Goal: Task Accomplishment & Management: Complete application form

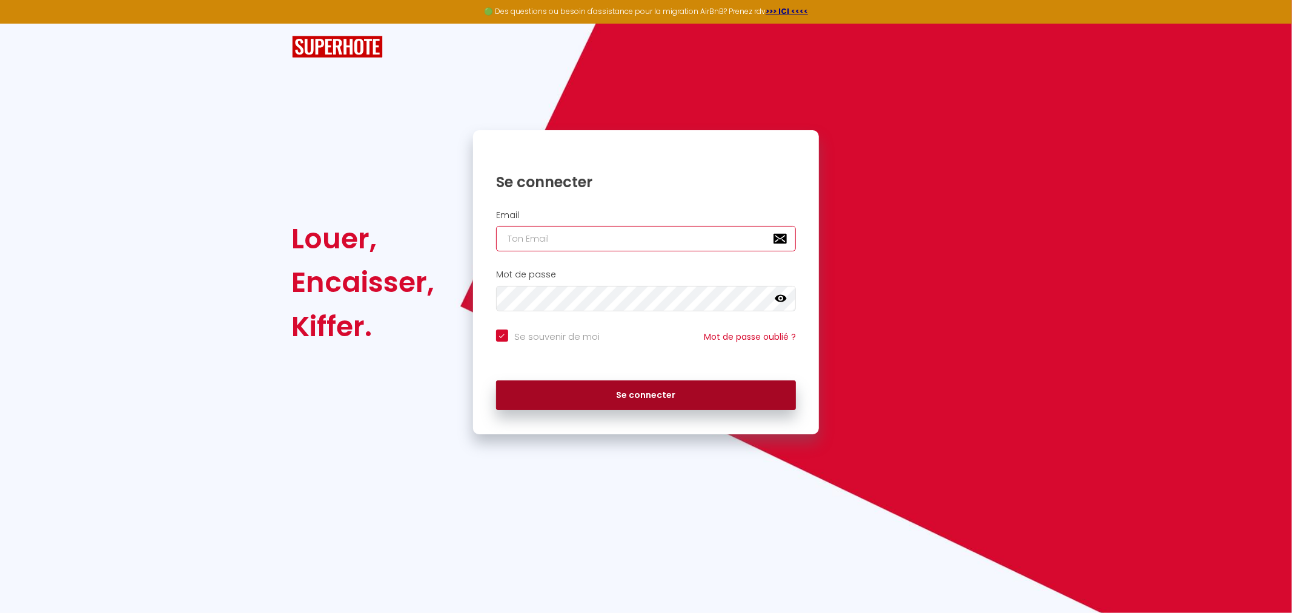
type input "[EMAIL_ADDRESS][DOMAIN_NAME]"
click at [585, 394] on button "Se connecter" at bounding box center [646, 395] width 301 height 30
checkbox input "true"
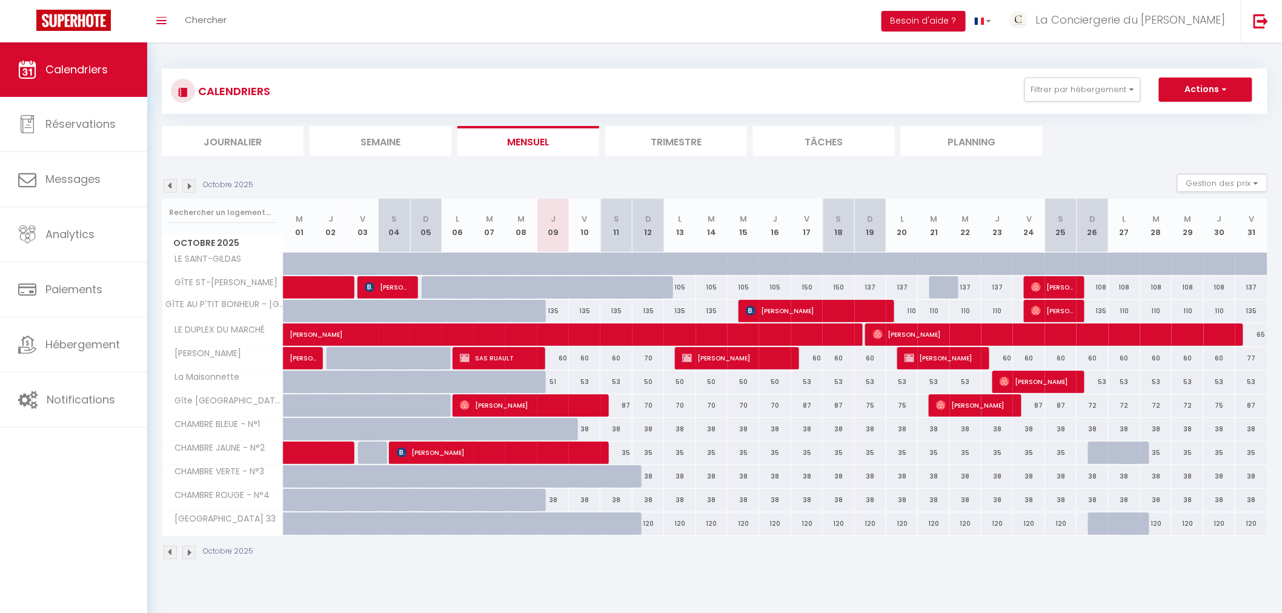
click at [168, 552] on img at bounding box center [170, 552] width 13 height 13
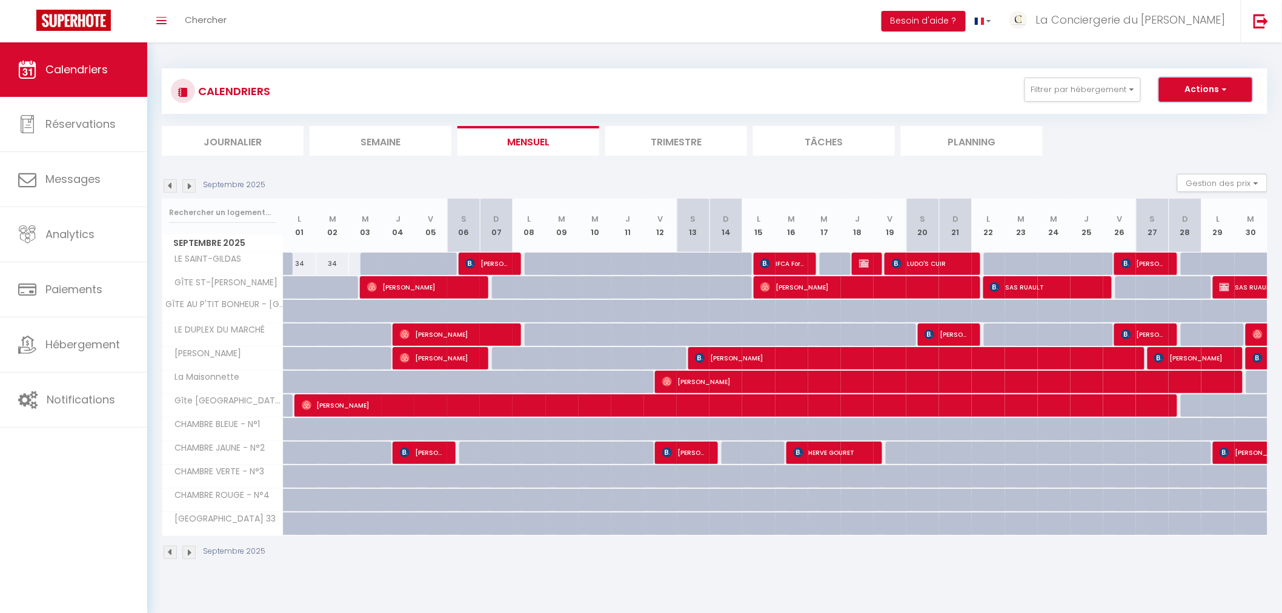
click at [1203, 84] on button "Actions" at bounding box center [1205, 90] width 93 height 24
click at [1164, 114] on link "Nouvelle réservation" at bounding box center [1192, 117] width 105 height 18
select select
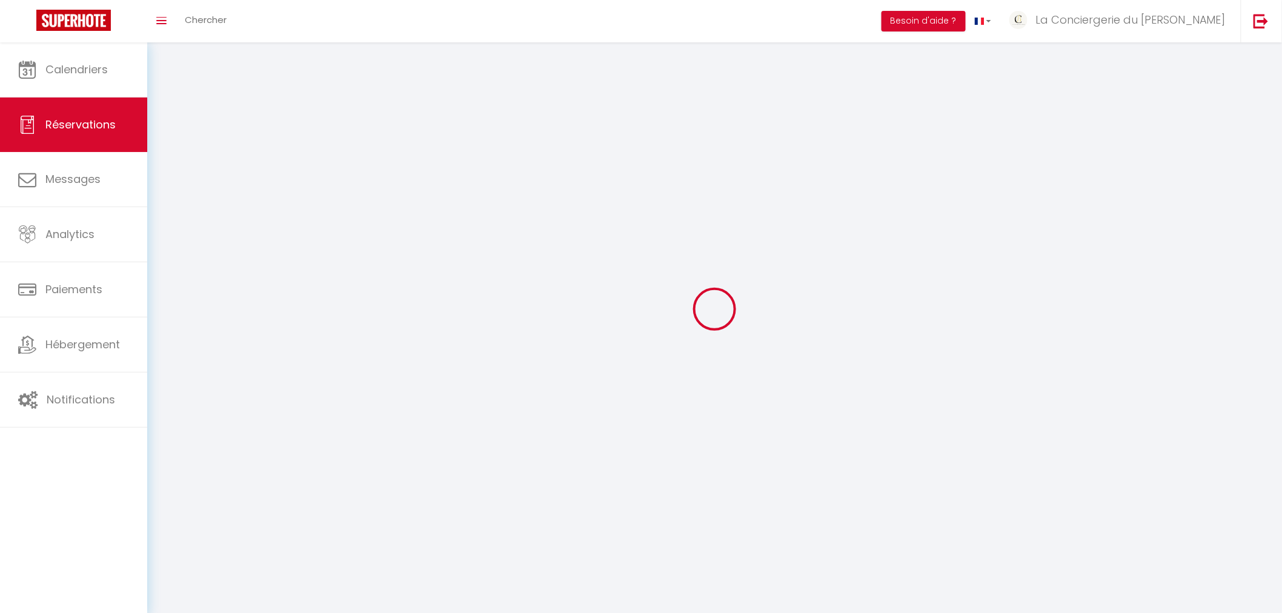
select select
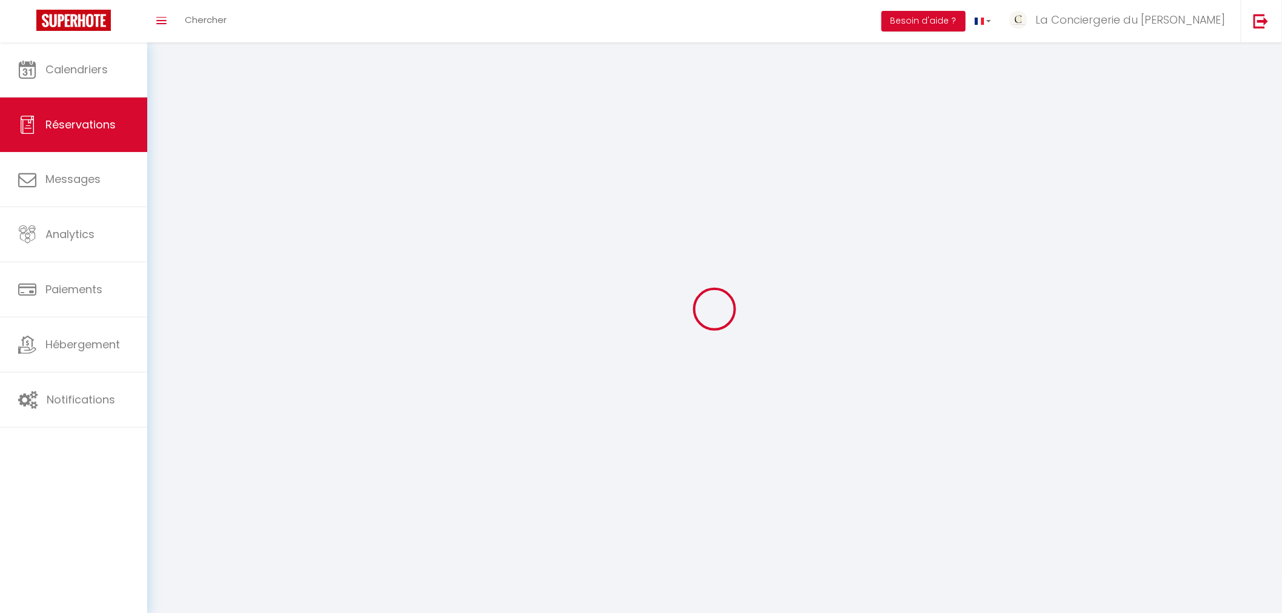
select select
checkbox input "false"
select select
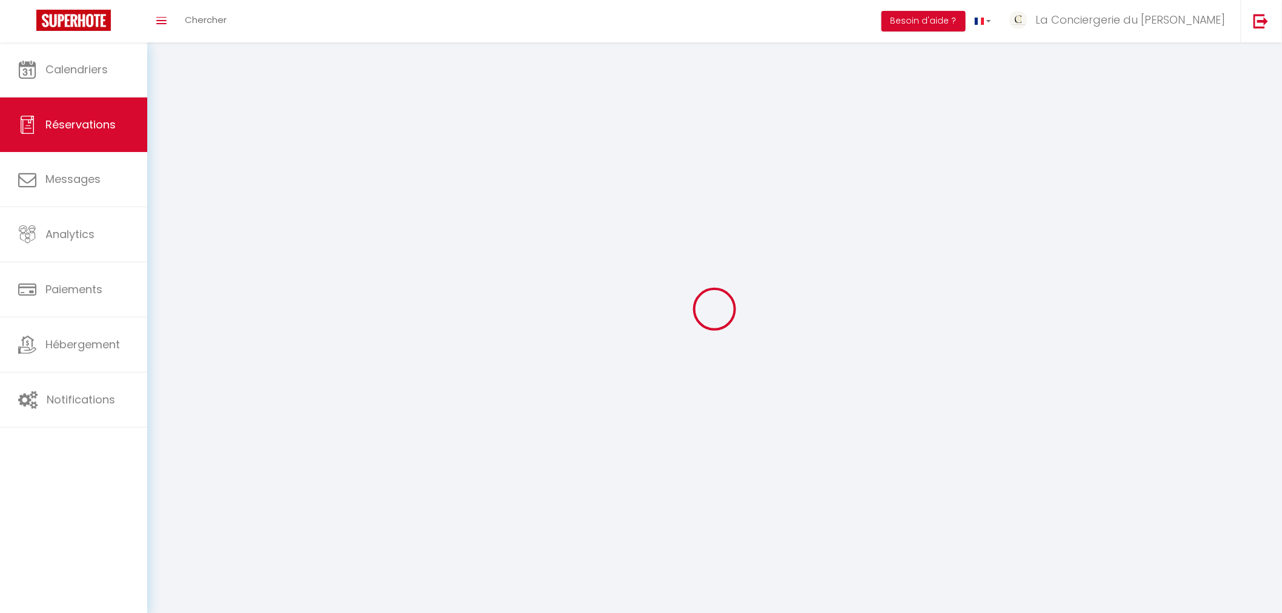
select select
checkbox input "false"
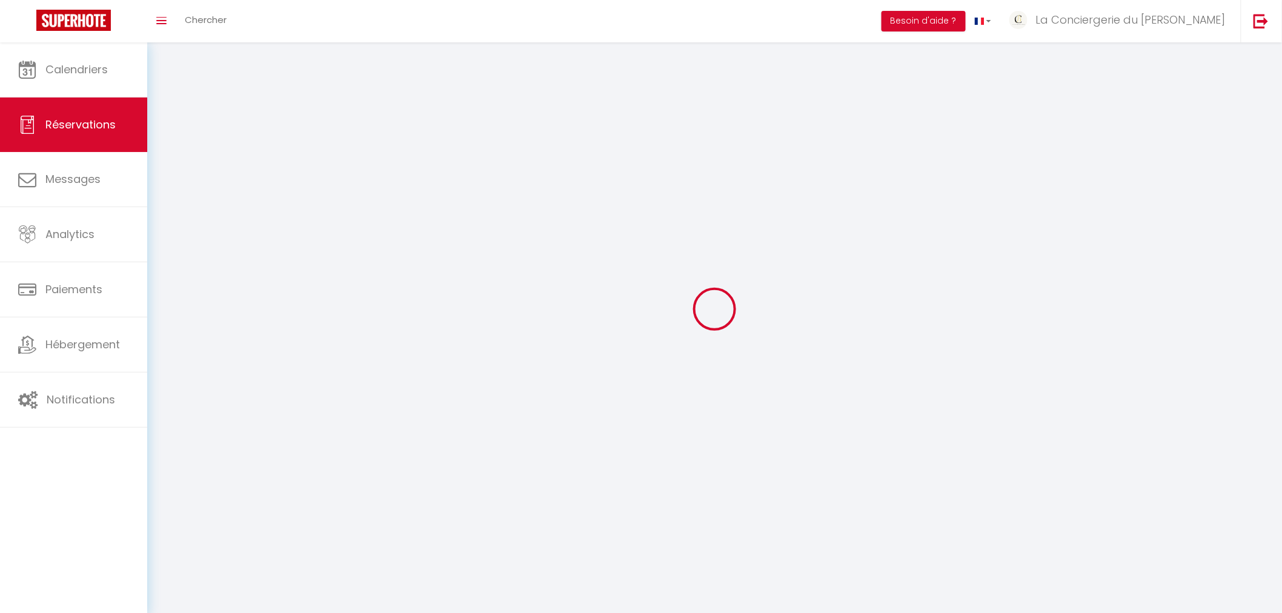
select select
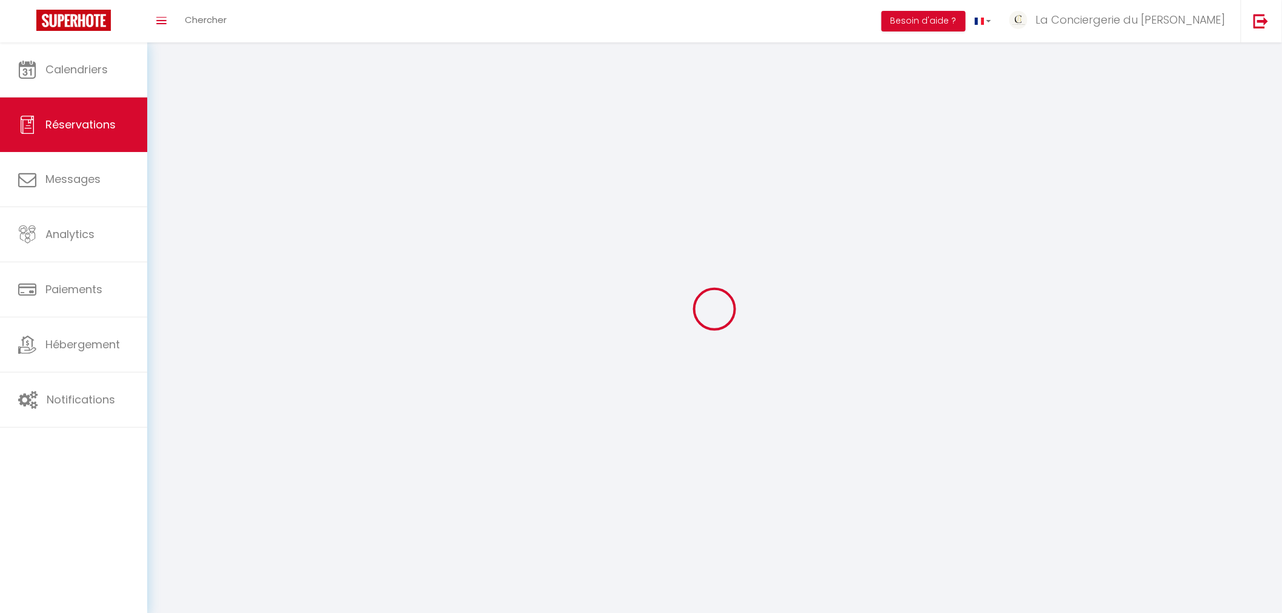
checkbox input "false"
select select
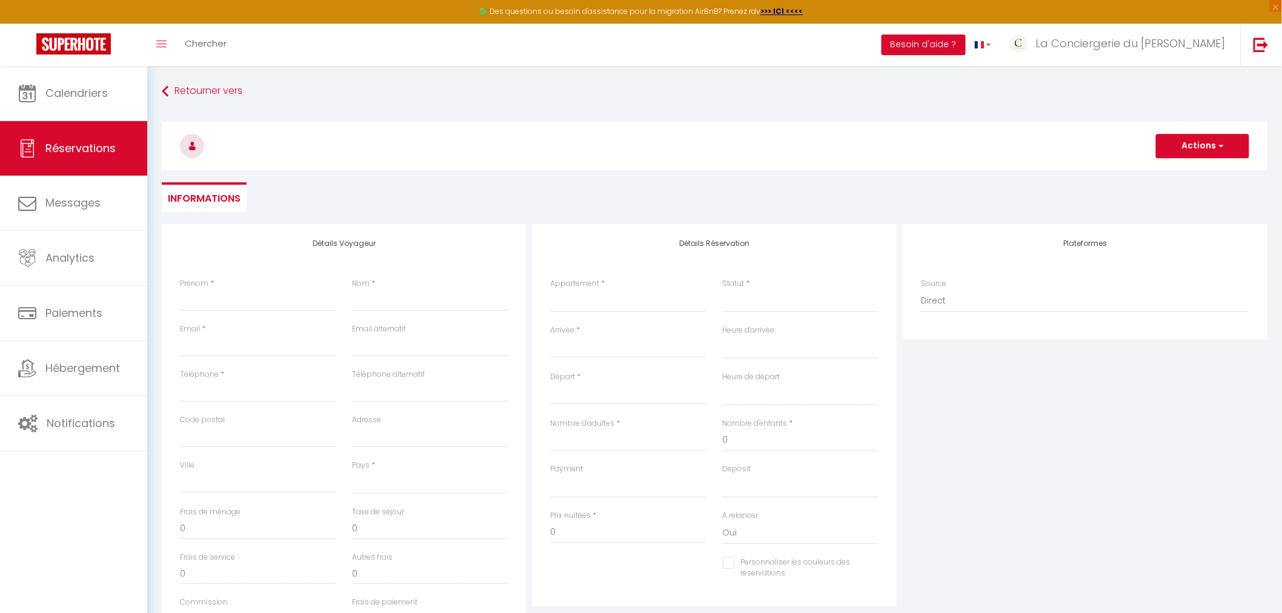
select select
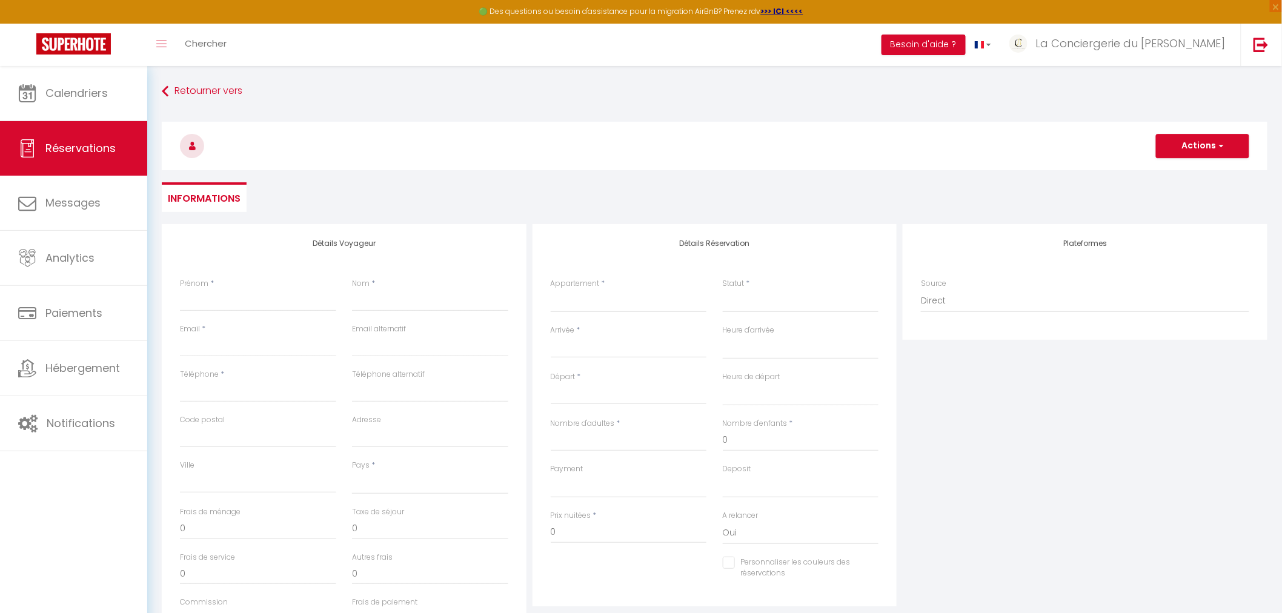
checkbox input "false"
select select
click at [241, 301] on input "Prénom" at bounding box center [258, 301] width 156 height 22
type input "A"
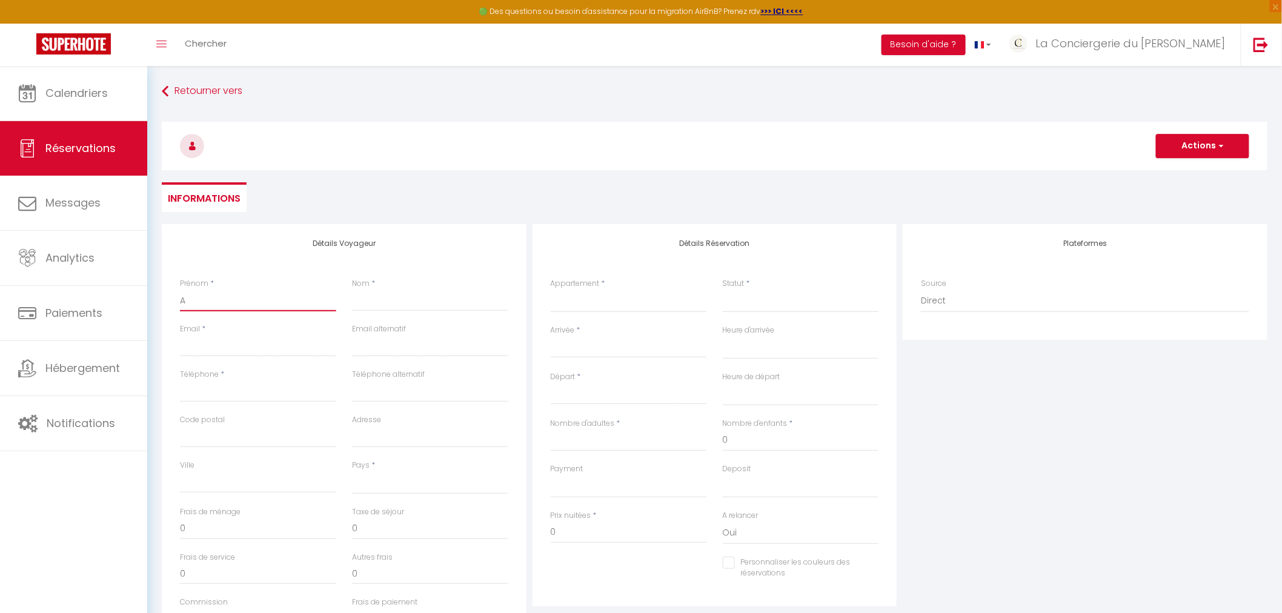
select select
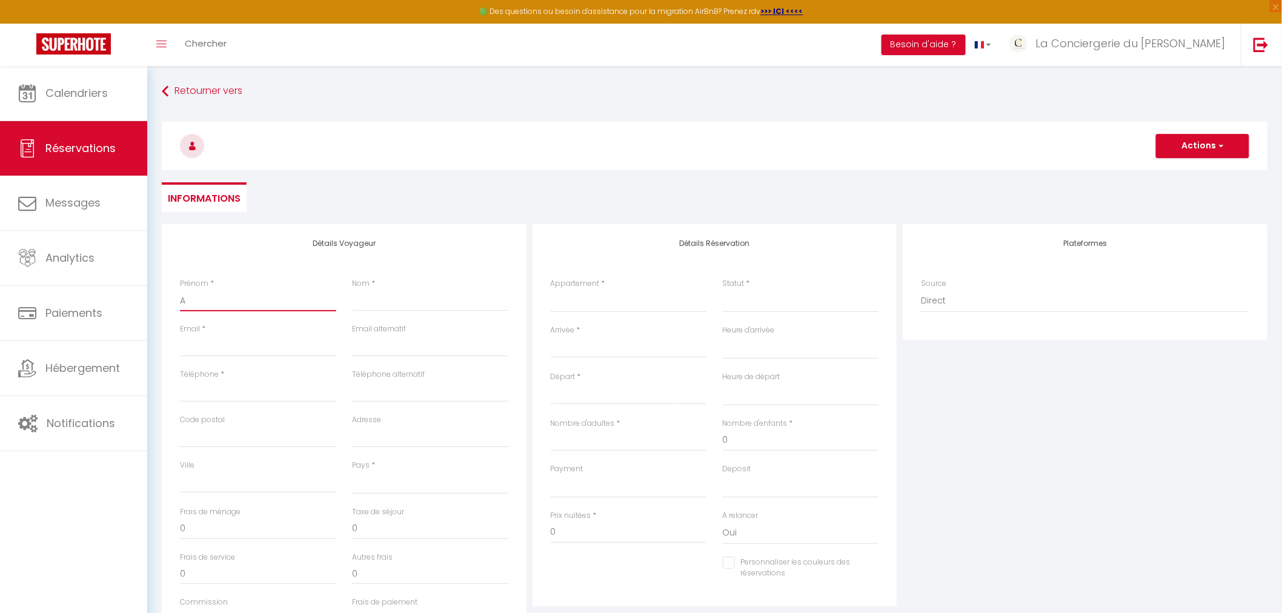
select select
checkbox input "false"
type input "An"
select select
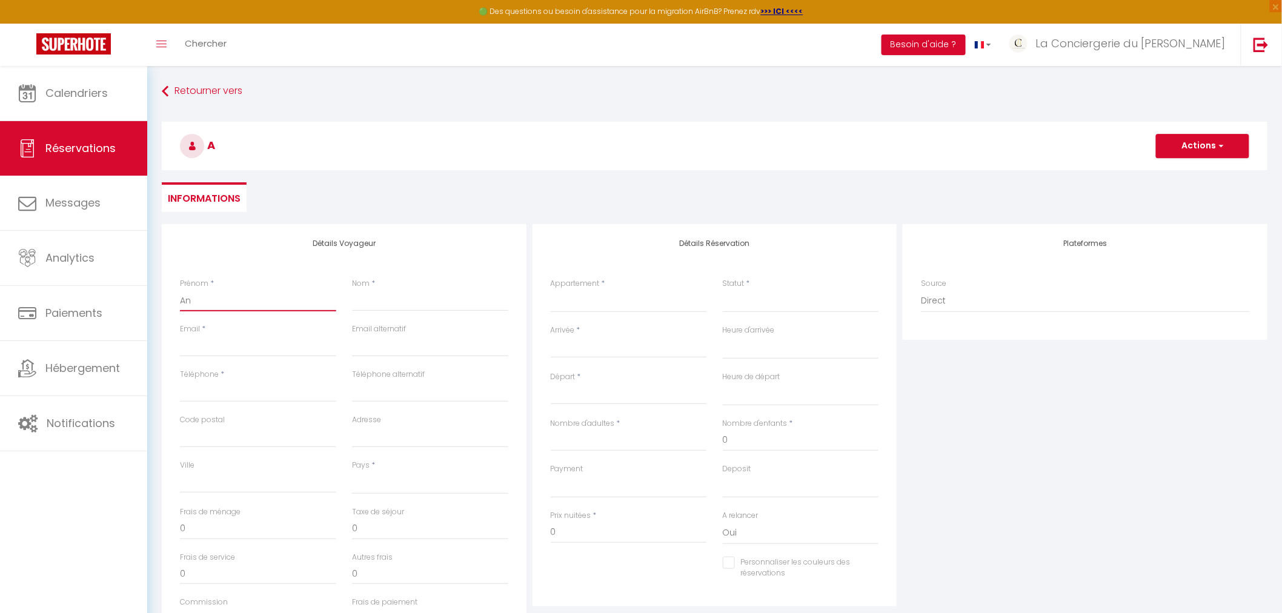
select select
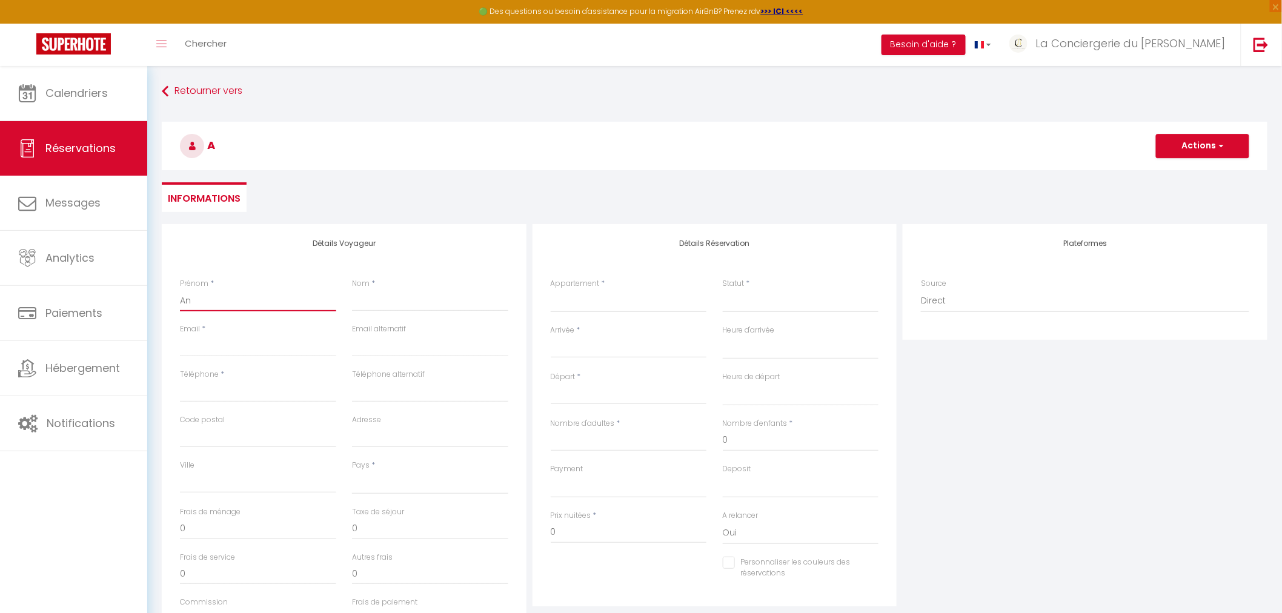
select select
checkbox input "false"
type input "Ann"
select select
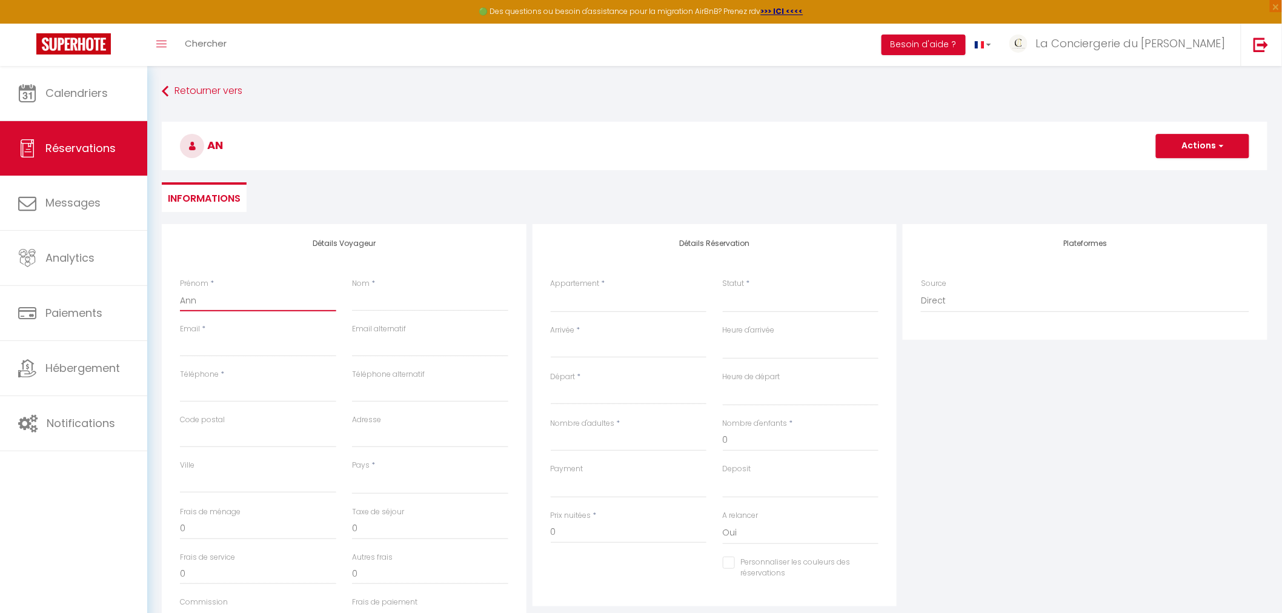
select select
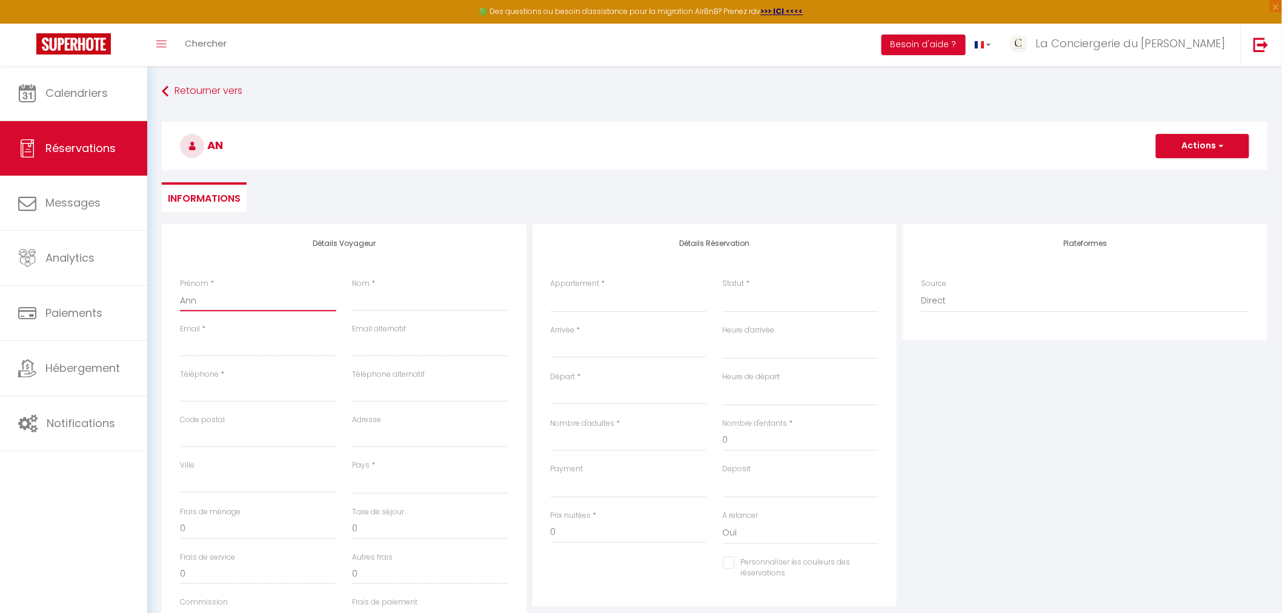
checkbox input "false"
type input "Anne"
select select
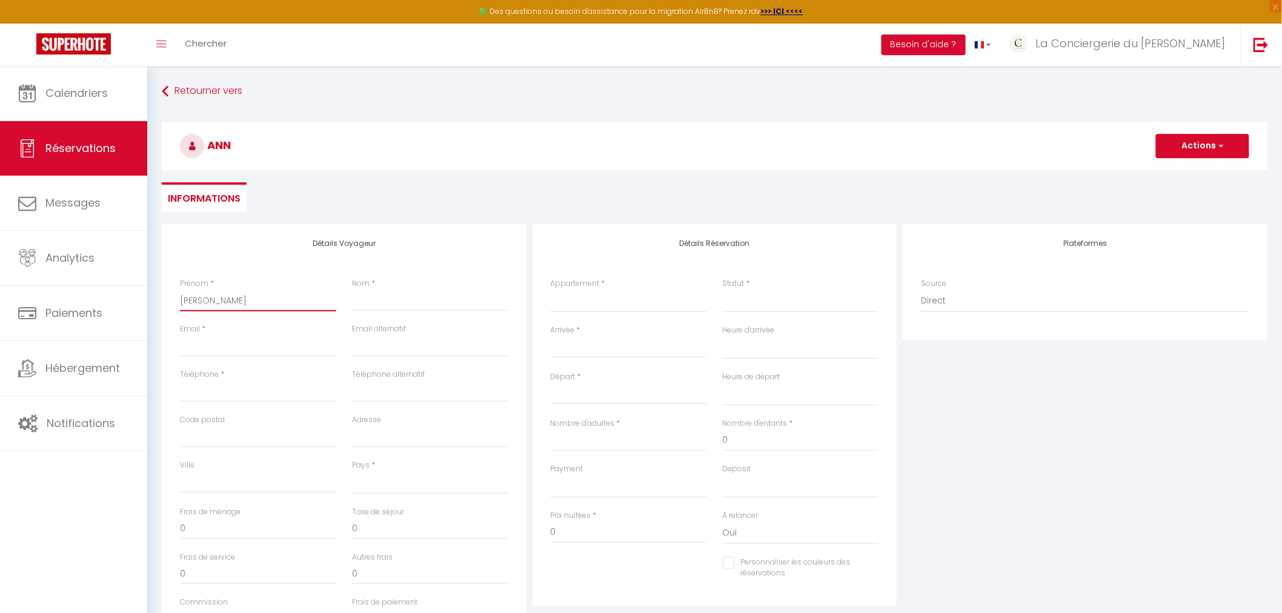
select select
checkbox input "false"
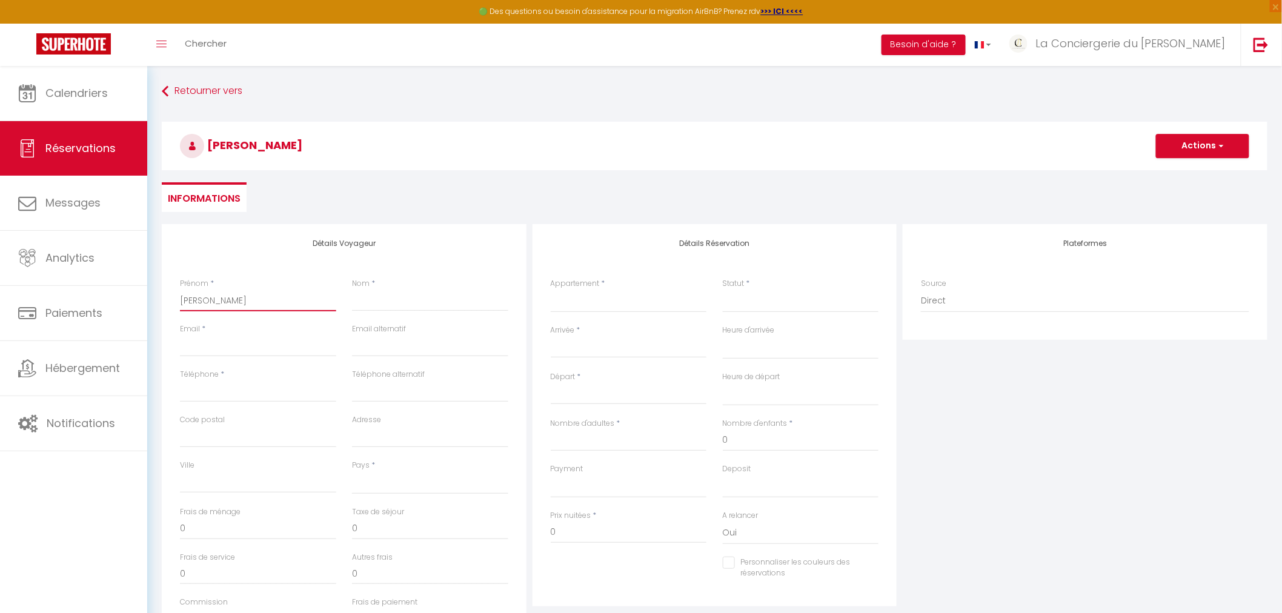
type input "Anne-"
select select
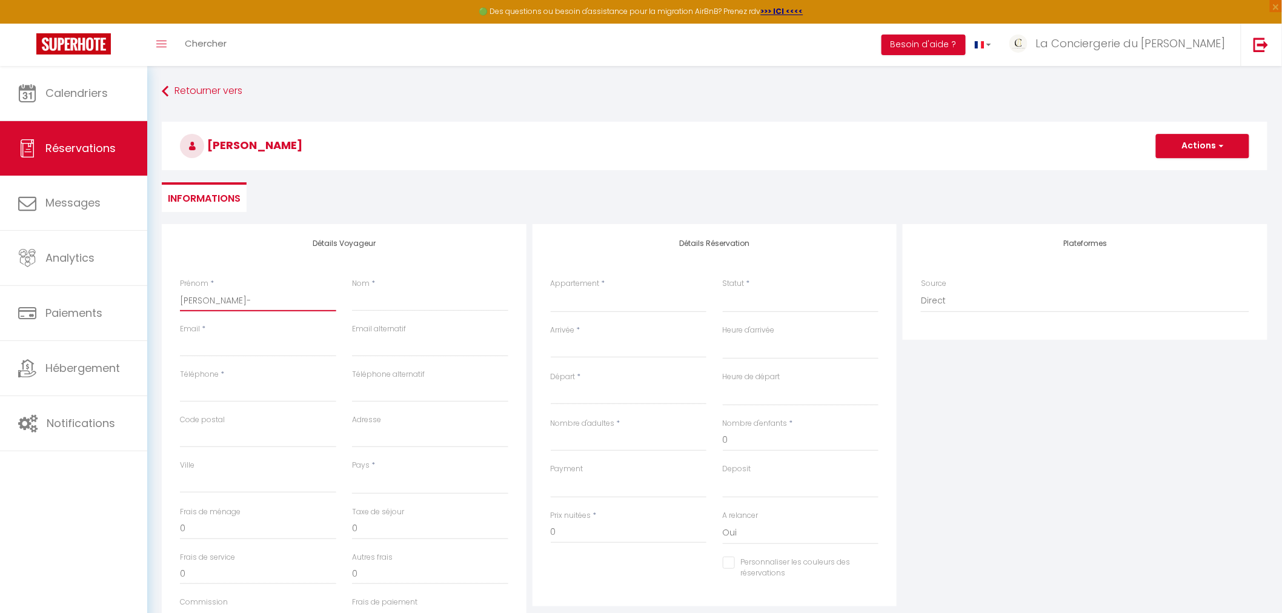
select select
checkbox input "false"
type input "Anne-M"
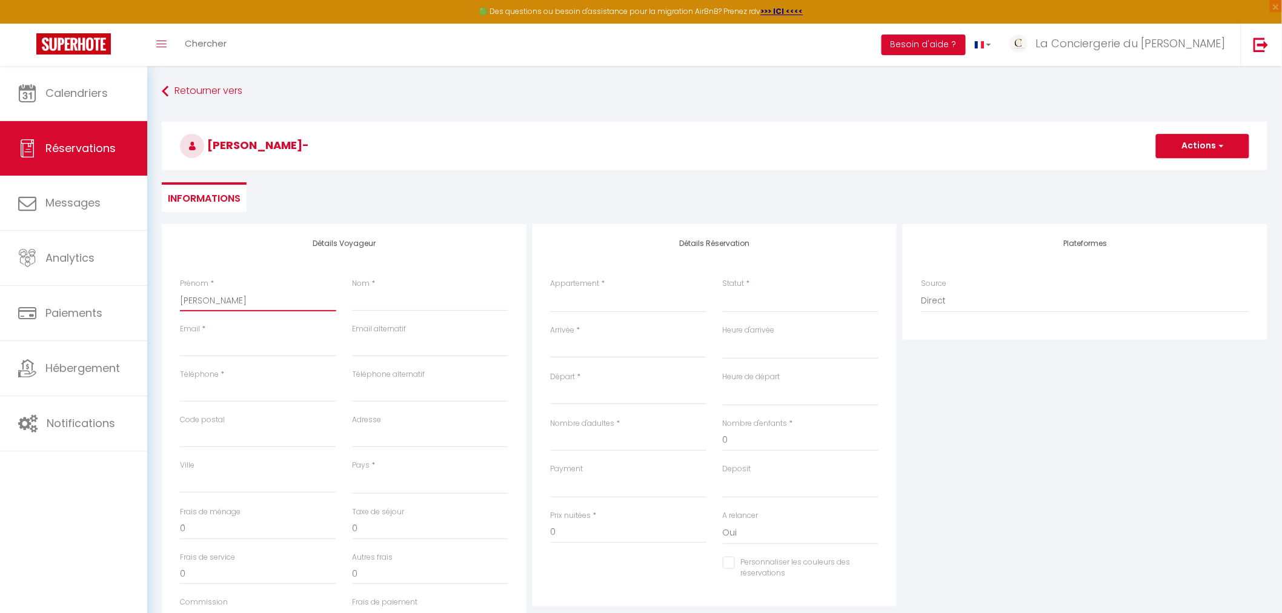
select select
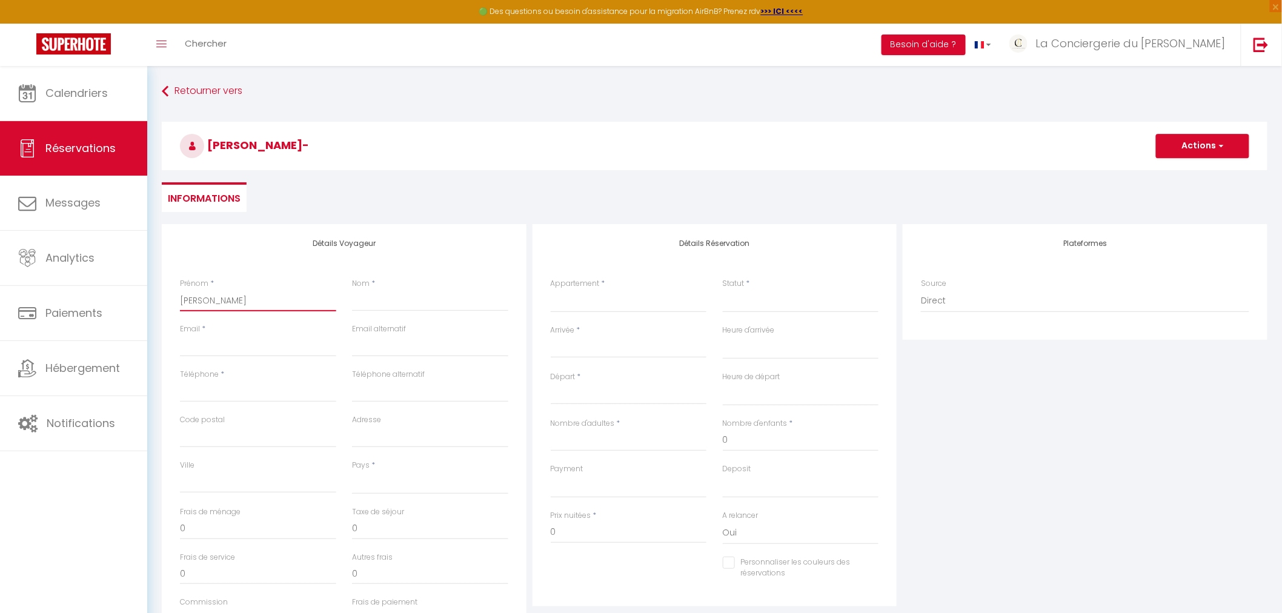
select select
checkbox input "false"
type input "Anne-Ma"
select select
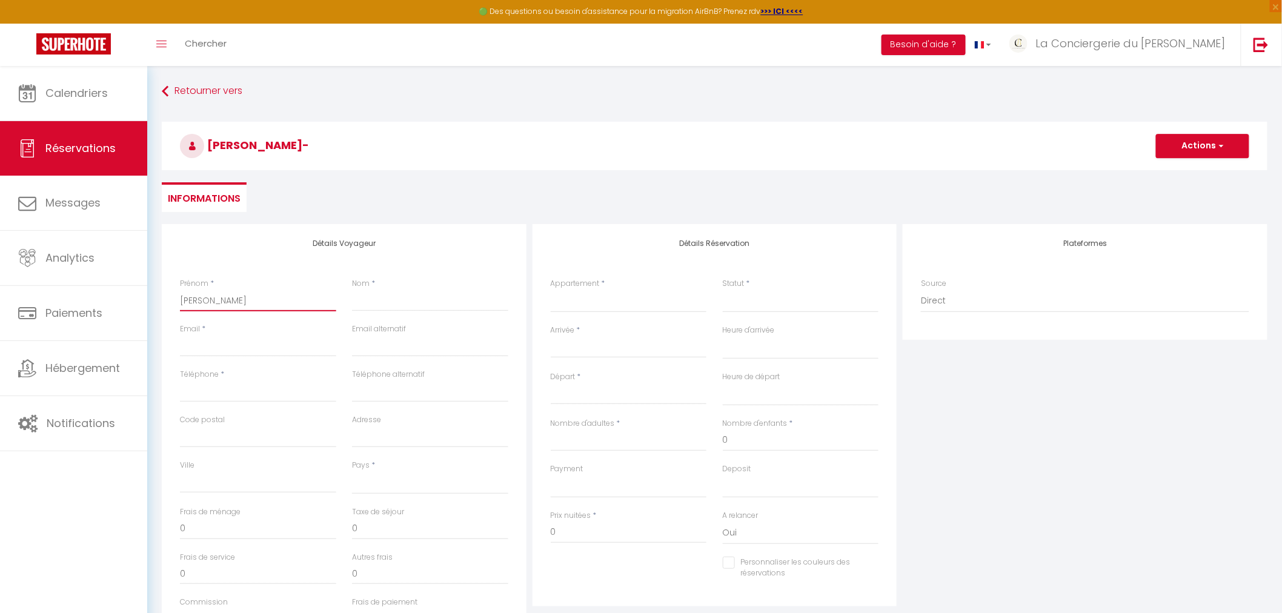
select select
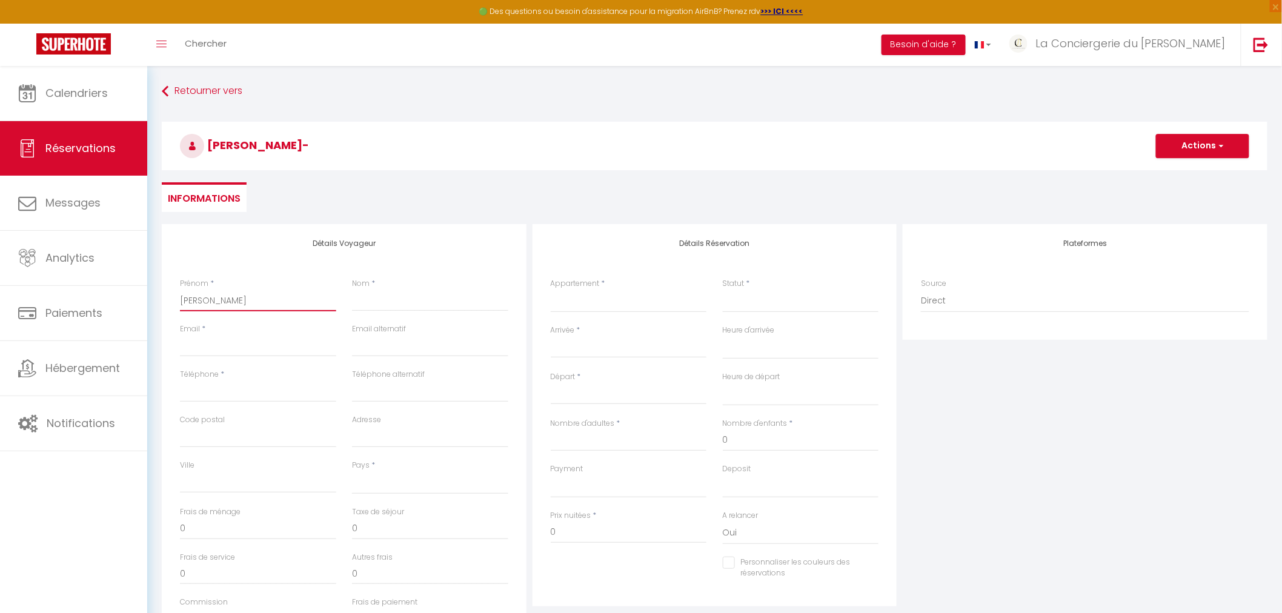
select select
checkbox input "false"
type input "Anne-Mar"
select select
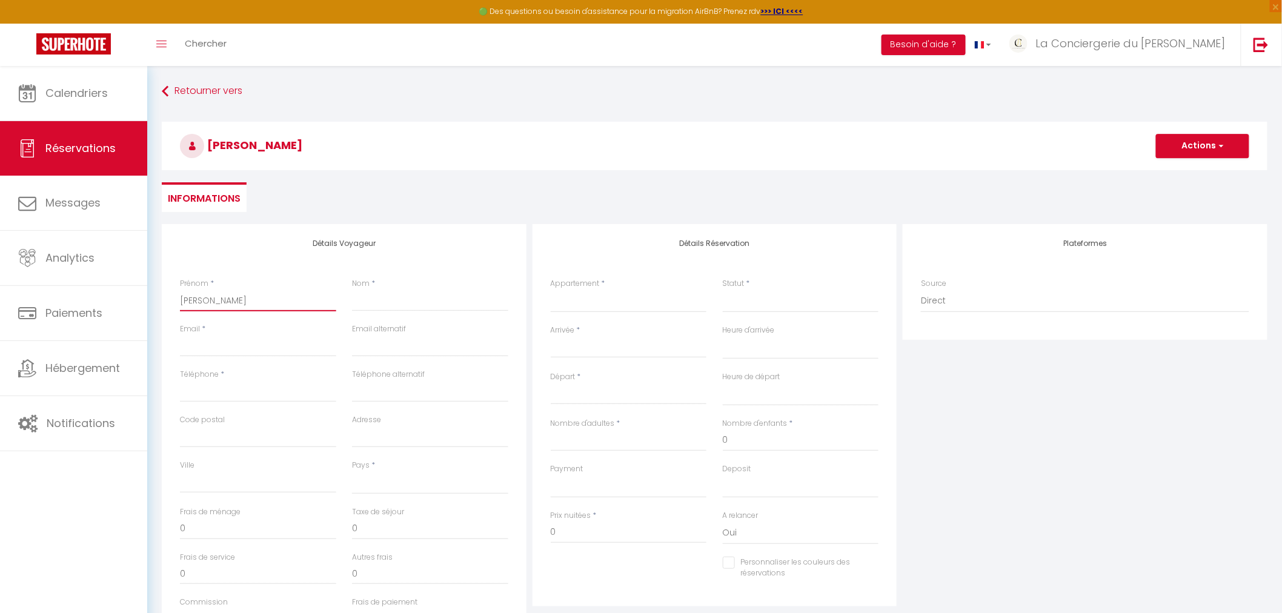
select select
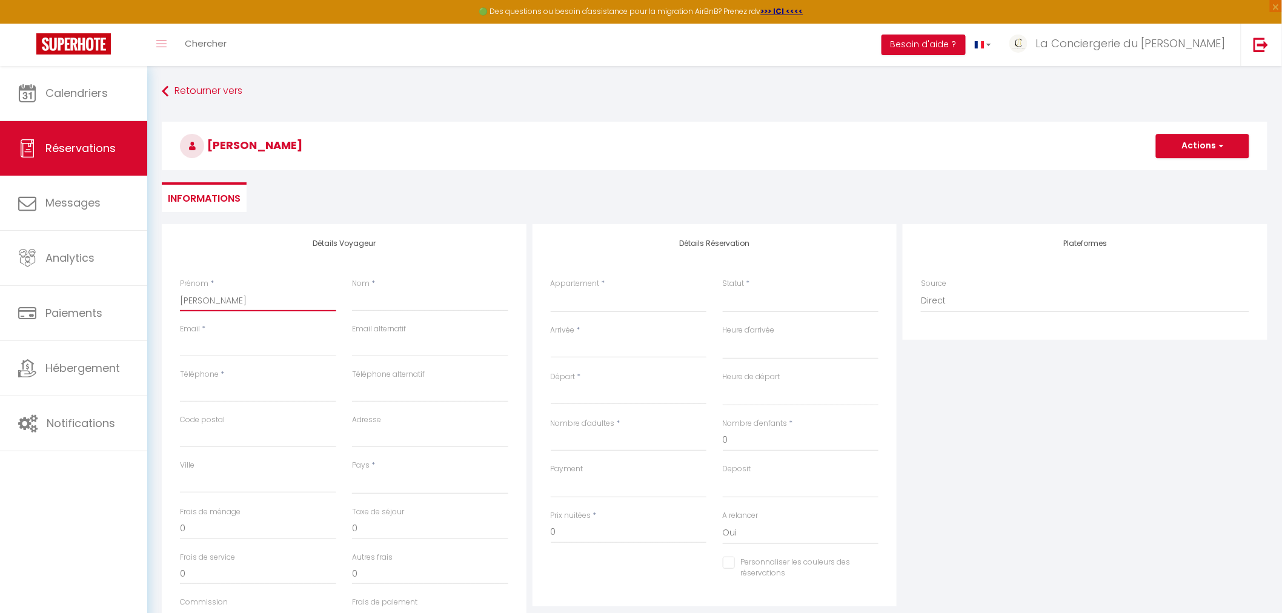
checkbox input "false"
type input "Anne-Mari"
select select
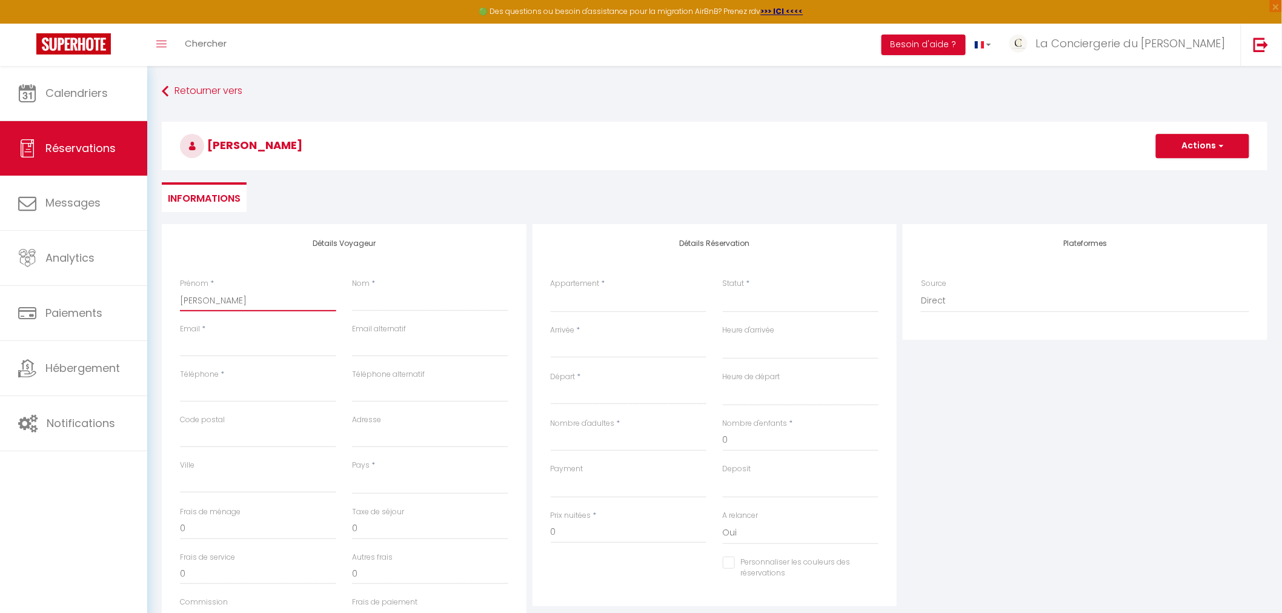
select select
checkbox input "false"
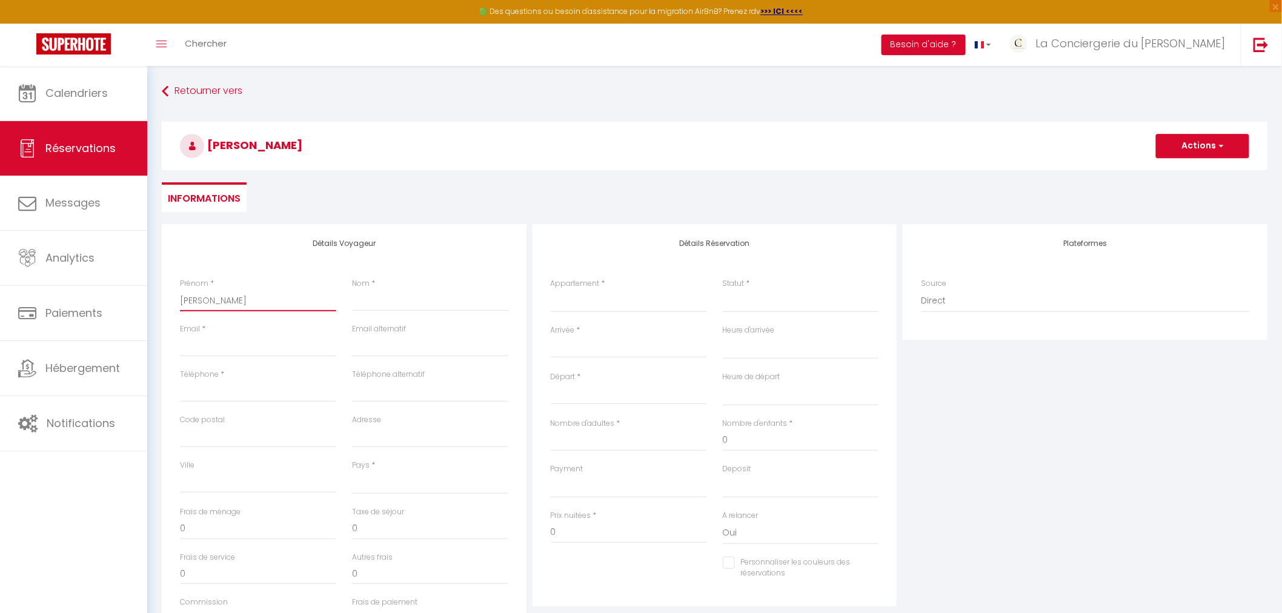
type input "[PERSON_NAME]"
select select
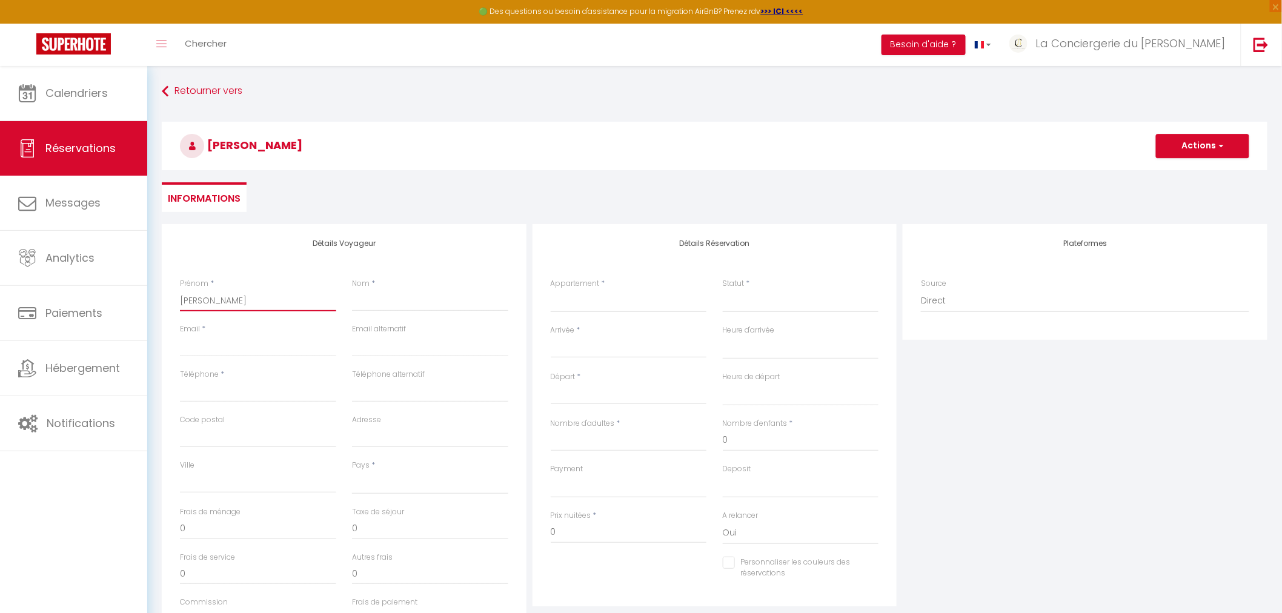
select select
checkbox input "false"
type input "[PERSON_NAME]"
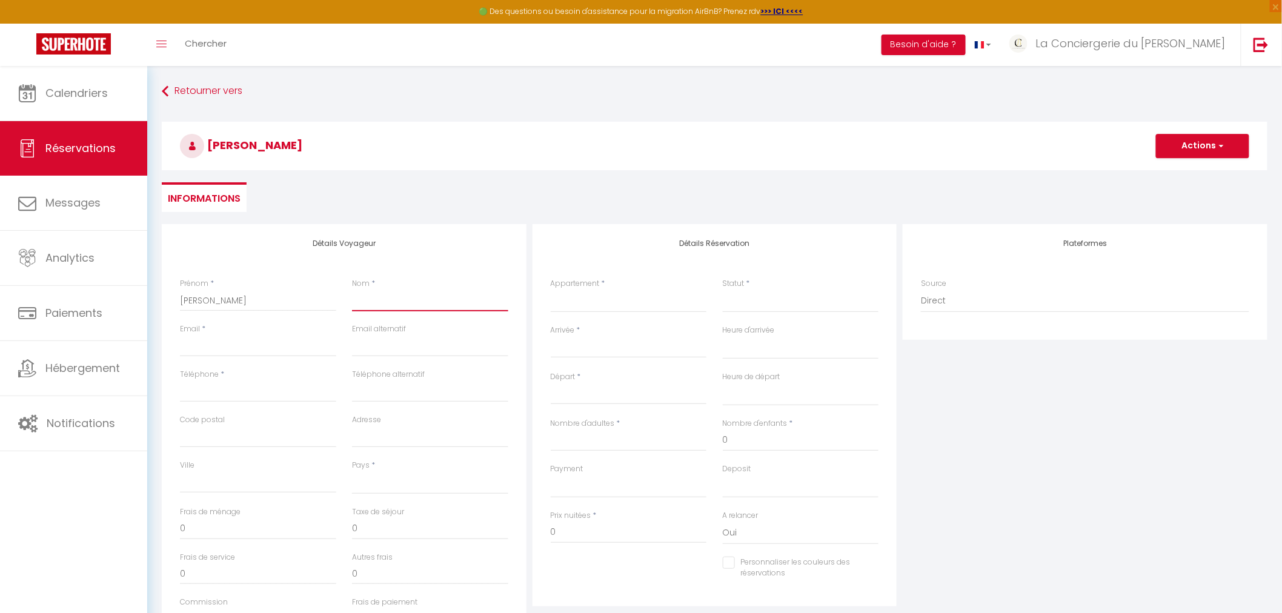
type input "P"
select select
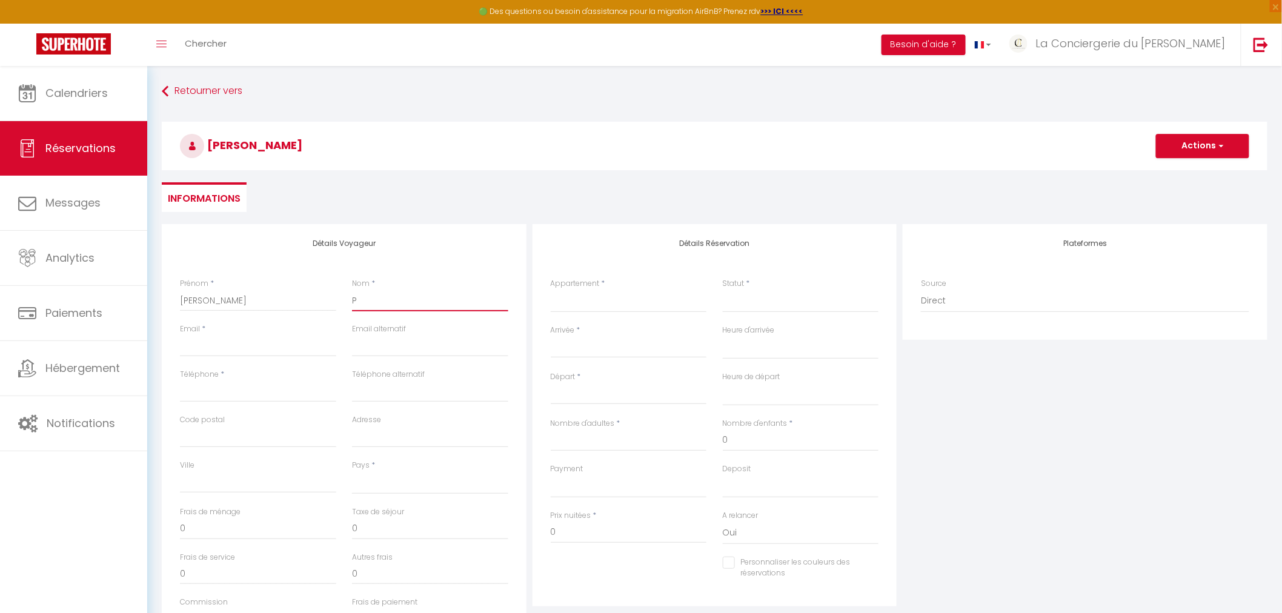
select select
checkbox input "false"
type input "PA"
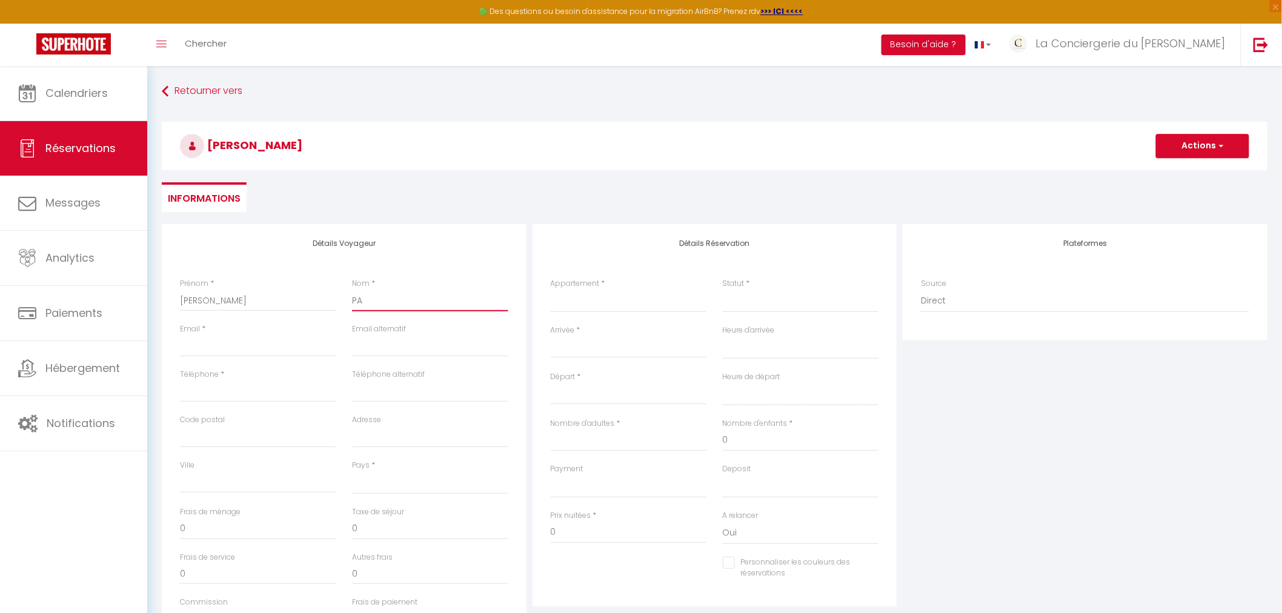
select select
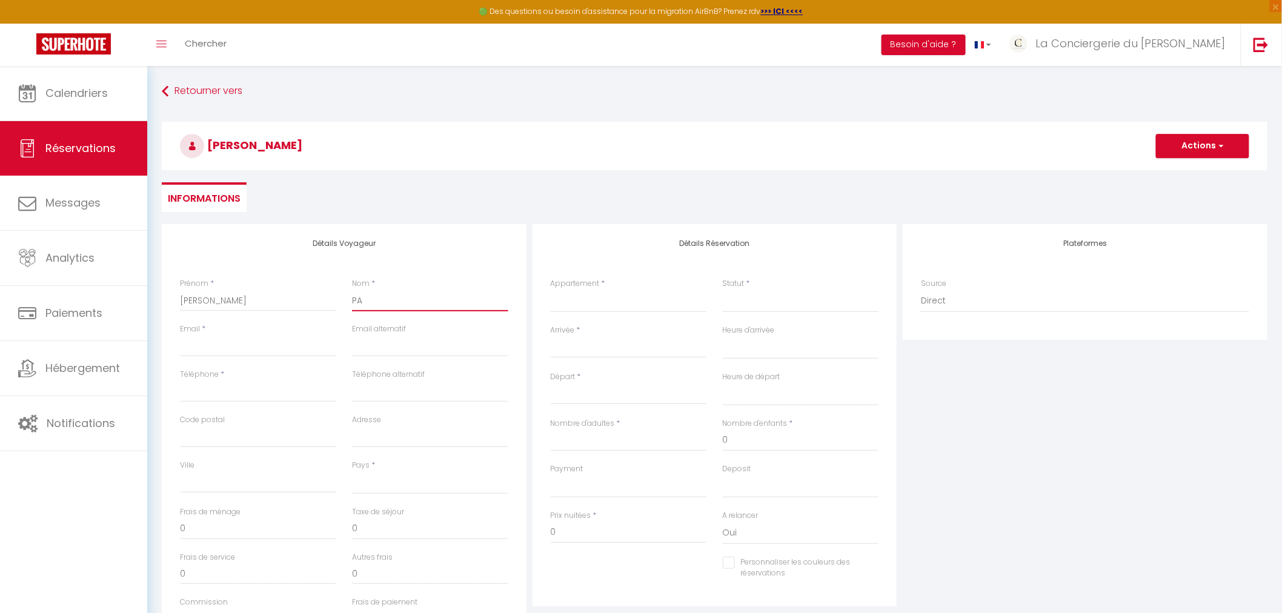
select select
checkbox input "false"
type input "PAS"
select select
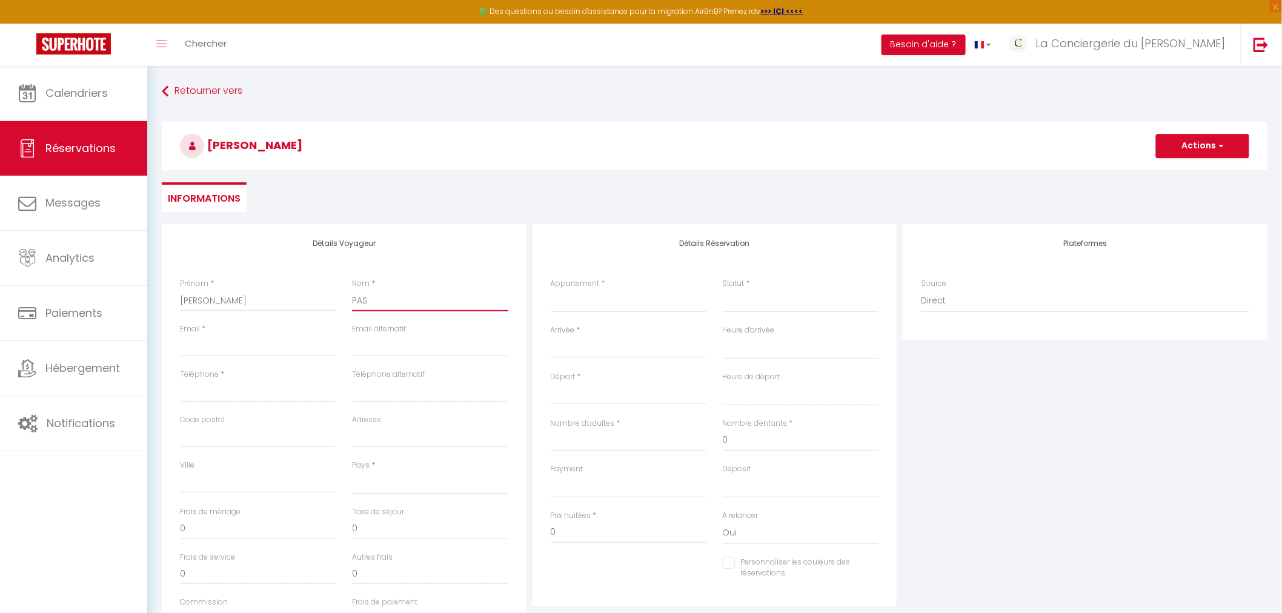
select select
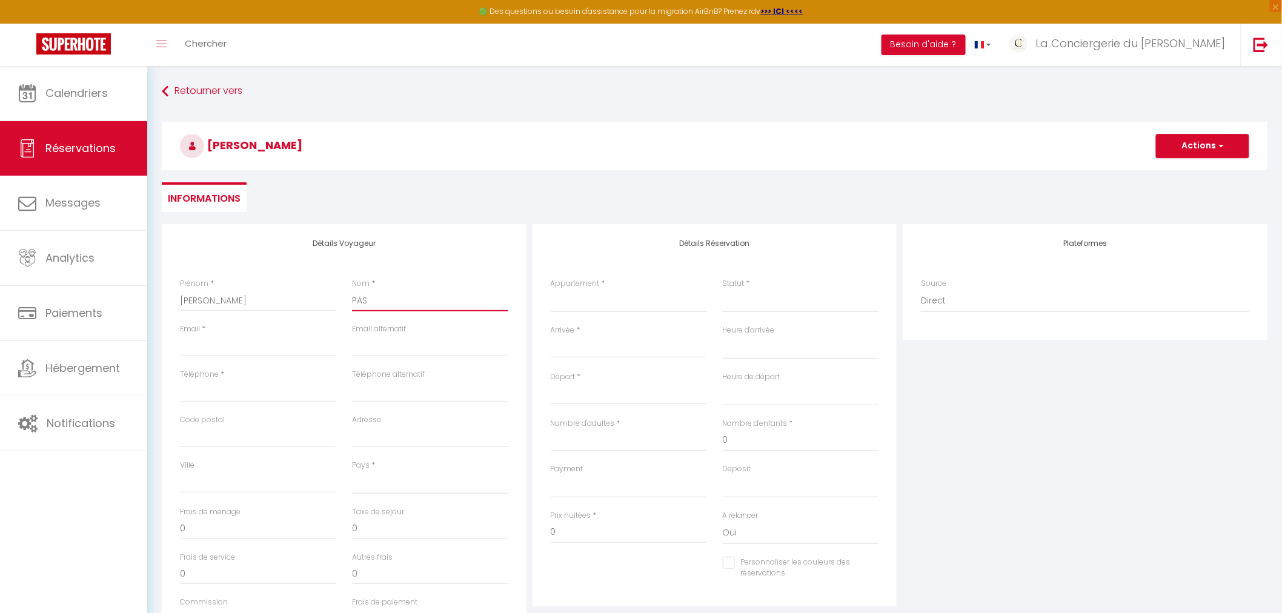
select select
checkbox input "false"
type input "PASC"
select select
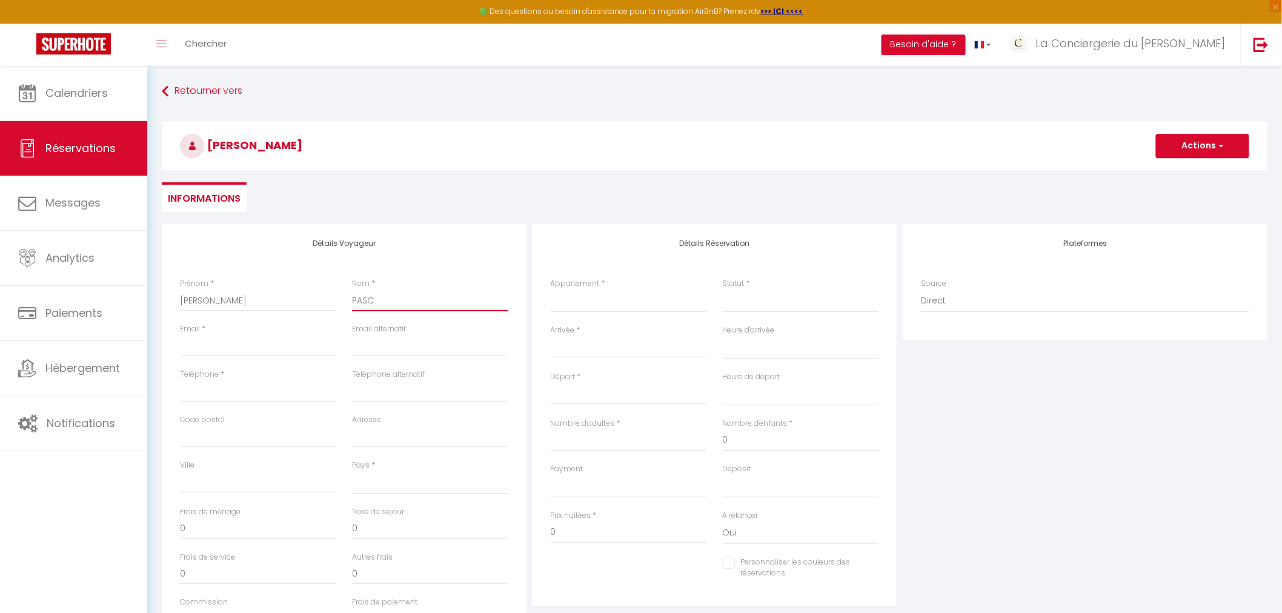
select select
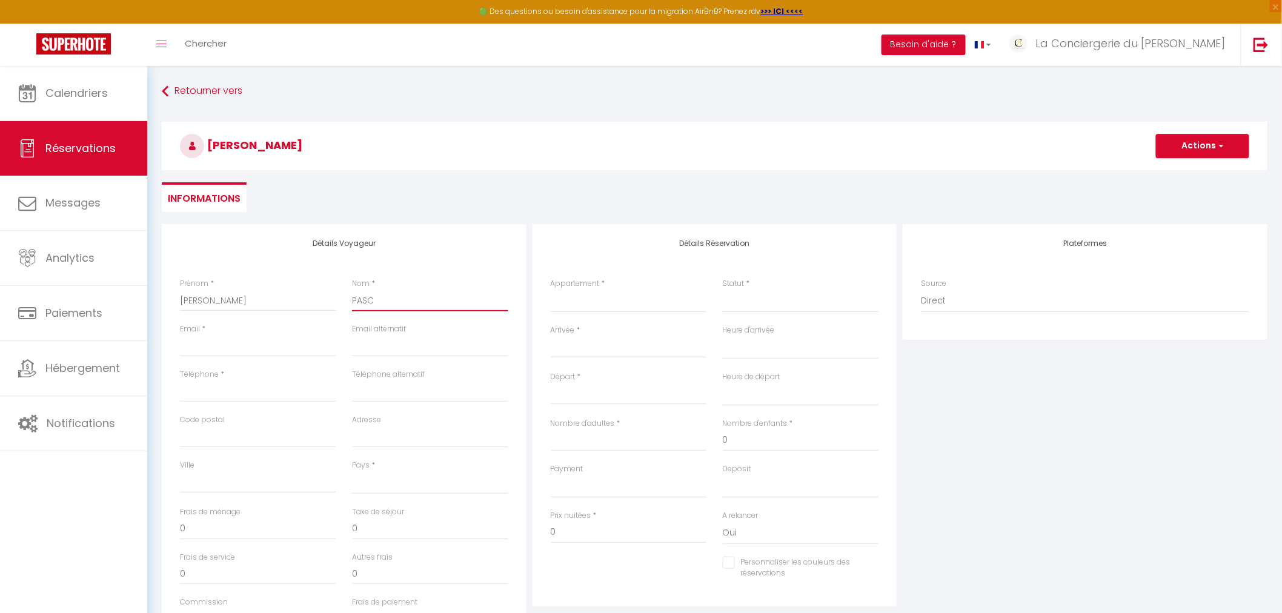
checkbox input "false"
type input "PASCA"
select select
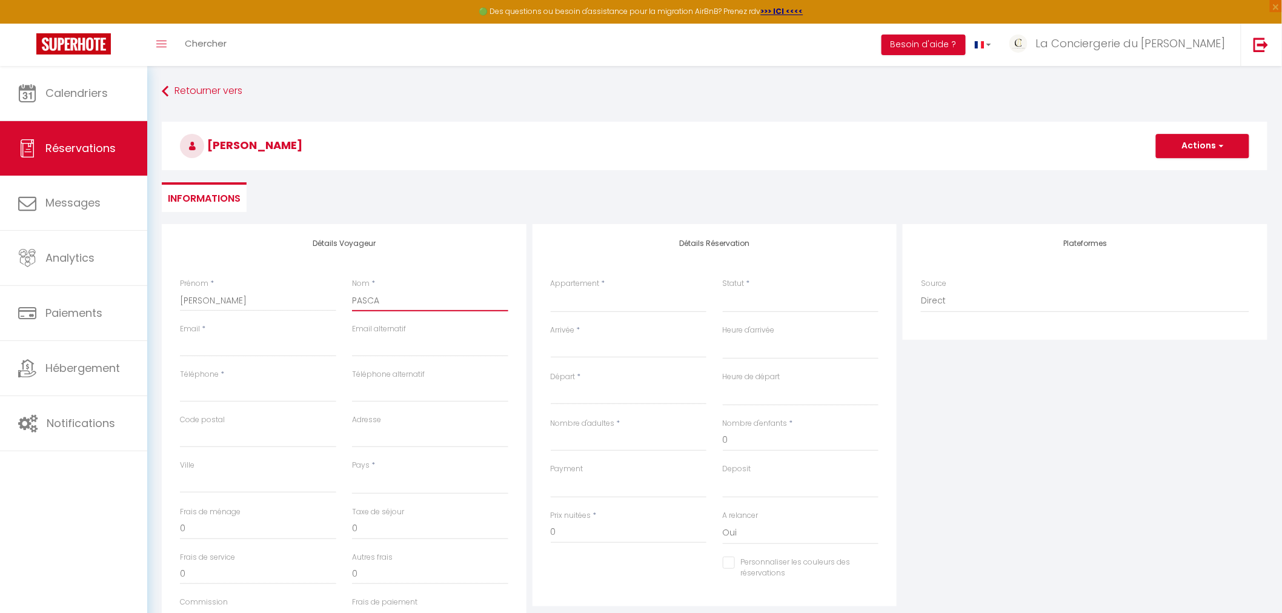
select select
checkbox input "false"
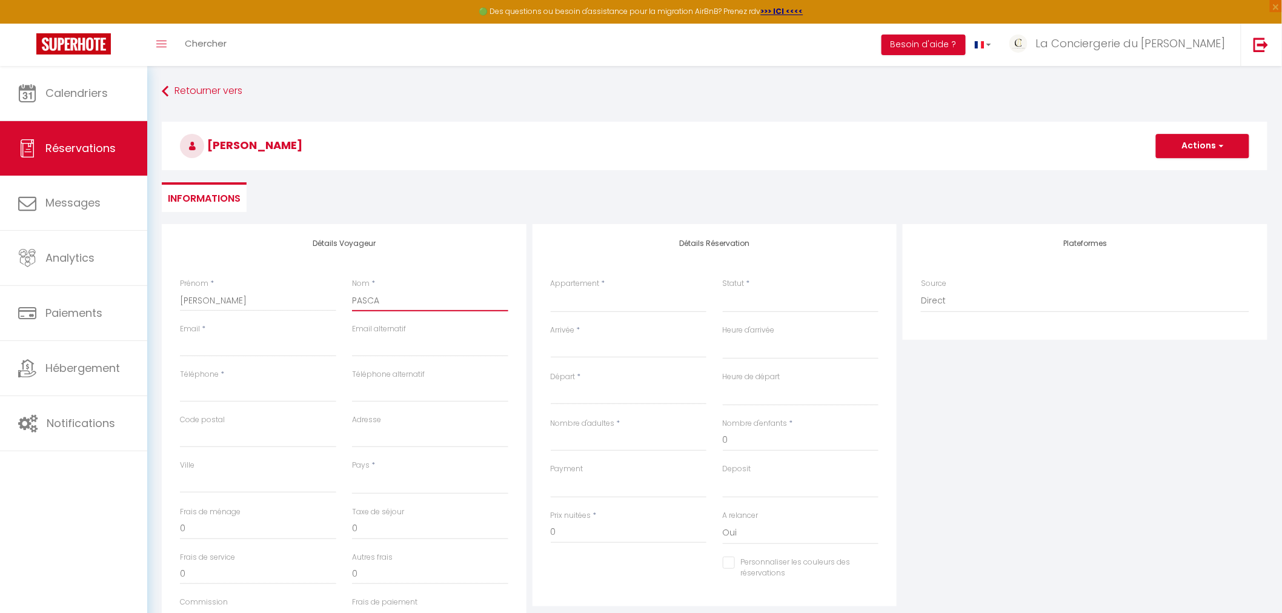
type input "PASCAU"
select select
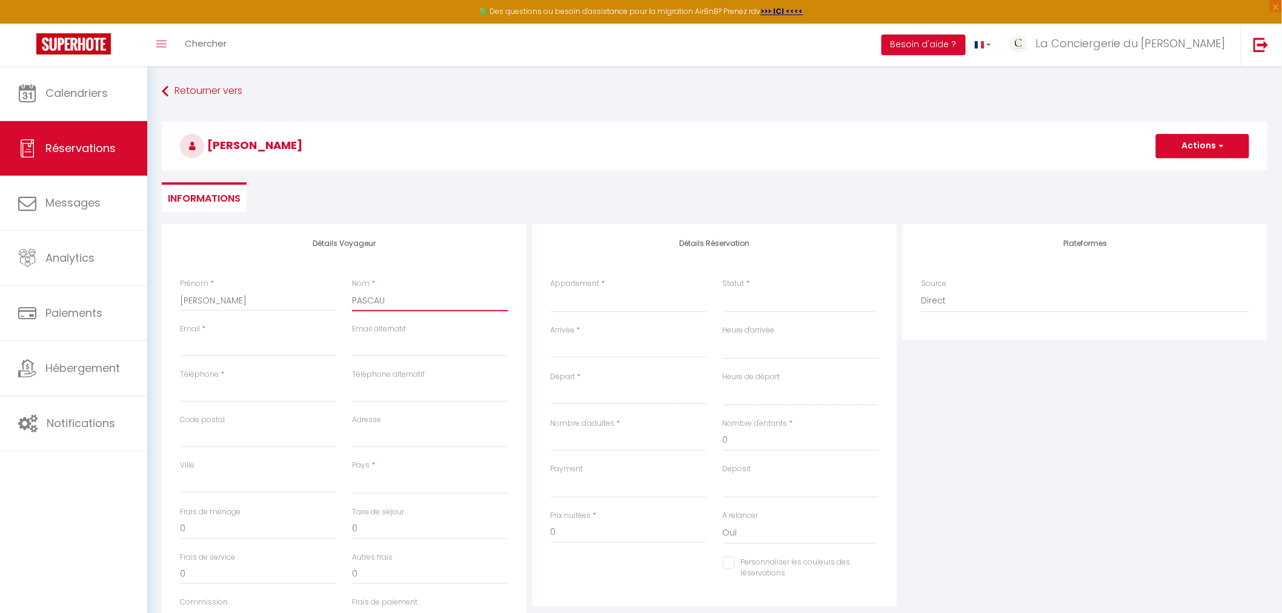
select select
checkbox input "false"
type input "PASCAUD"
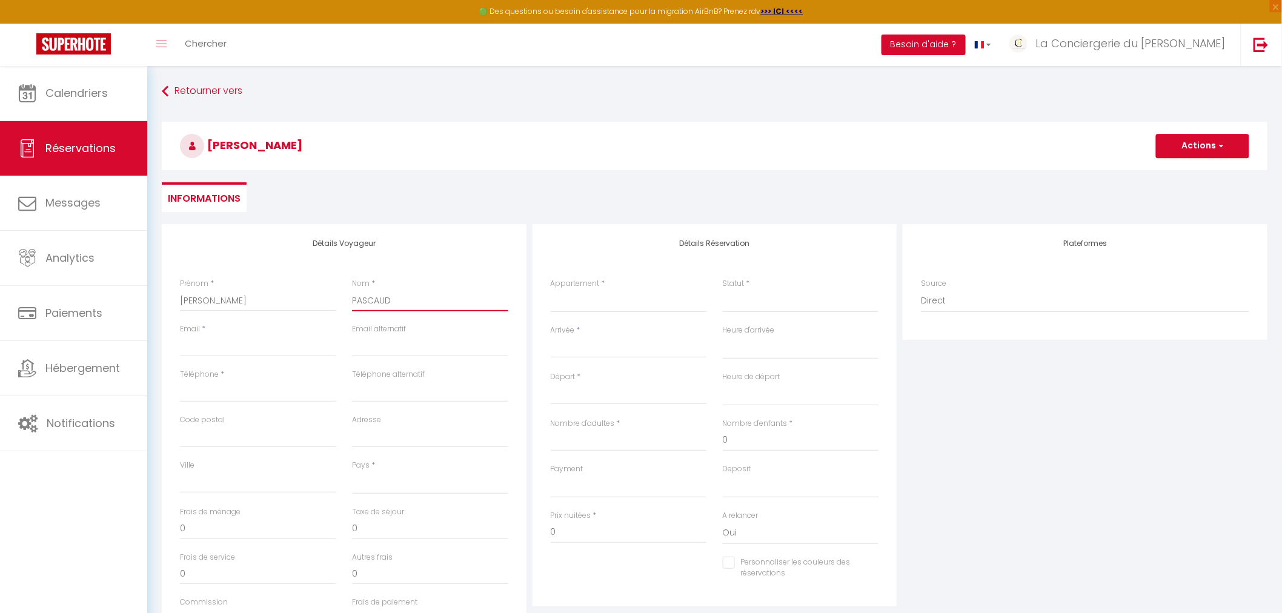
select select
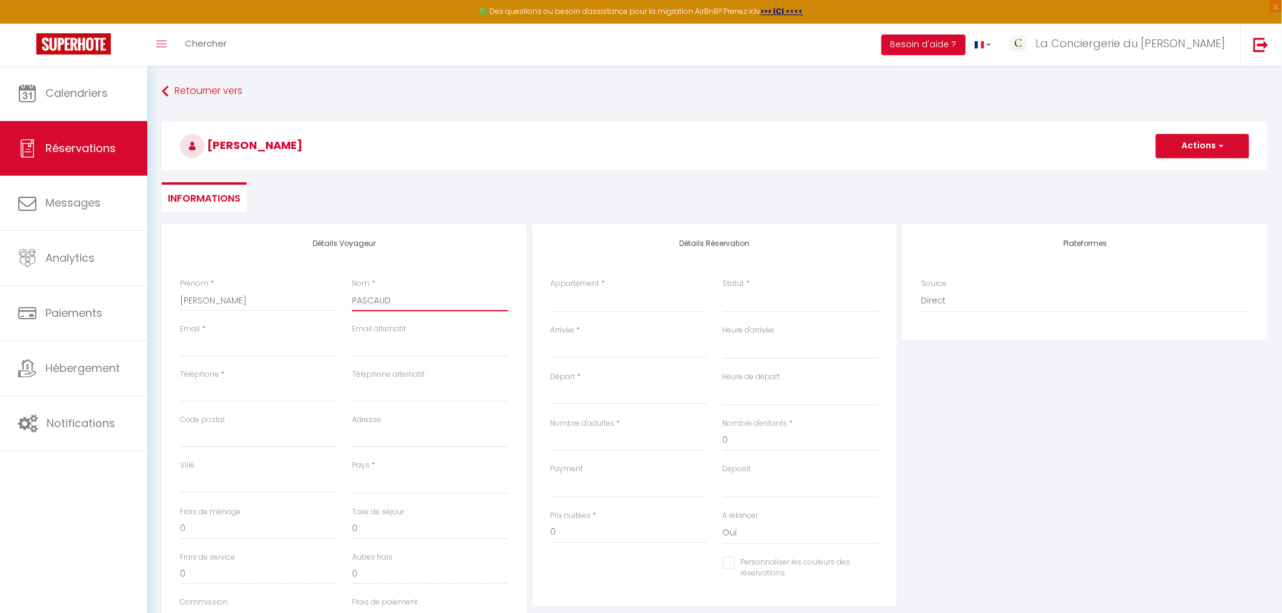
select select
checkbox input "false"
type input "PASCAUD"
click at [234, 333] on div "Email *" at bounding box center [258, 340] width 156 height 33
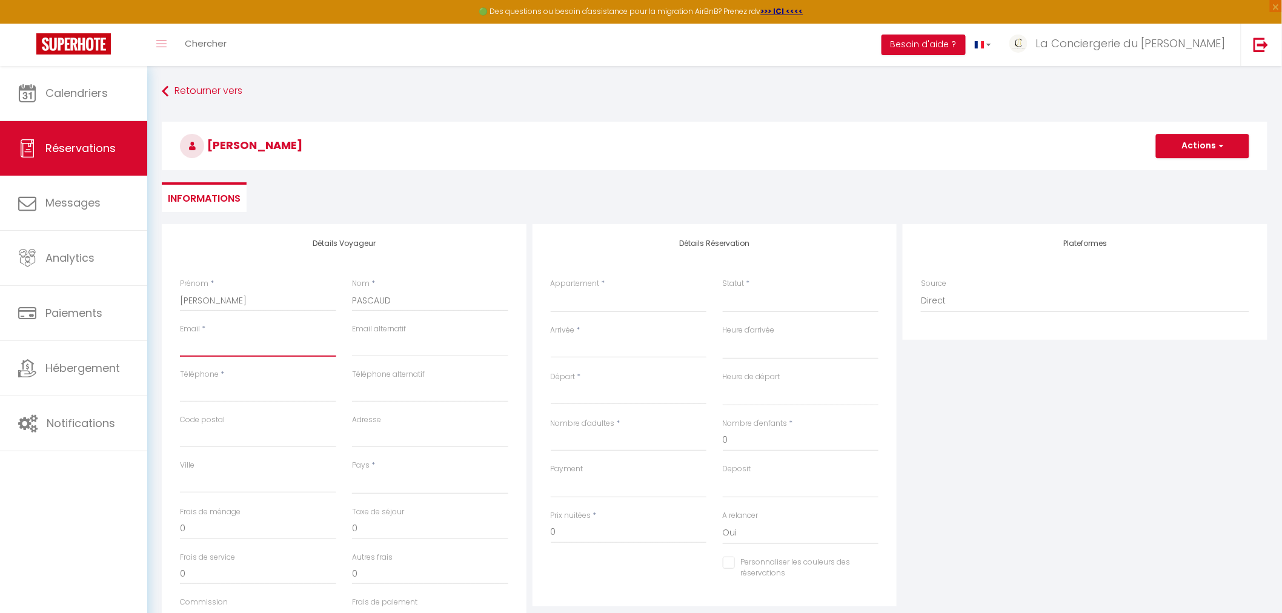
click at [233, 344] on input "Email client" at bounding box center [258, 346] width 156 height 22
type input "l"
select select
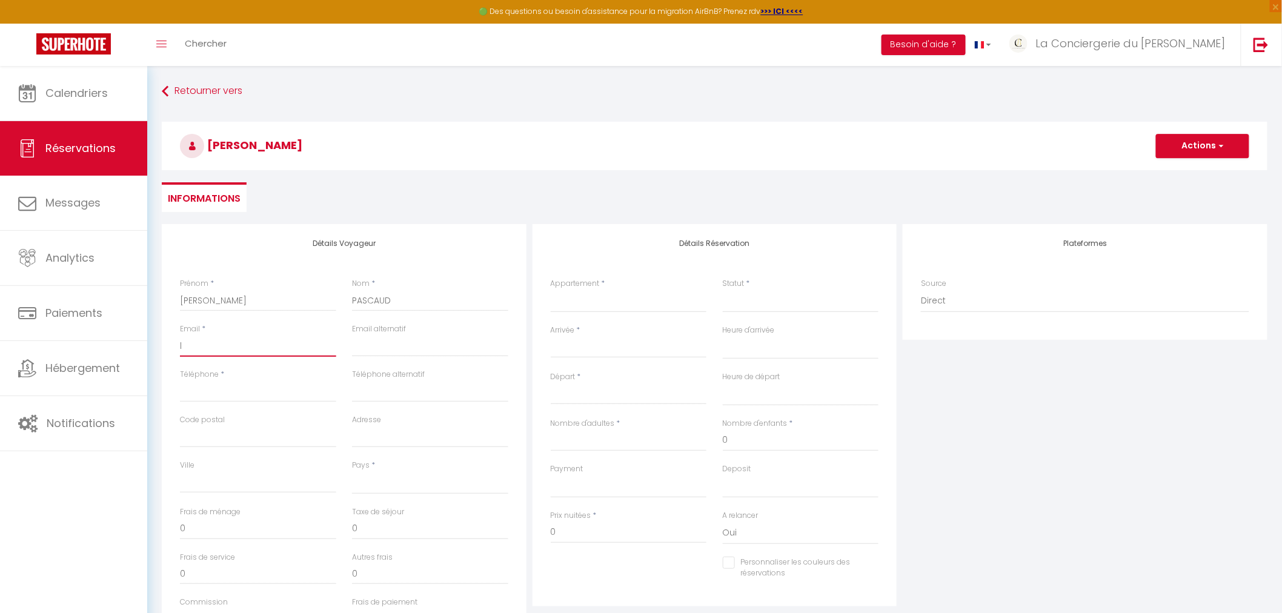
select select
checkbox input "false"
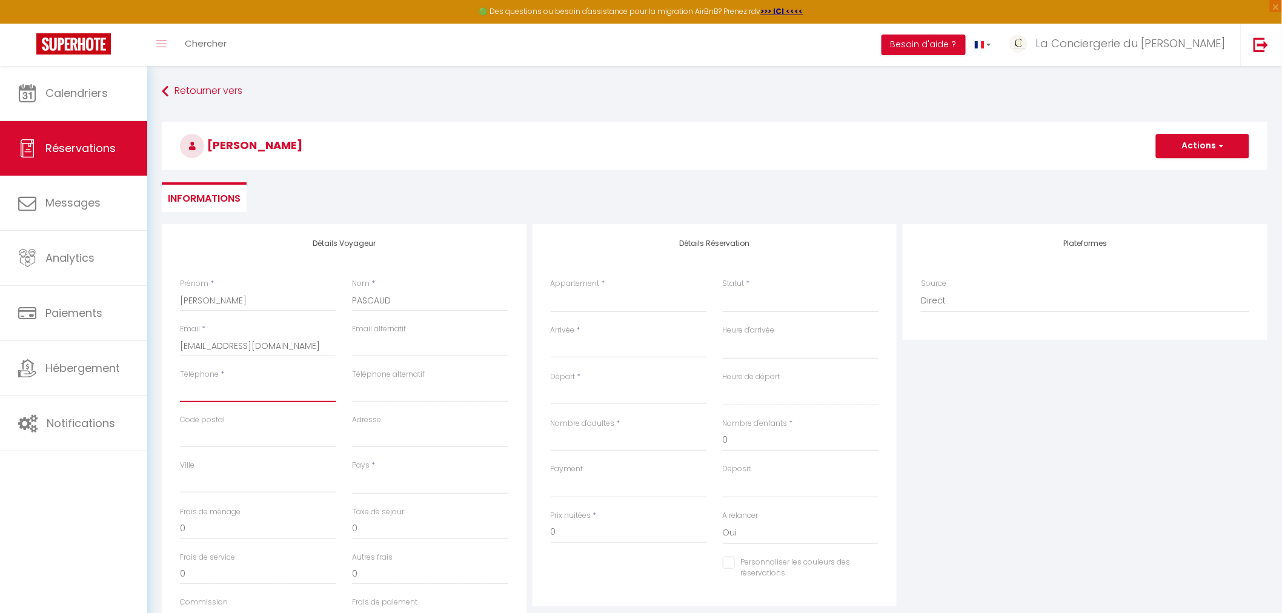
click at [244, 389] on input "Téléphone" at bounding box center [258, 391] width 156 height 22
click at [357, 482] on select "France Portugal Afghanistan Albania Algeria American Samoa Andorra Angola Angui…" at bounding box center [430, 482] width 156 height 23
click at [352, 471] on select "France Portugal Afghanistan Albania Algeria American Samoa Andorra Angola Angui…" at bounding box center [430, 482] width 156 height 23
click at [215, 439] on input "Code postal" at bounding box center [258, 437] width 156 height 22
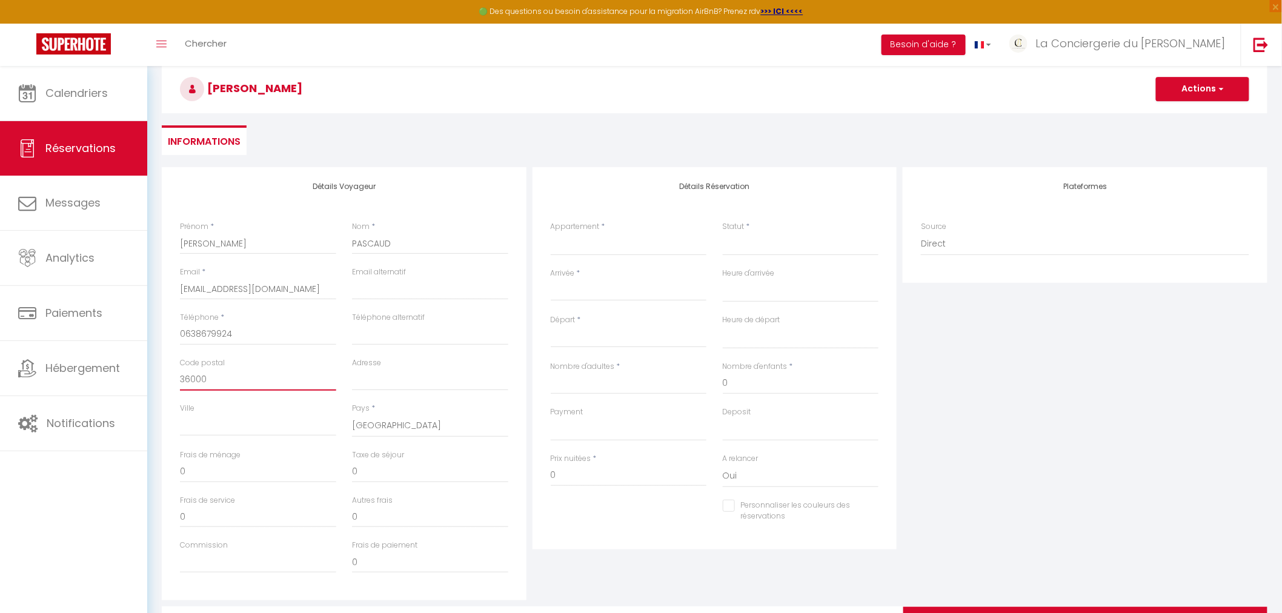
scroll to position [128, 0]
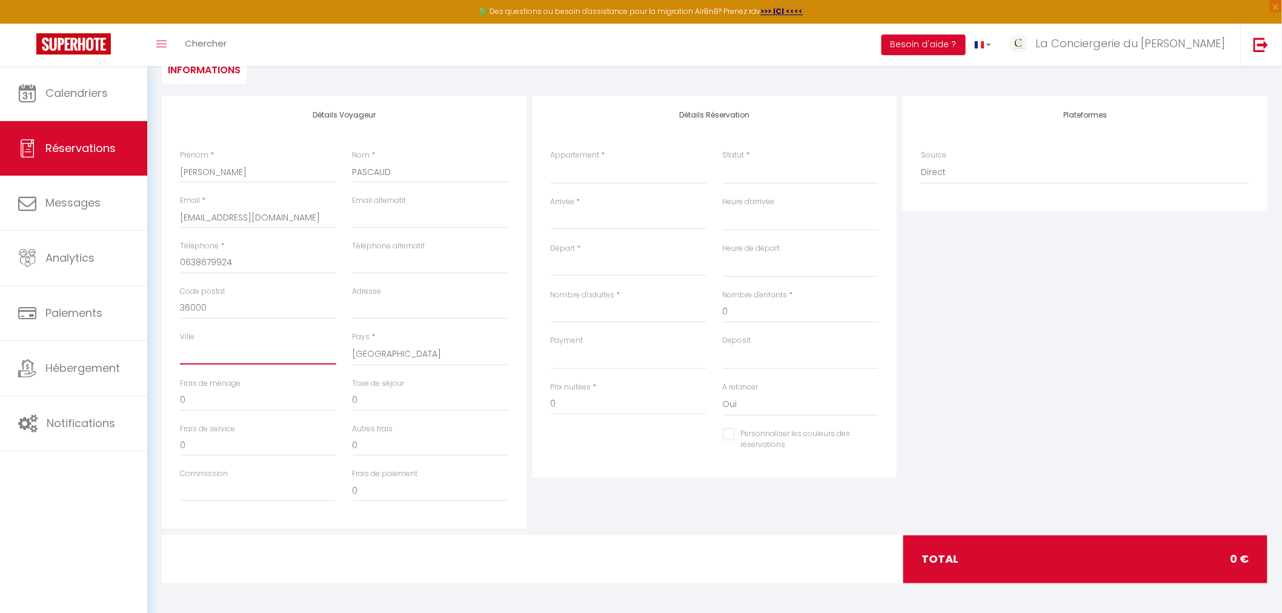
click at [223, 355] on input "Ville" at bounding box center [258, 354] width 156 height 22
click at [427, 310] on input "Adresse" at bounding box center [430, 308] width 156 height 22
click at [303, 358] on input "Ville" at bounding box center [258, 354] width 156 height 22
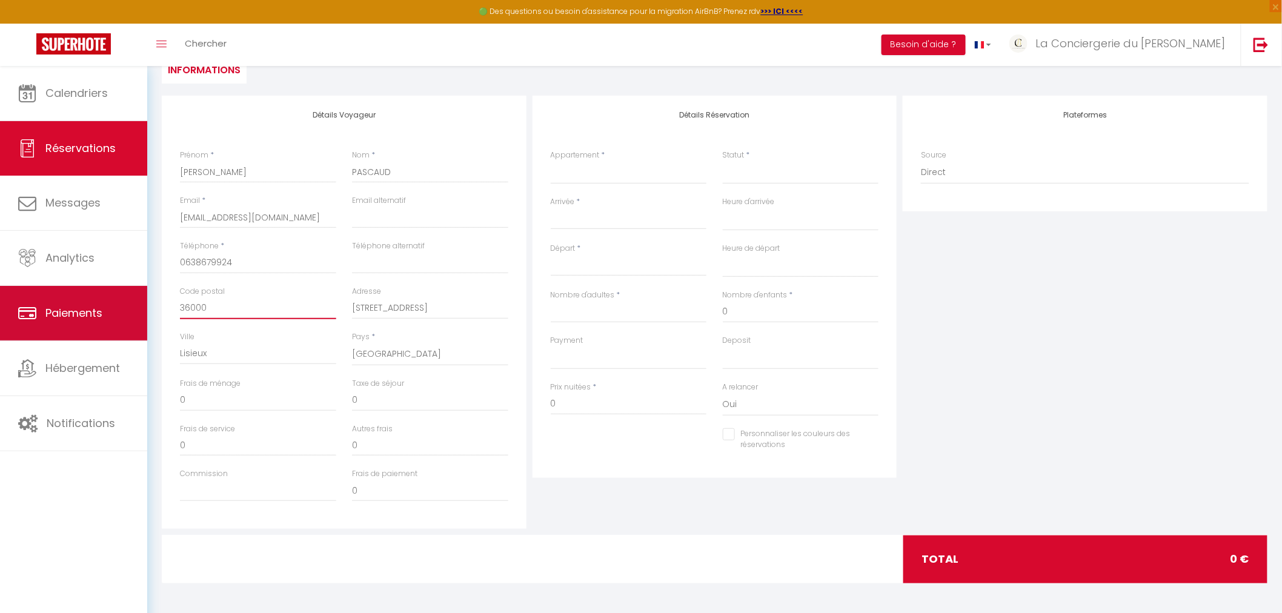
drag, startPoint x: 225, startPoint y: 312, endPoint x: 124, endPoint y: 310, distance: 100.6
click at [124, 310] on div "🟢 Des questions ou besoin d'assistance pour la migration AirBnB? Prenez rdv >>>…" at bounding box center [641, 276] width 1282 height 676
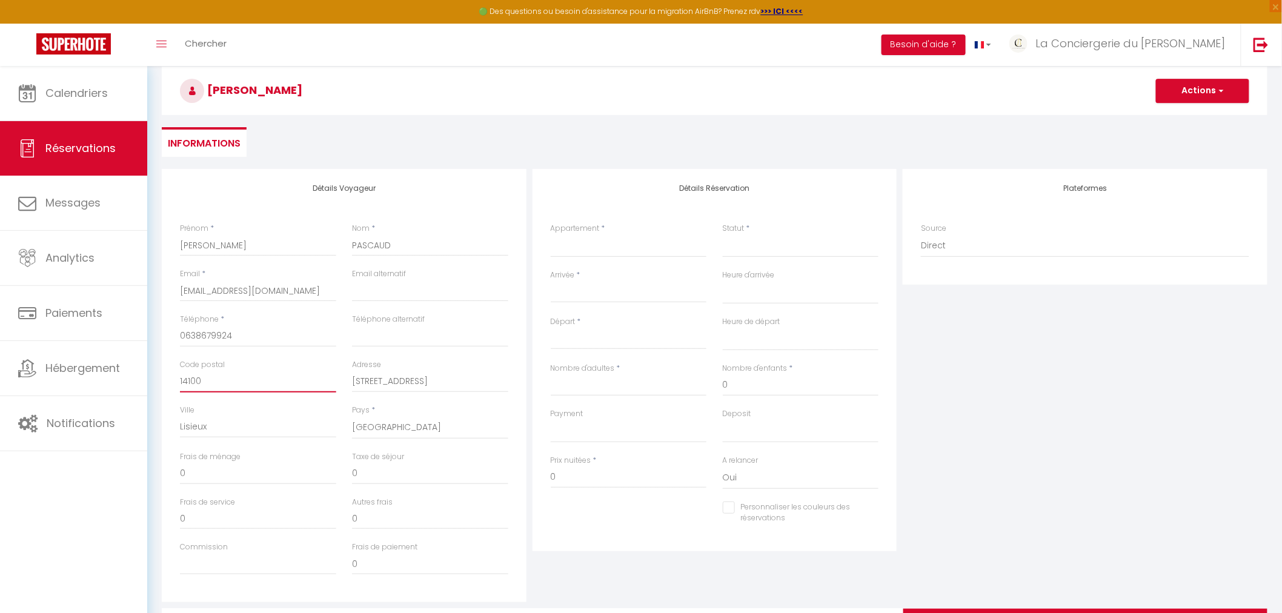
scroll to position [0, 0]
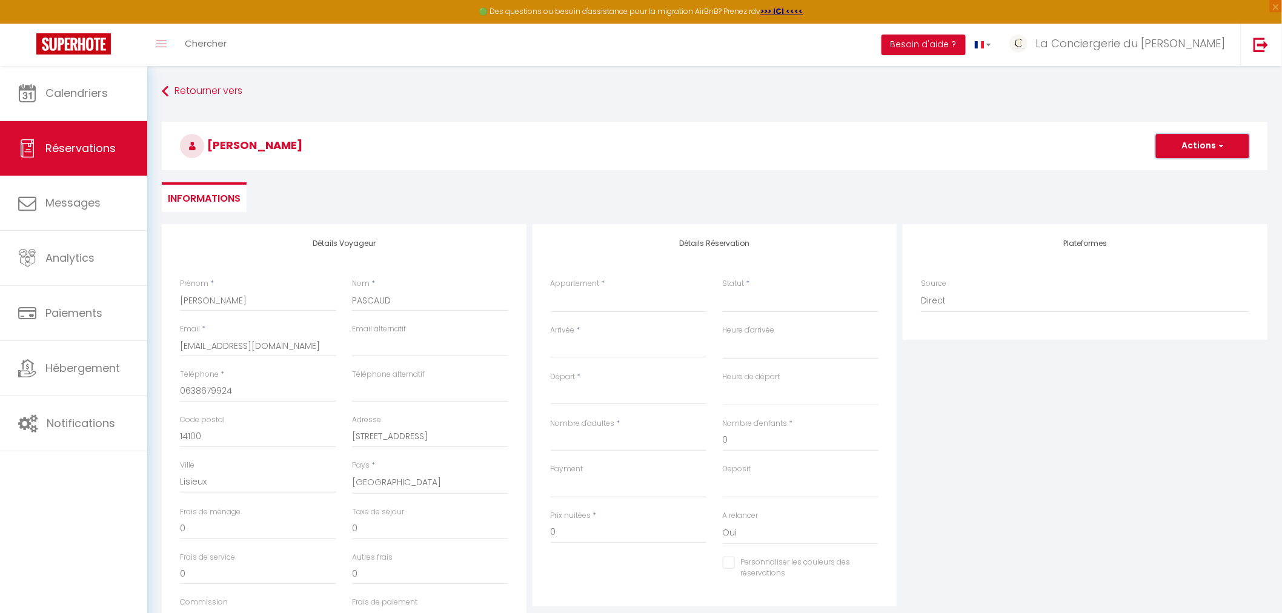
click at [1169, 142] on button "Actions" at bounding box center [1202, 146] width 93 height 24
click at [1190, 174] on link "Enregistrer" at bounding box center [1191, 173] width 96 height 16
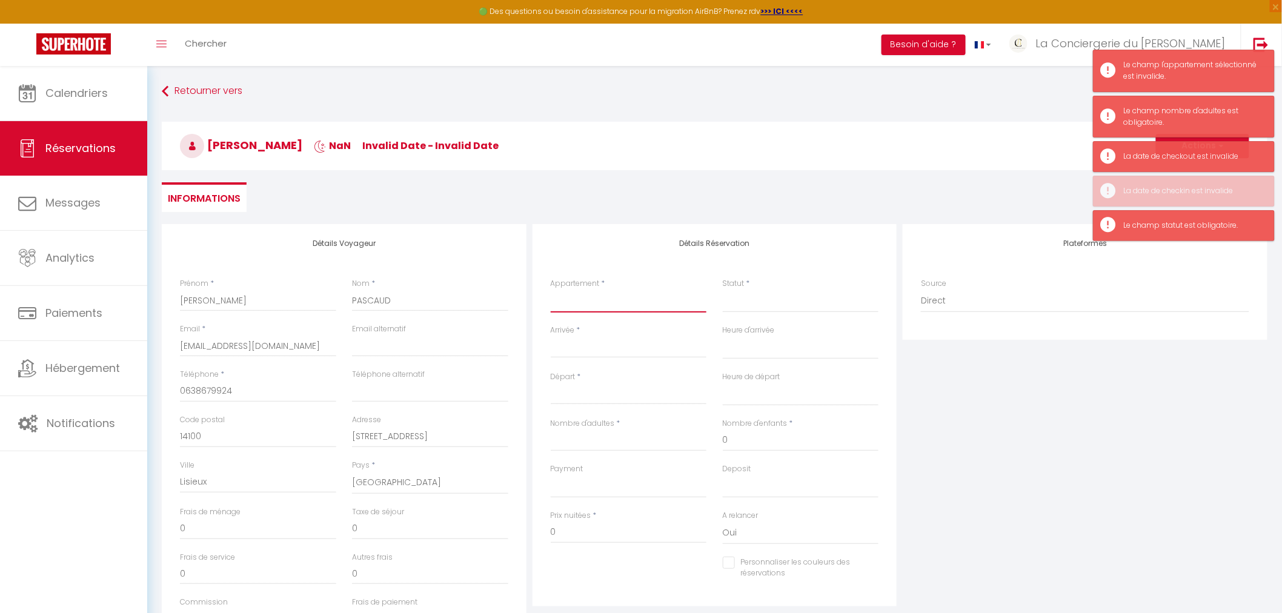
click at [592, 309] on select "LE SAINT-GILDAS GÎTE ST-CHRISTOPHE GÎTE AU P'TIT BONHEUR - ARGENTON-sur-CREUSE …" at bounding box center [629, 301] width 156 height 23
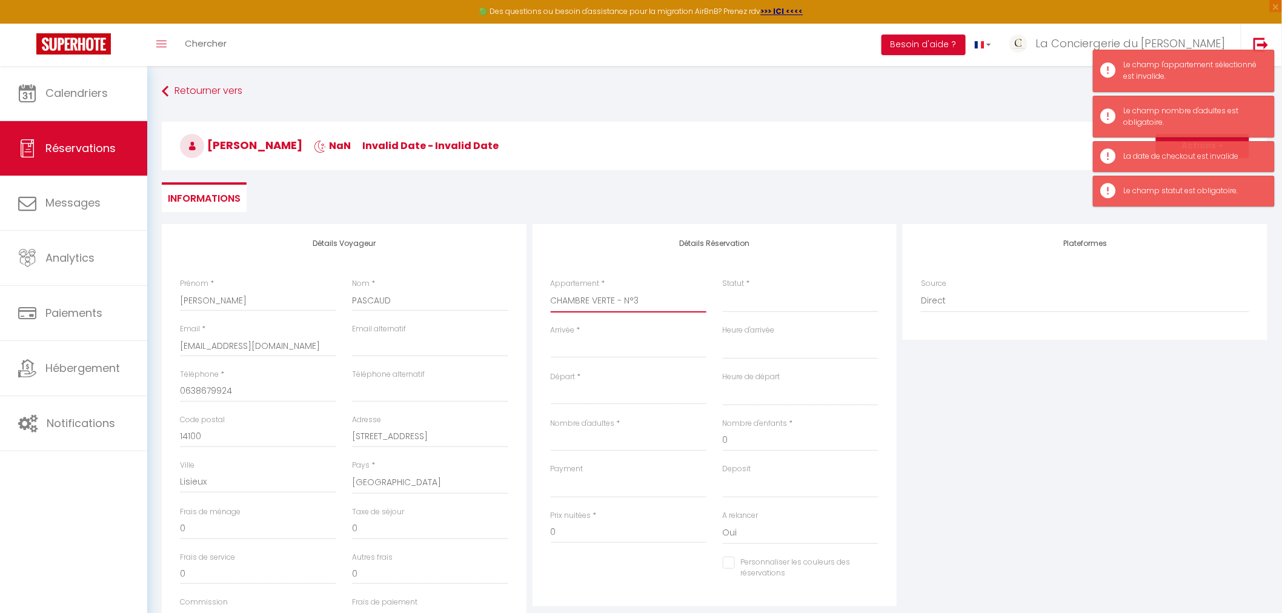
click at [551, 290] on select "LE SAINT-GILDAS GÎTE ST-CHRISTOPHE GÎTE AU P'TIT BONHEUR - ARGENTON-sur-CREUSE …" at bounding box center [629, 301] width 156 height 23
click at [743, 302] on select "Confirmé Non Confirmé Annulé Annulé par le voyageur No Show Request" at bounding box center [801, 301] width 156 height 23
click at [749, 310] on select "Confirmé Non Confirmé Annulé Annulé par le voyageur No Show Request" at bounding box center [801, 301] width 156 height 23
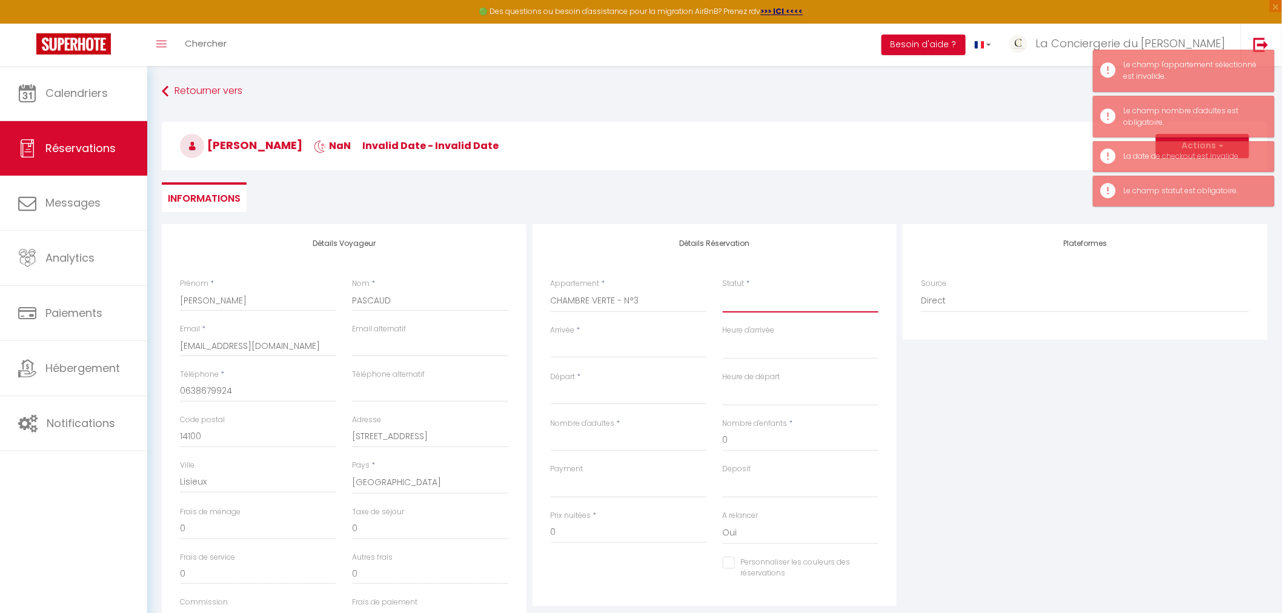
click at [752, 301] on select "Confirmé Non Confirmé Annulé Annulé par le voyageur No Show Request" at bounding box center [801, 301] width 156 height 23
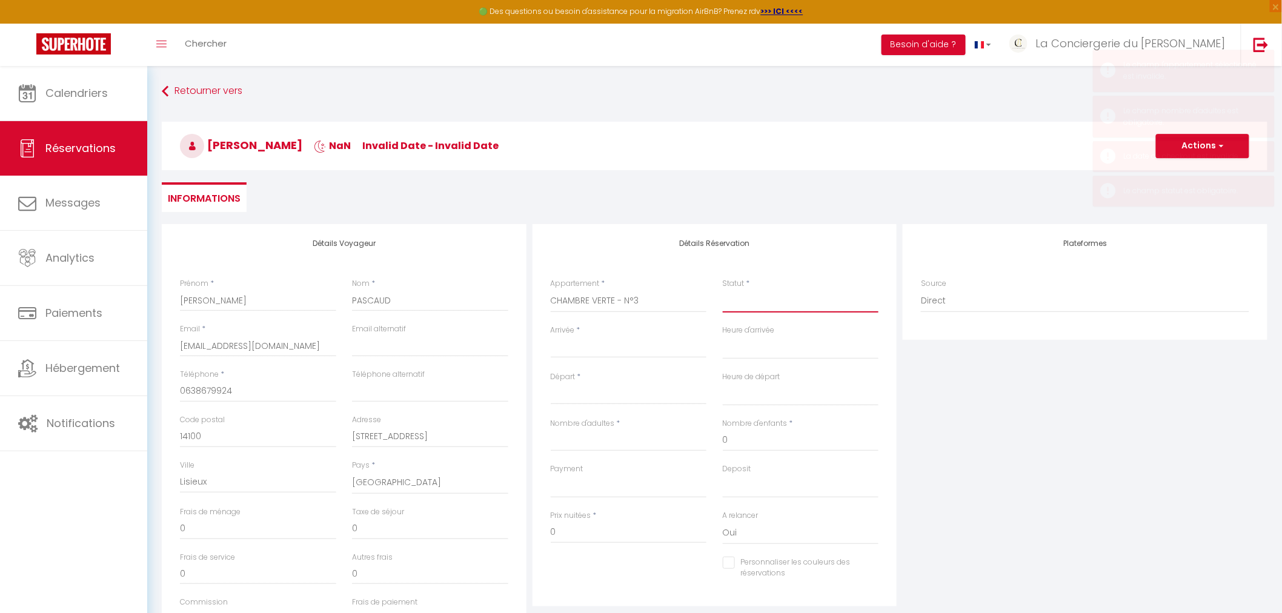
click at [723, 290] on select "Confirmé Non Confirmé Annulé Annulé par le voyageur No Show Request" at bounding box center [801, 301] width 156 height 23
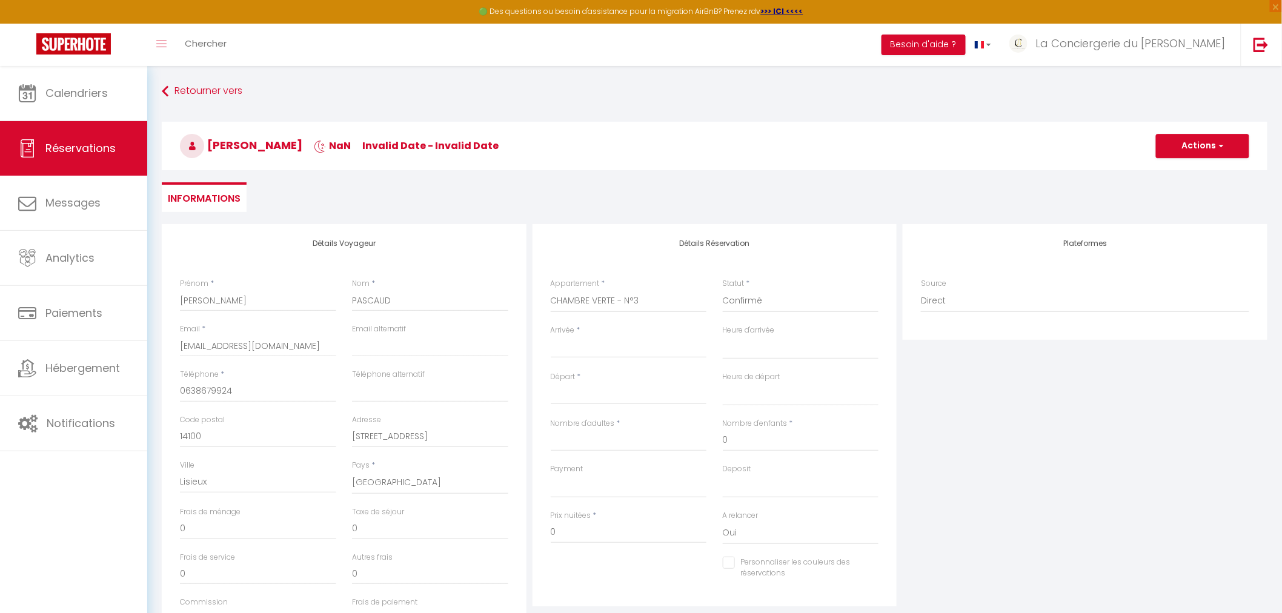
click at [620, 344] on input "Arrivée" at bounding box center [629, 348] width 156 height 16
click at [574, 364] on span "<" at bounding box center [564, 369] width 26 height 24
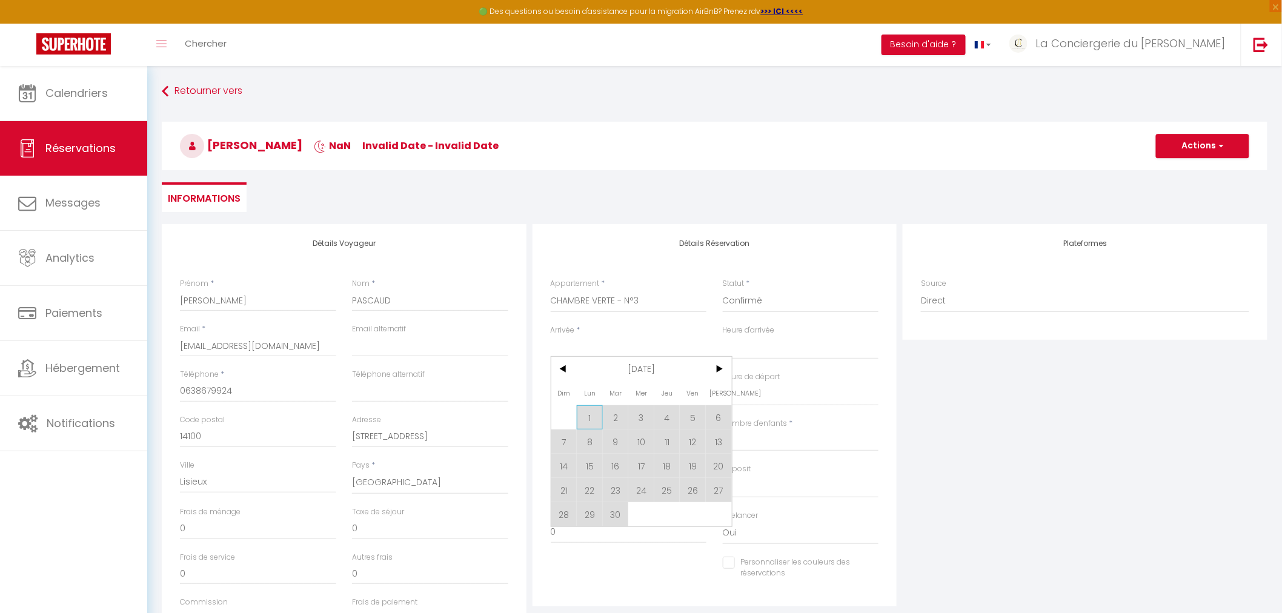
click at [589, 416] on span "1" at bounding box center [590, 417] width 26 height 24
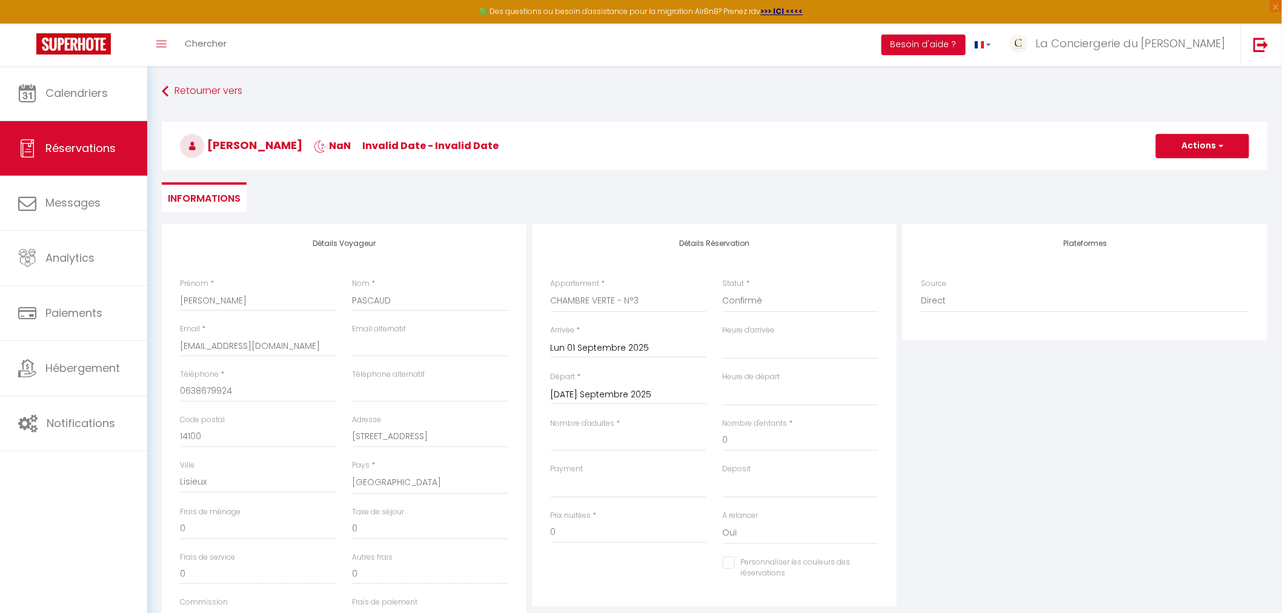
click at [597, 395] on input "Mar 02 Septembre 2025" at bounding box center [629, 395] width 156 height 16
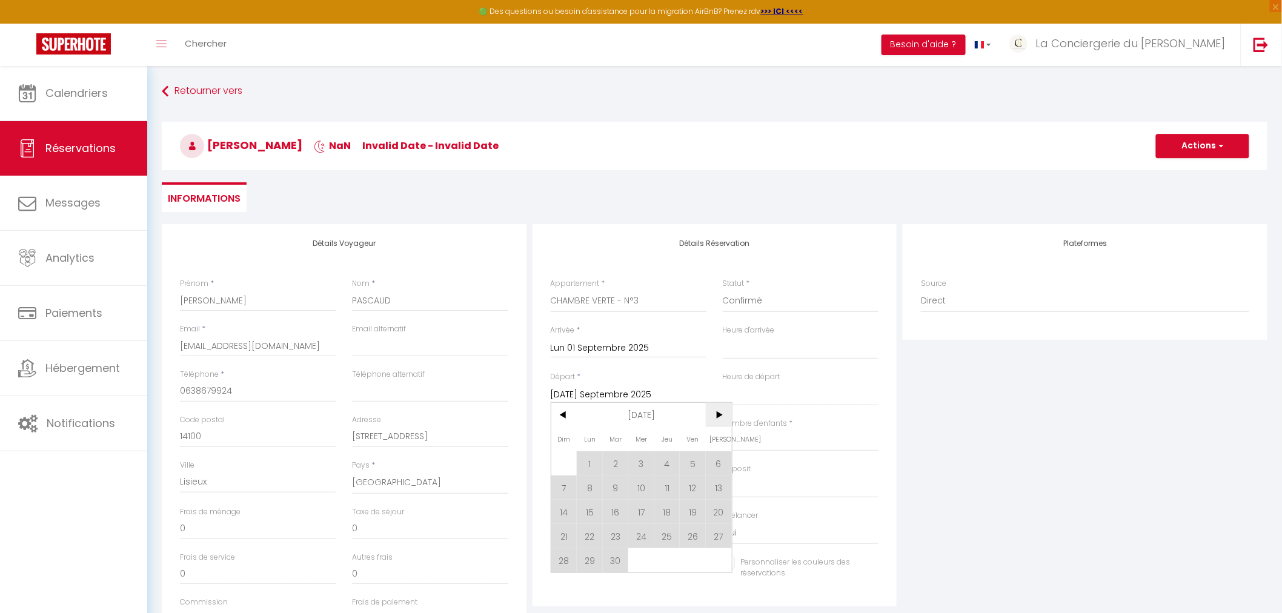
click at [725, 414] on span ">" at bounding box center [719, 415] width 26 height 24
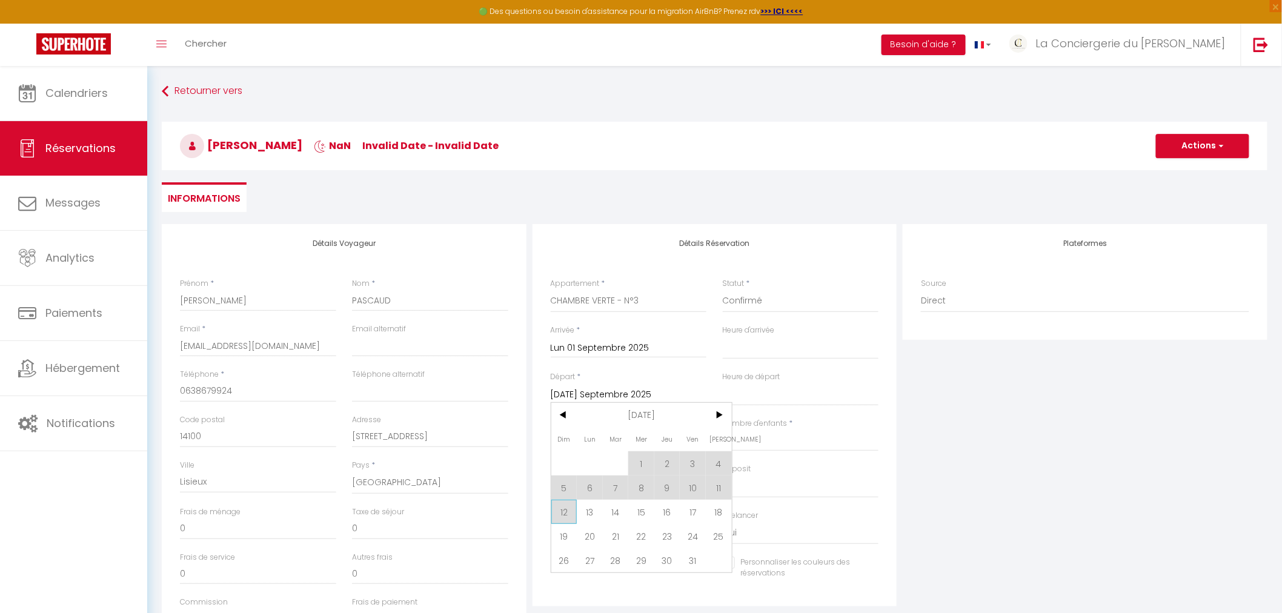
click at [570, 508] on span "12" at bounding box center [564, 512] width 26 height 24
click at [614, 442] on input "Nombre d'adultes" at bounding box center [629, 441] width 156 height 22
click at [579, 486] on select "OK KO" at bounding box center [629, 486] width 156 height 23
click at [551, 475] on select "OK KO" at bounding box center [629, 486] width 156 height 23
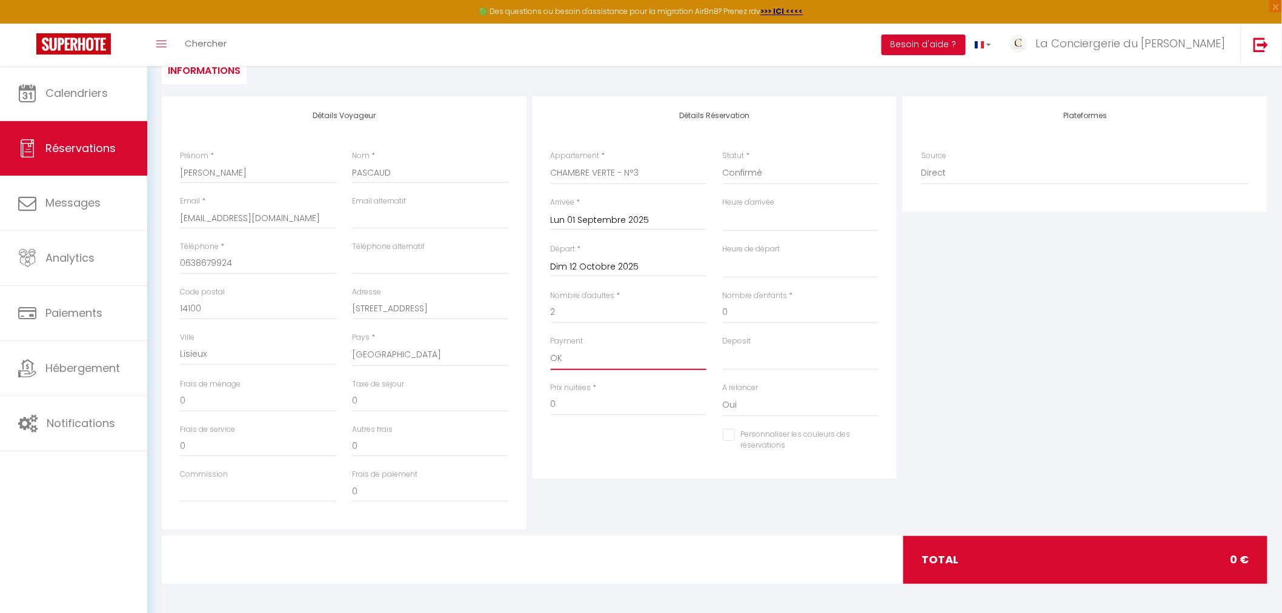
scroll to position [128, 0]
drag, startPoint x: 566, startPoint y: 408, endPoint x: 538, endPoint y: 407, distance: 28.5
click at [538, 407] on div "Détails Réservation Appartement * LE SAINT-GILDAS GÎTE ST-CHRISTOPHE GÎTE AU P'…" at bounding box center [715, 287] width 365 height 382
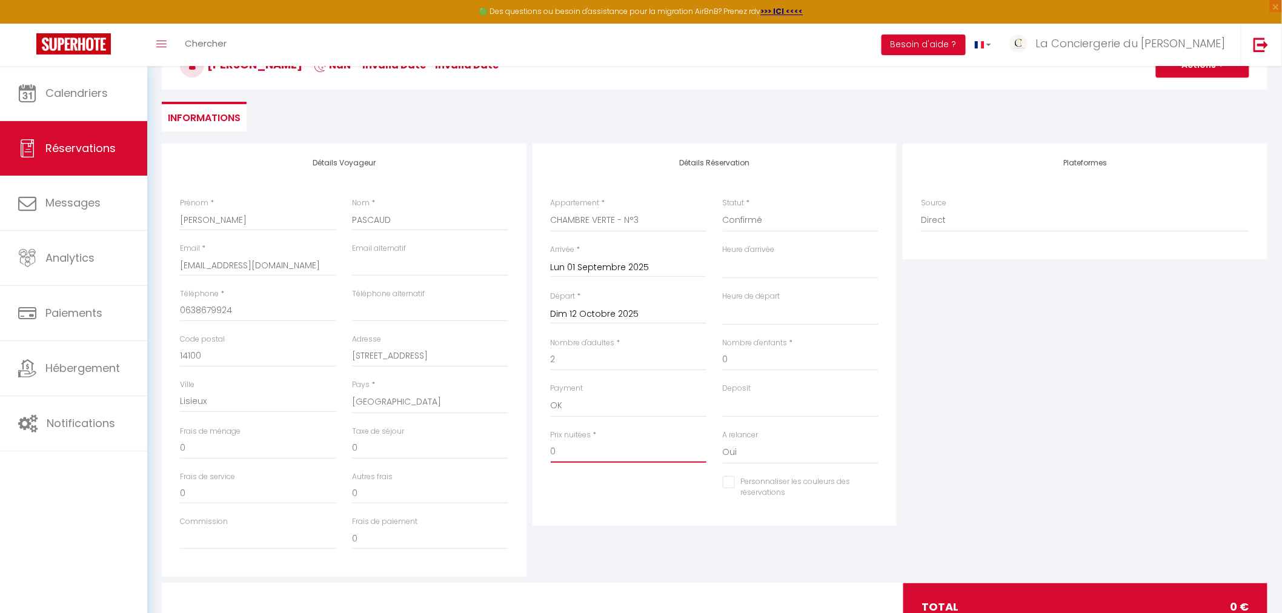
scroll to position [0, 0]
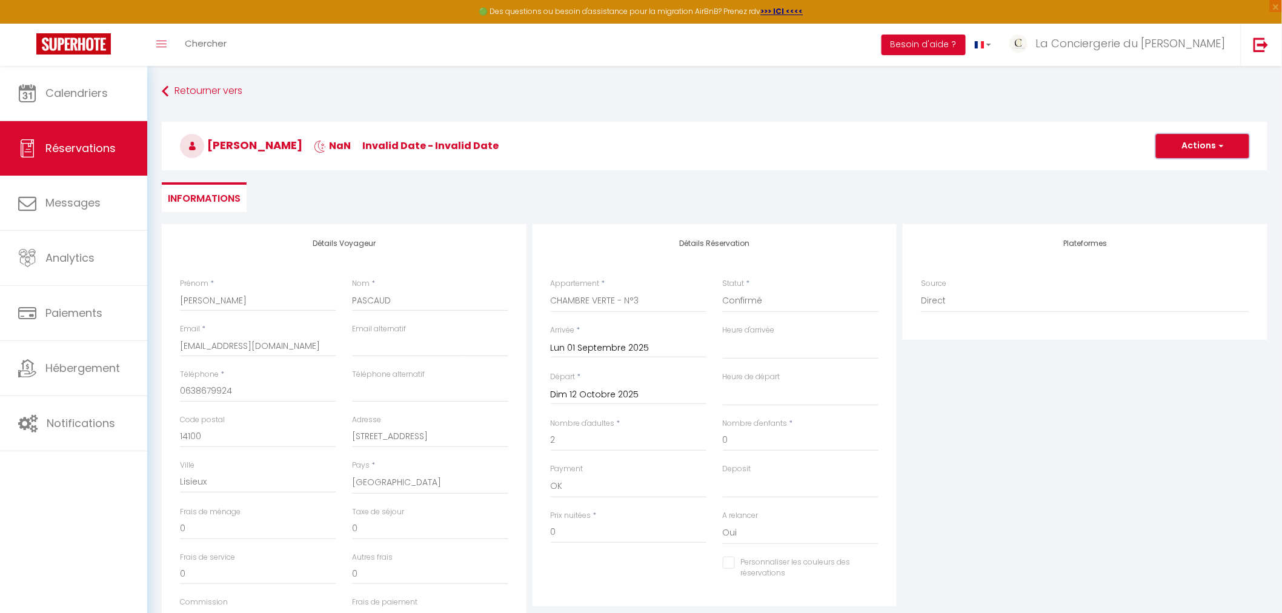
click at [1200, 147] on button "Actions" at bounding box center [1202, 146] width 93 height 24
click at [1185, 167] on link "Enregistrer" at bounding box center [1191, 173] width 96 height 16
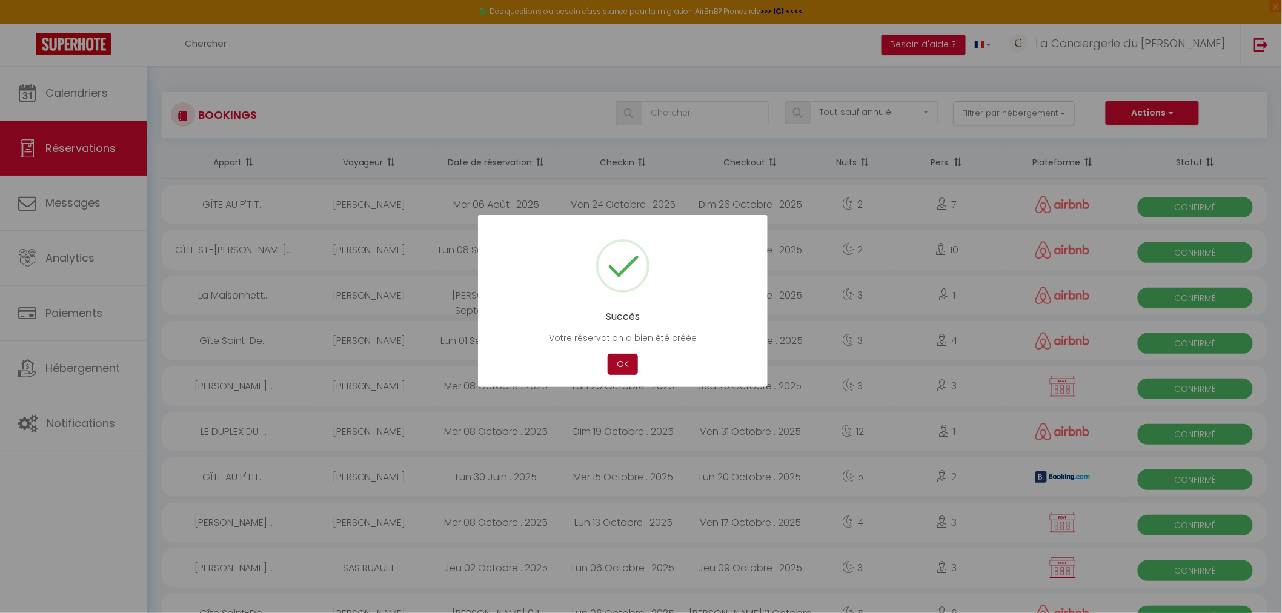
click at [616, 362] on button "OK" at bounding box center [623, 364] width 30 height 21
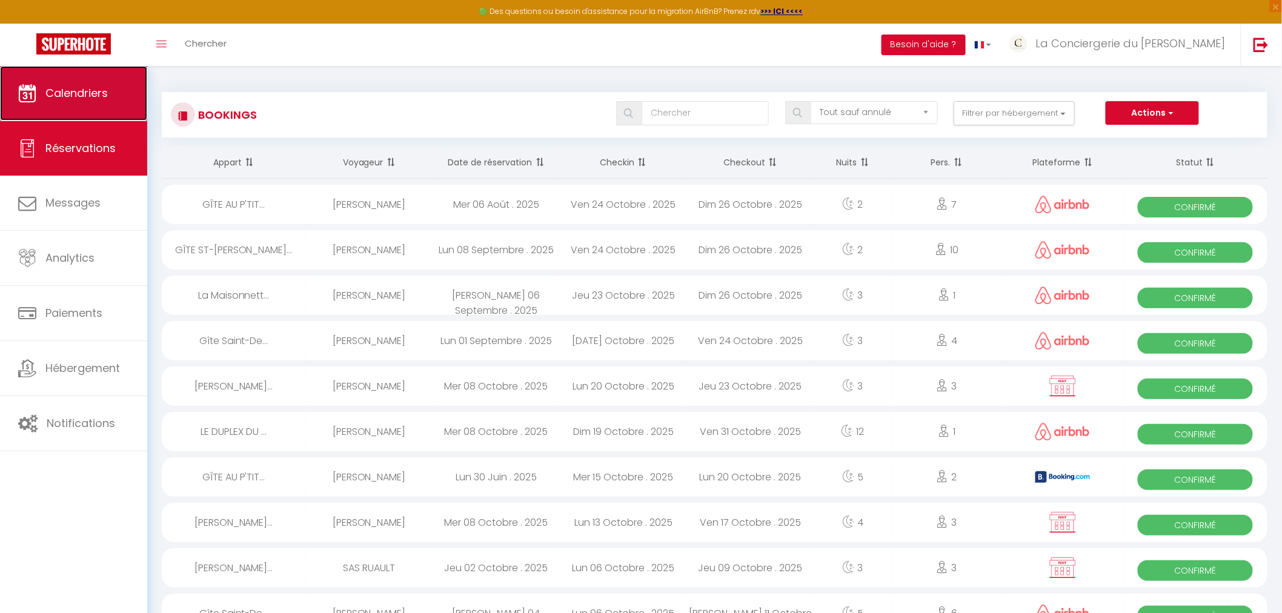
click at [25, 75] on link "Calendriers" at bounding box center [73, 93] width 147 height 55
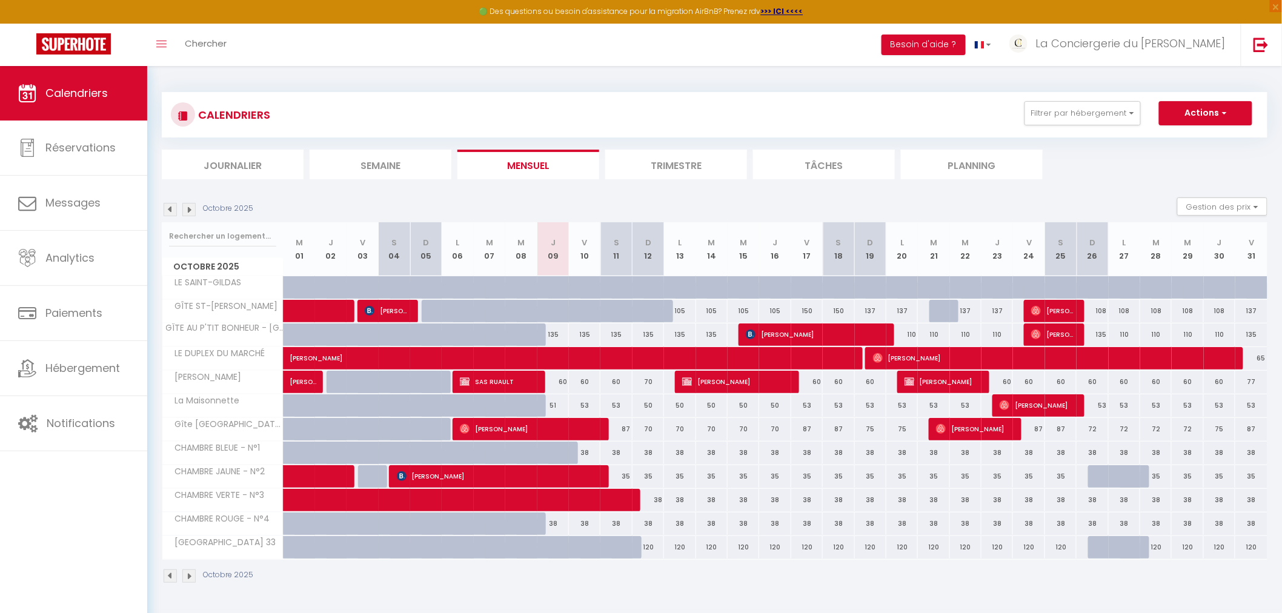
click at [171, 209] on img at bounding box center [170, 209] width 13 height 13
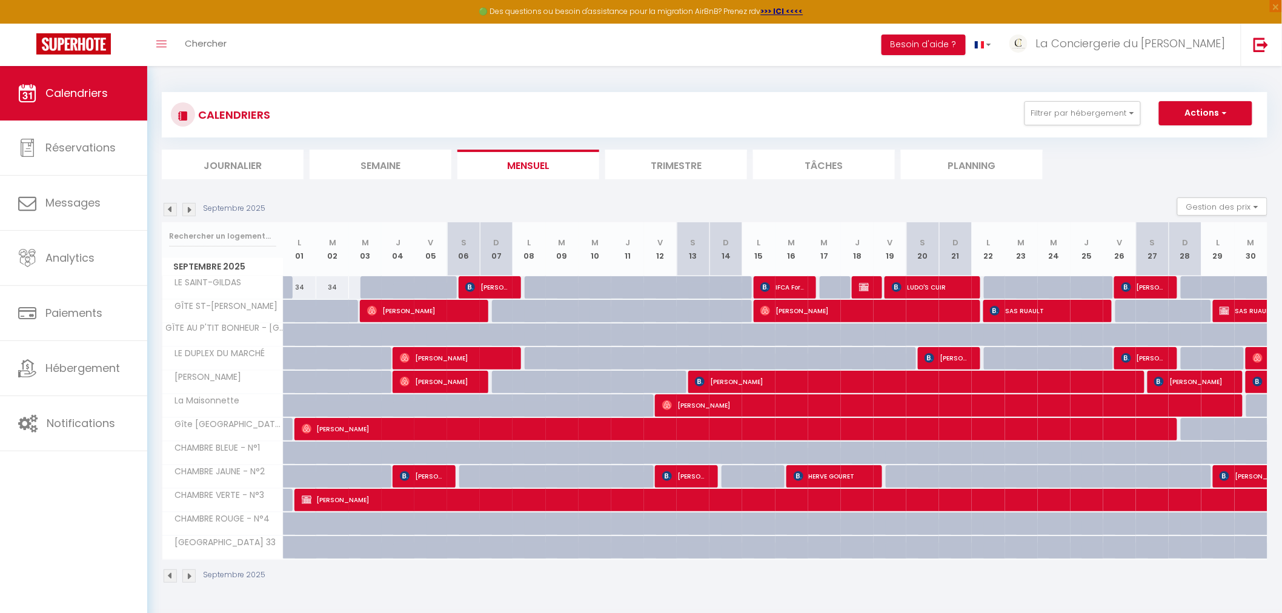
click at [171, 209] on img at bounding box center [170, 209] width 13 height 13
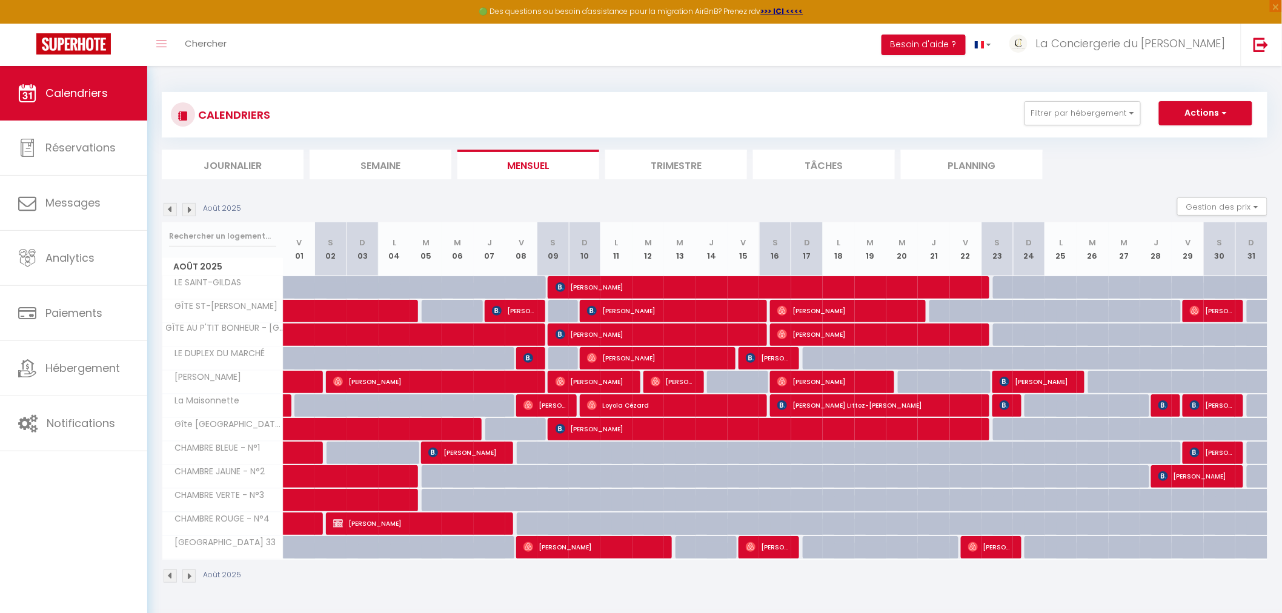
click at [168, 205] on img at bounding box center [170, 209] width 13 height 13
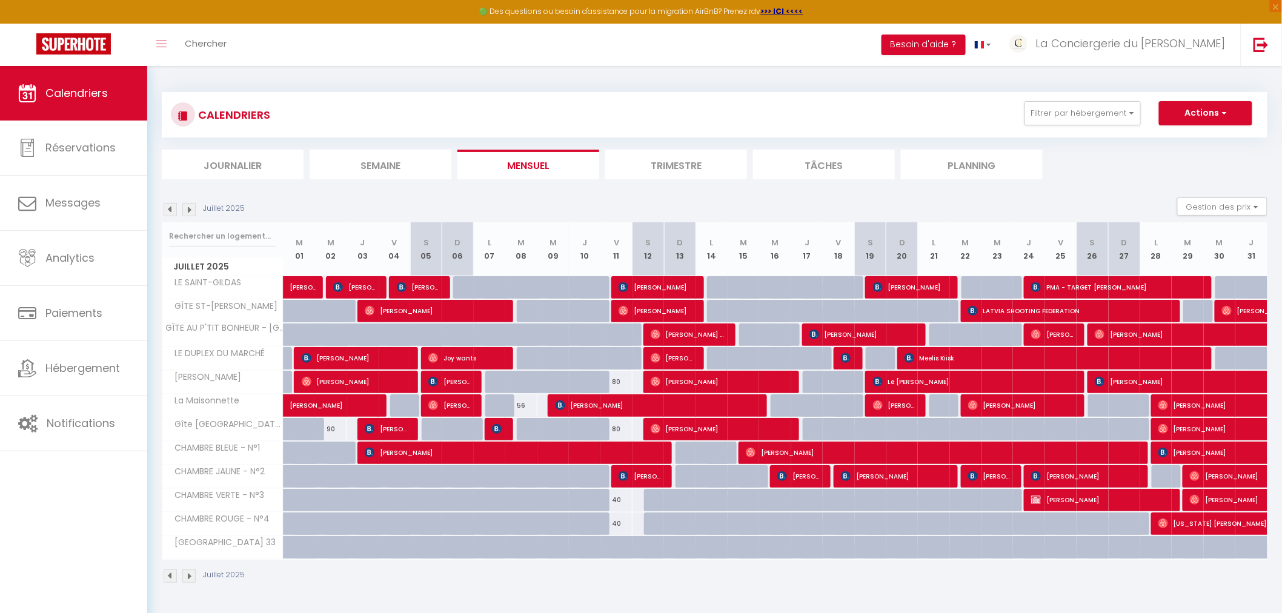
click at [190, 213] on img at bounding box center [188, 209] width 13 height 13
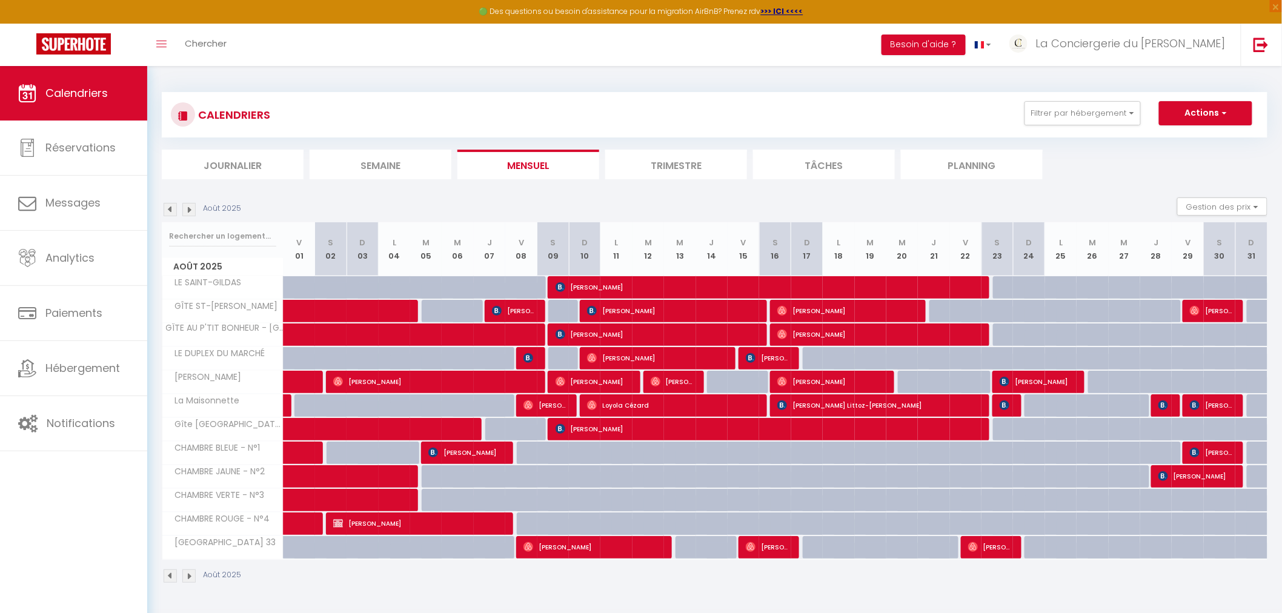
click at [172, 573] on img at bounding box center [170, 576] width 13 height 13
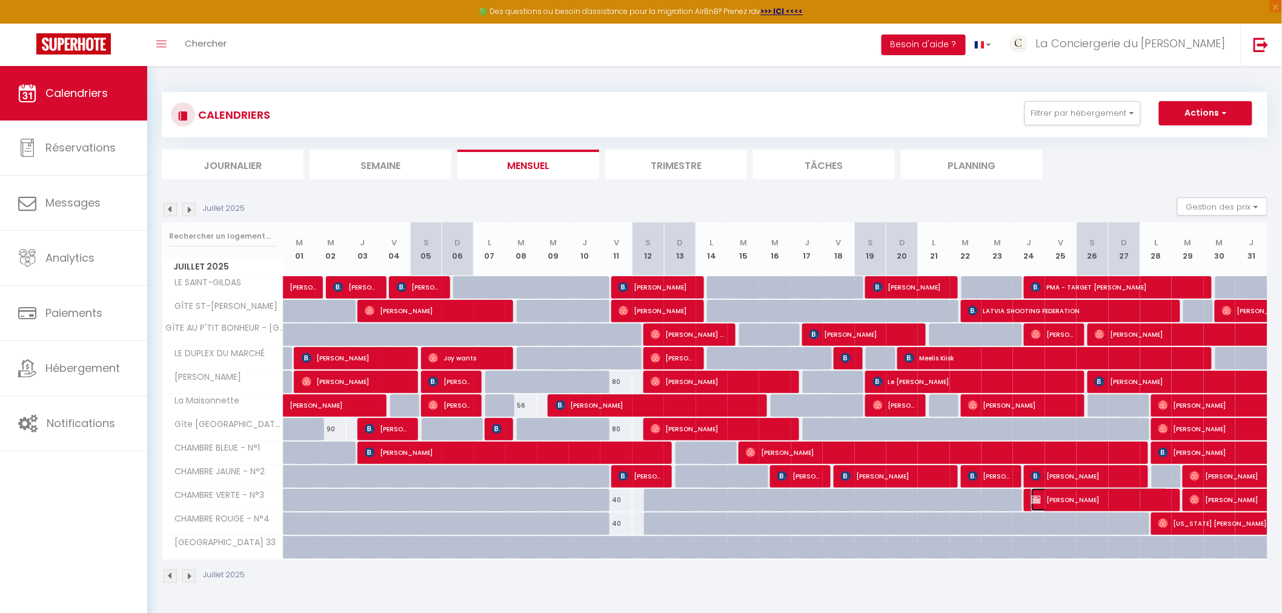
click at [1094, 496] on span "Anne-Marie PASCAUD" at bounding box center [1099, 499] width 136 height 23
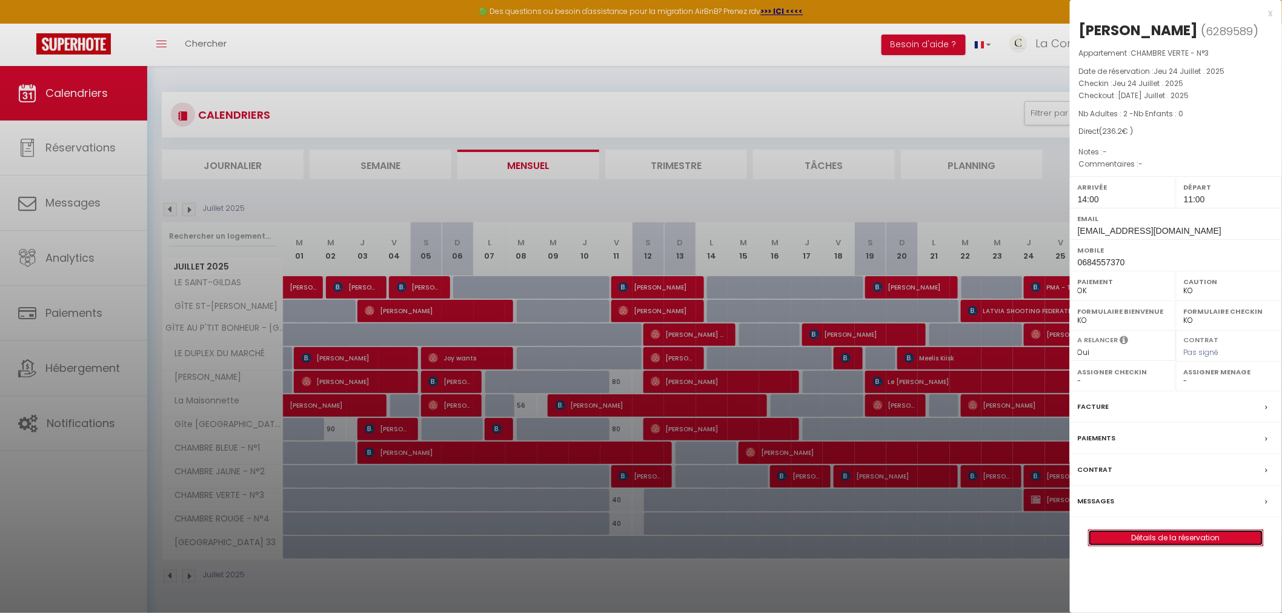
click at [1132, 546] on link "Détails de la réservation" at bounding box center [1176, 538] width 174 height 16
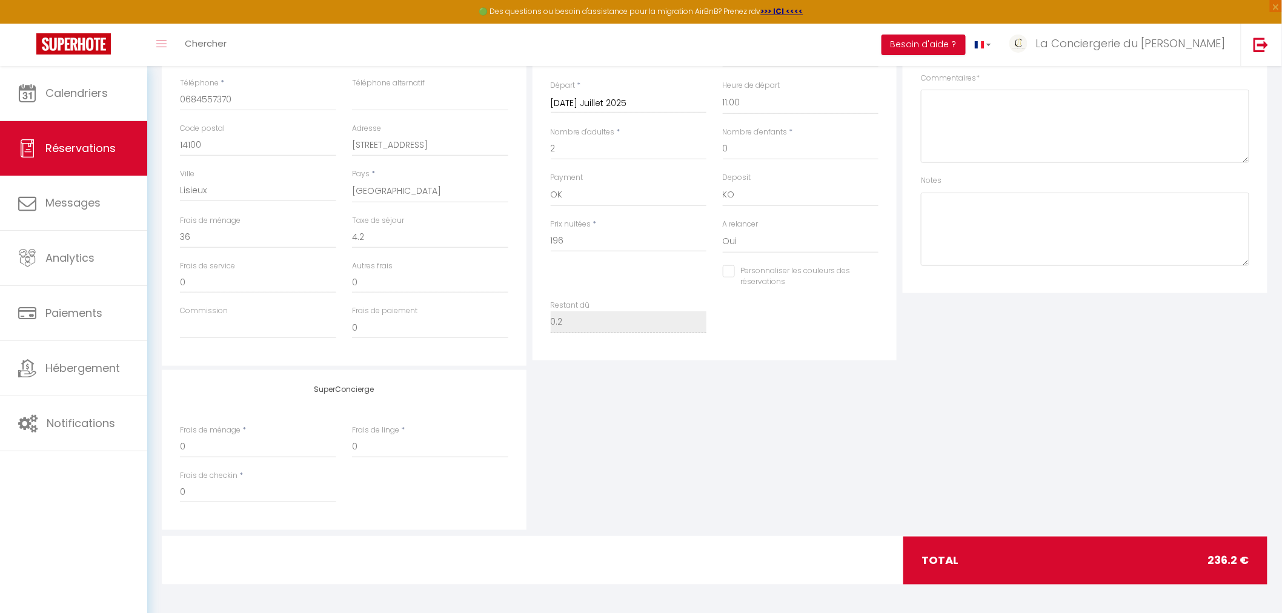
scroll to position [293, 0]
click at [380, 237] on input "4.2" at bounding box center [430, 236] width 156 height 22
click at [610, 427] on div "SuperConcierge Frais de ménage * 0 Frais de linge * 0 Frais de checkin * 0" at bounding box center [715, 449] width 1112 height 160
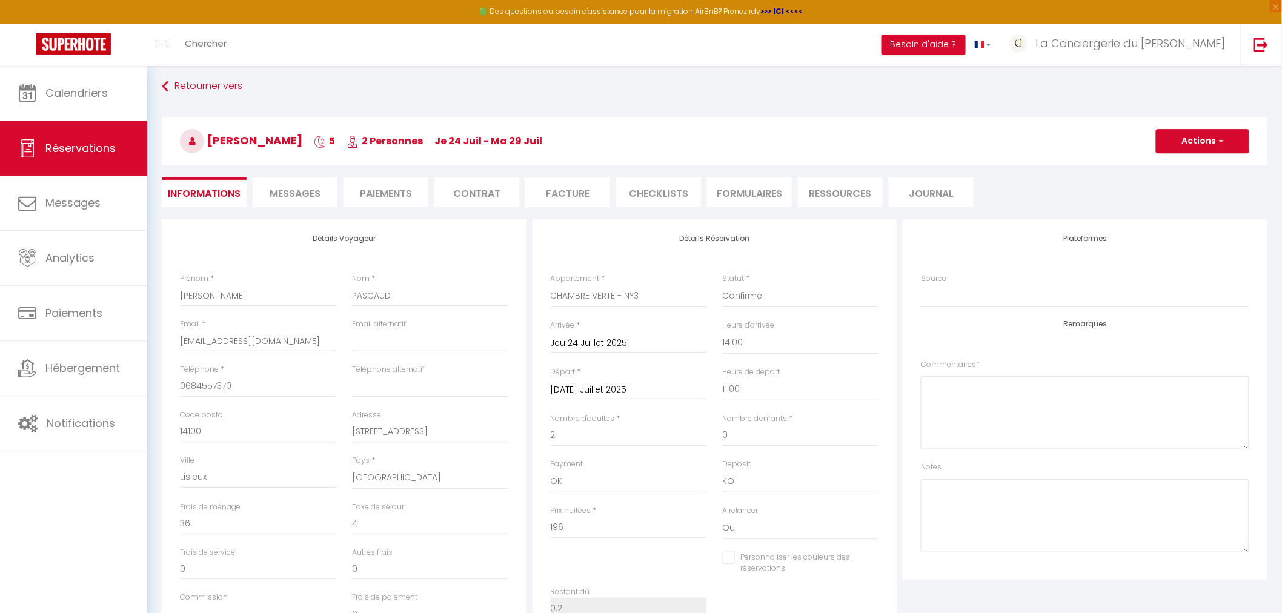
scroll to position [0, 0]
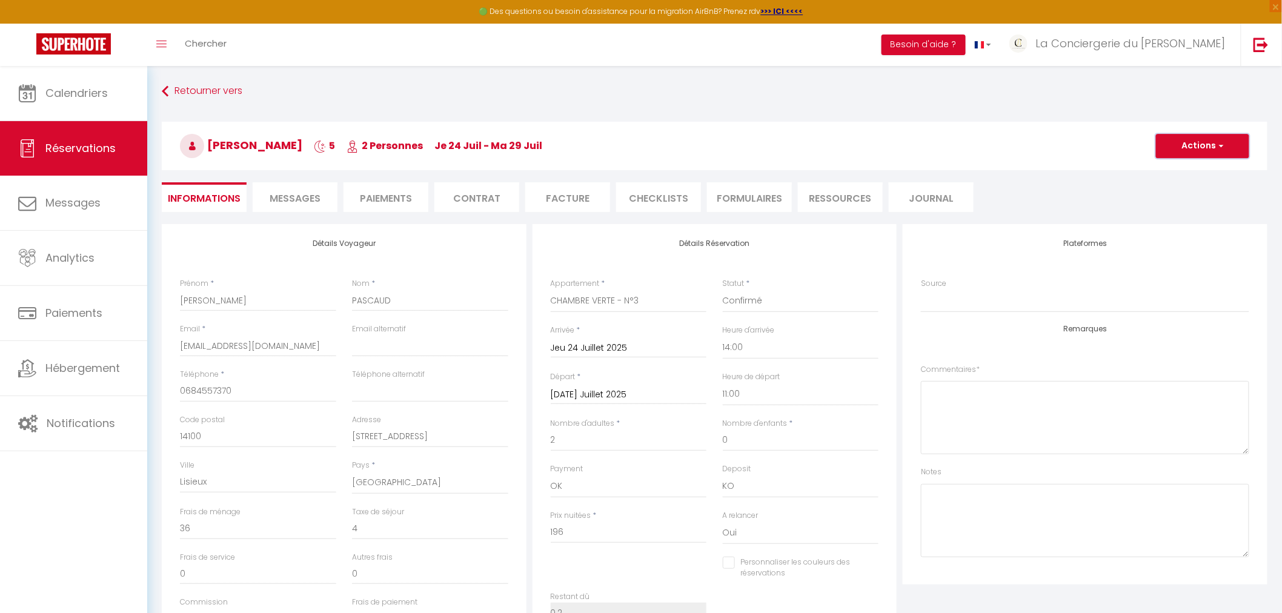
click at [1183, 150] on button "Actions" at bounding box center [1202, 146] width 93 height 24
click at [1184, 167] on link "Enregistrer" at bounding box center [1191, 173] width 96 height 16
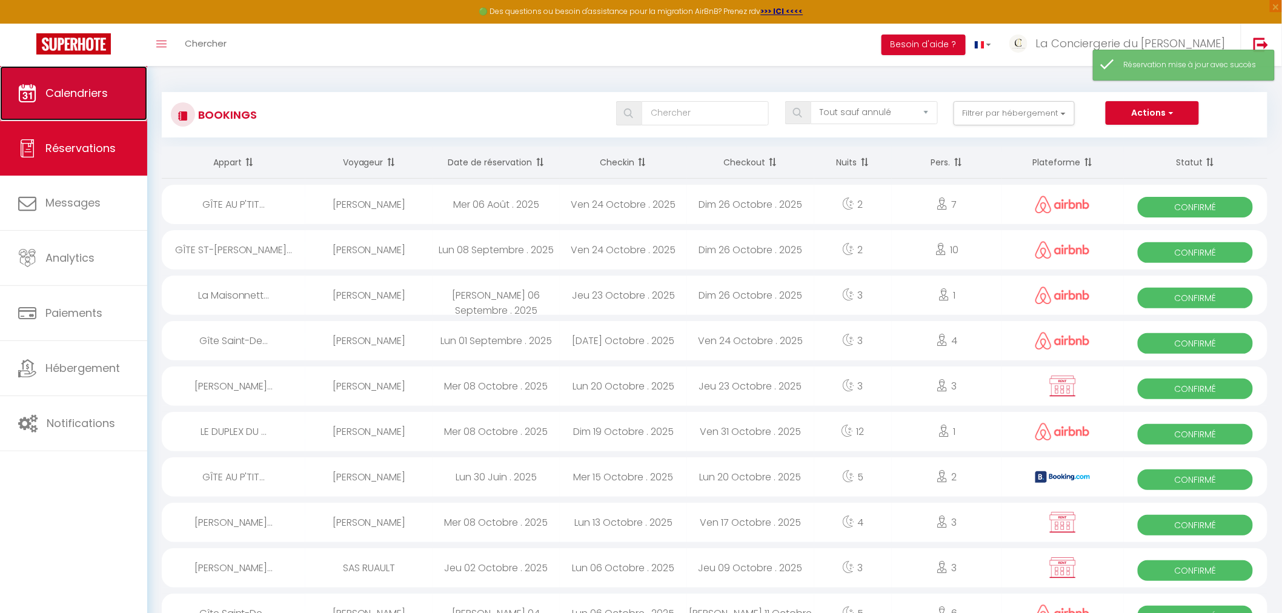
click at [64, 89] on span "Calendriers" at bounding box center [76, 92] width 62 height 15
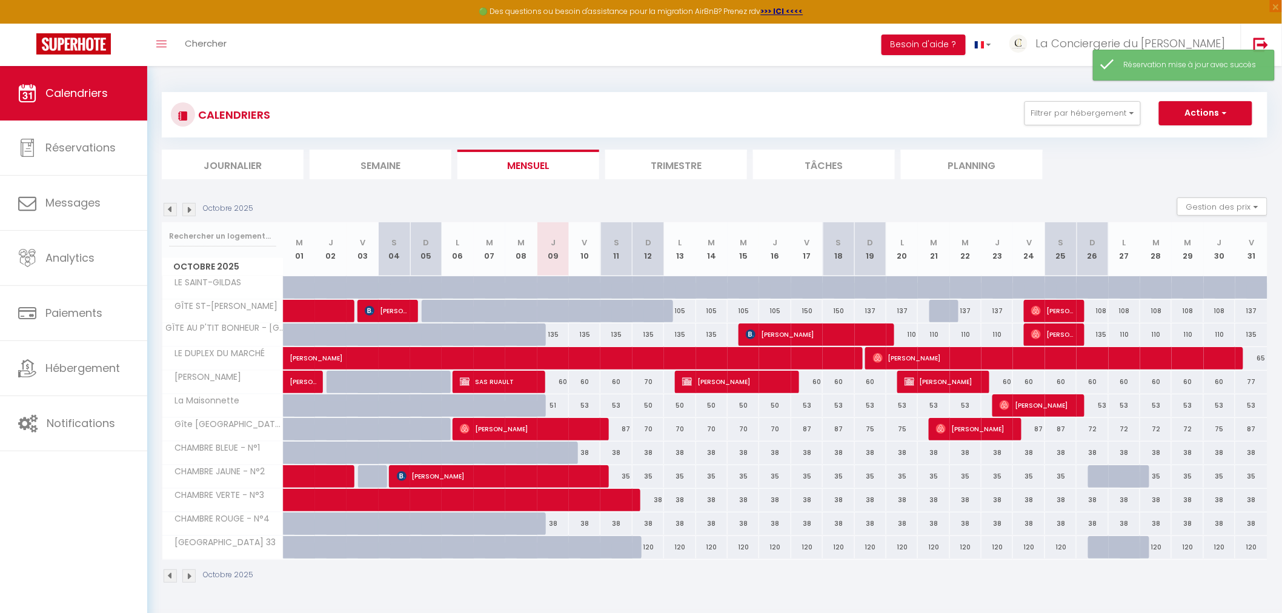
click at [172, 207] on img at bounding box center [170, 209] width 13 height 13
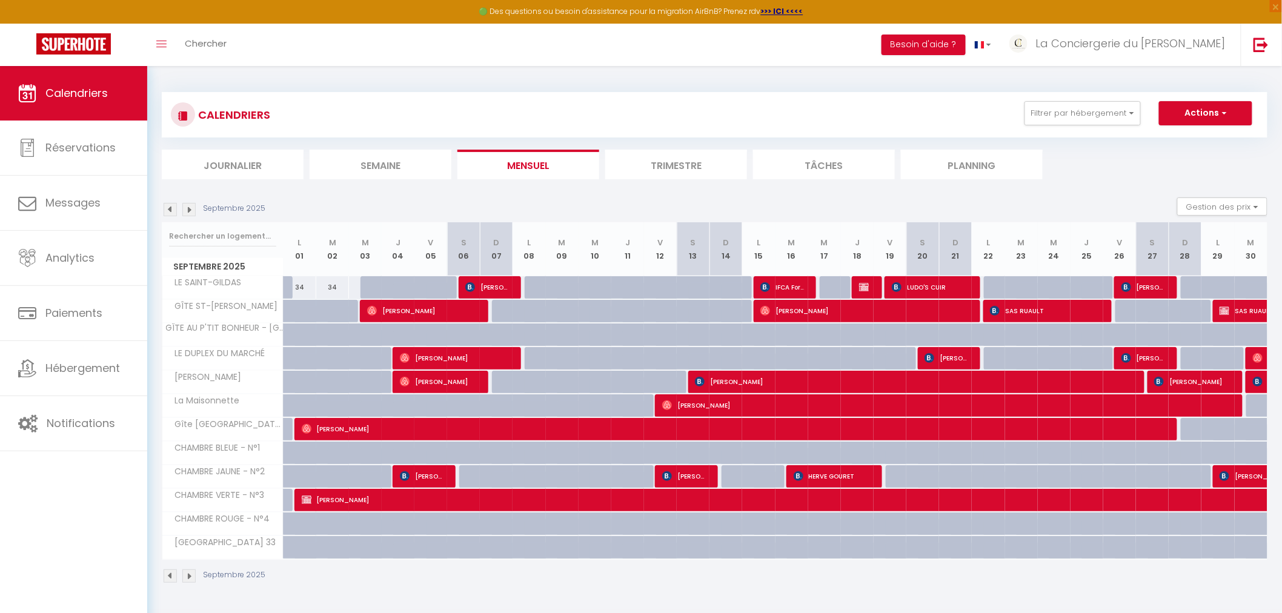
click at [172, 213] on img at bounding box center [170, 209] width 13 height 13
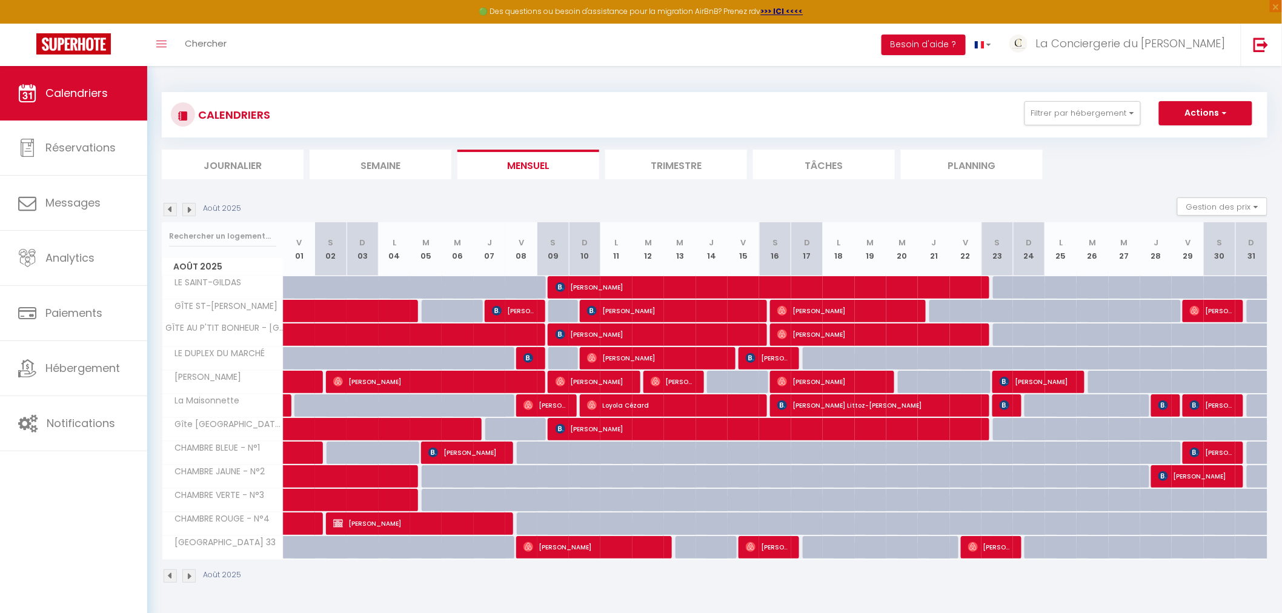
click at [167, 207] on img at bounding box center [170, 209] width 13 height 13
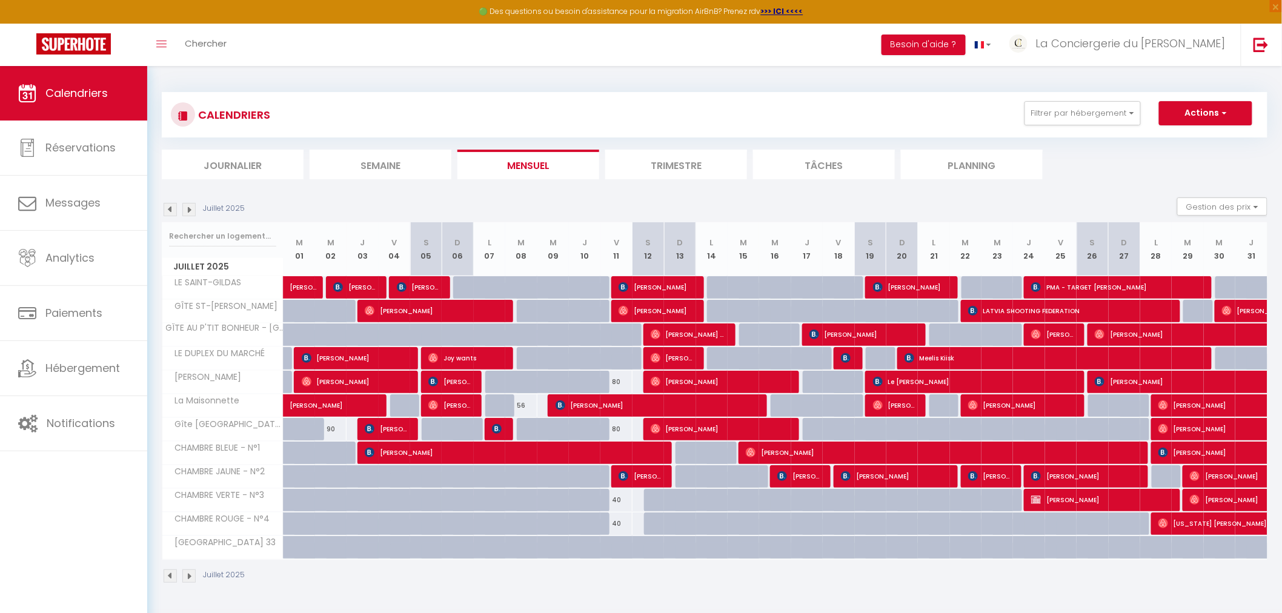
click at [190, 210] on img at bounding box center [188, 209] width 13 height 13
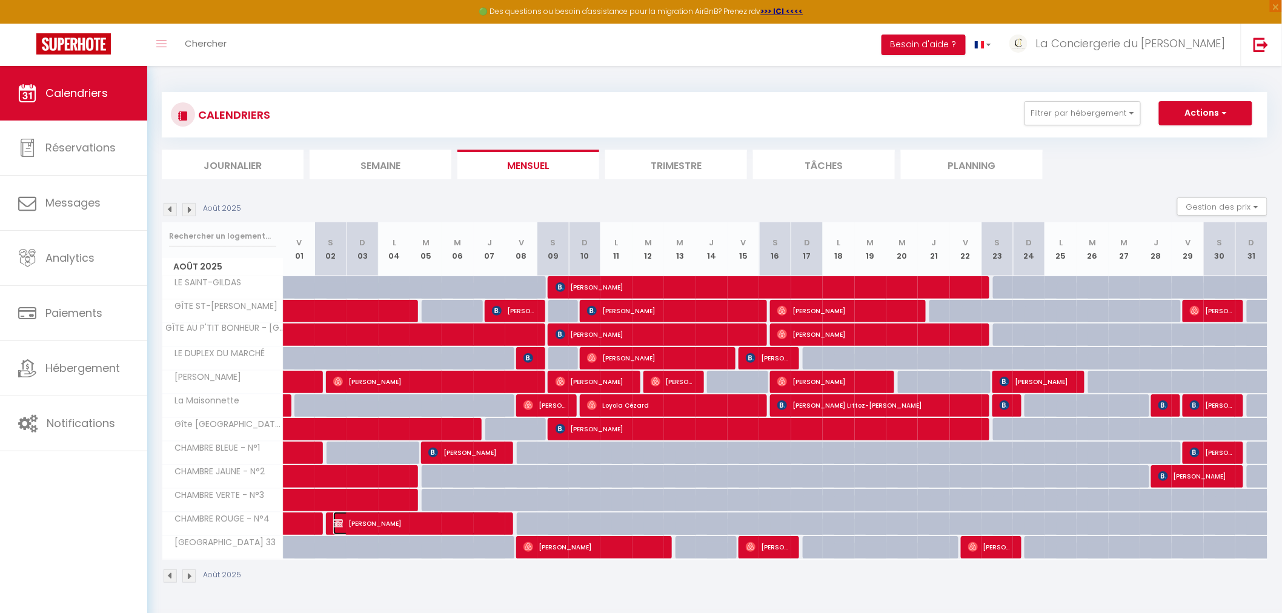
click at [411, 520] on span "Anne-Marie PASCAUD" at bounding box center [417, 523] width 168 height 23
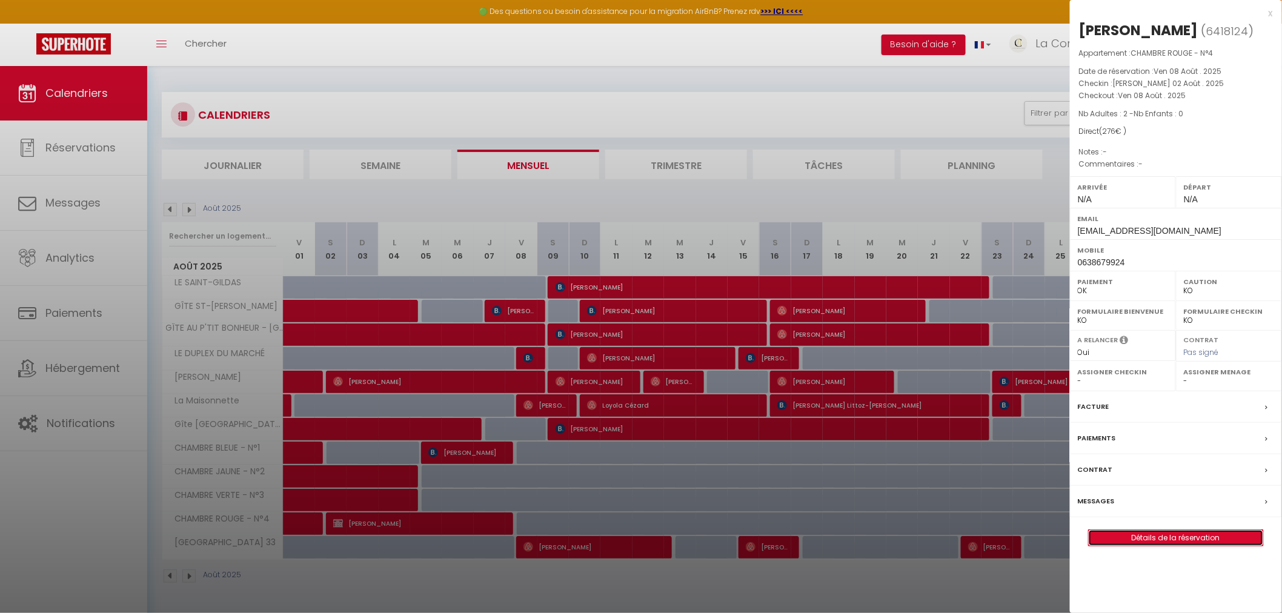
click at [1141, 546] on link "Détails de la réservation" at bounding box center [1176, 538] width 174 height 16
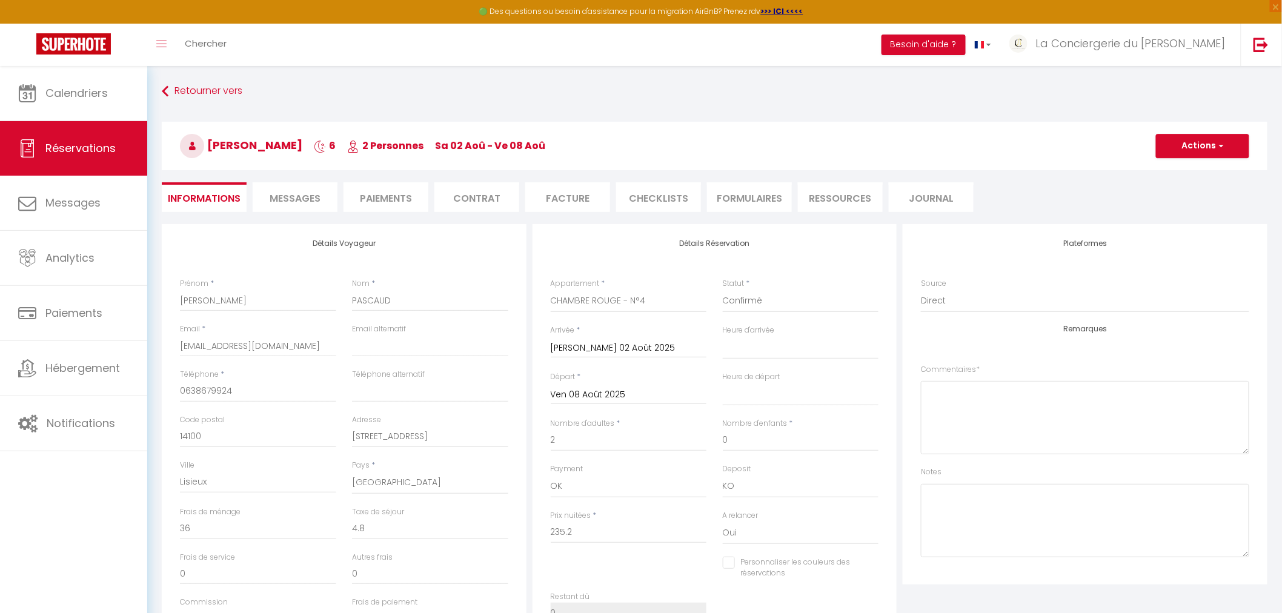
click at [1180, 158] on h3 "Anne-Marie PASCAUD 6 2 Personnes sa 02 Aoû - ve 08 Aoû" at bounding box center [715, 146] width 1106 height 48
click at [1181, 142] on button "Actions" at bounding box center [1202, 146] width 93 height 24
click at [1173, 168] on link "Enregistrer" at bounding box center [1191, 173] width 96 height 16
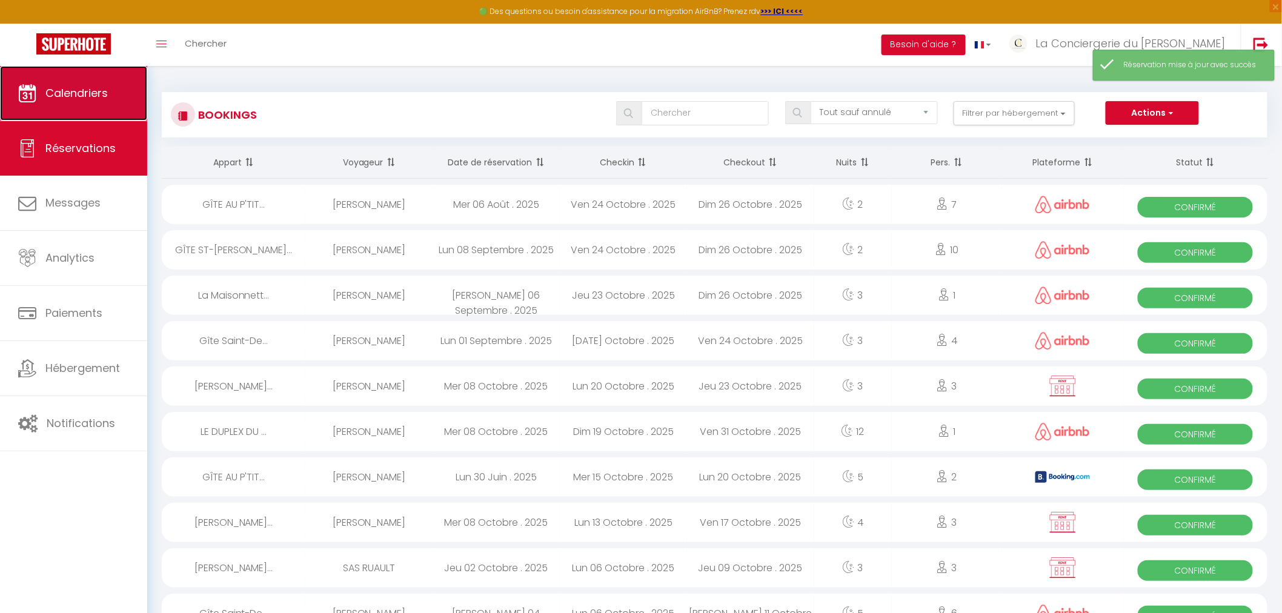
click at [95, 108] on link "Calendriers" at bounding box center [73, 93] width 147 height 55
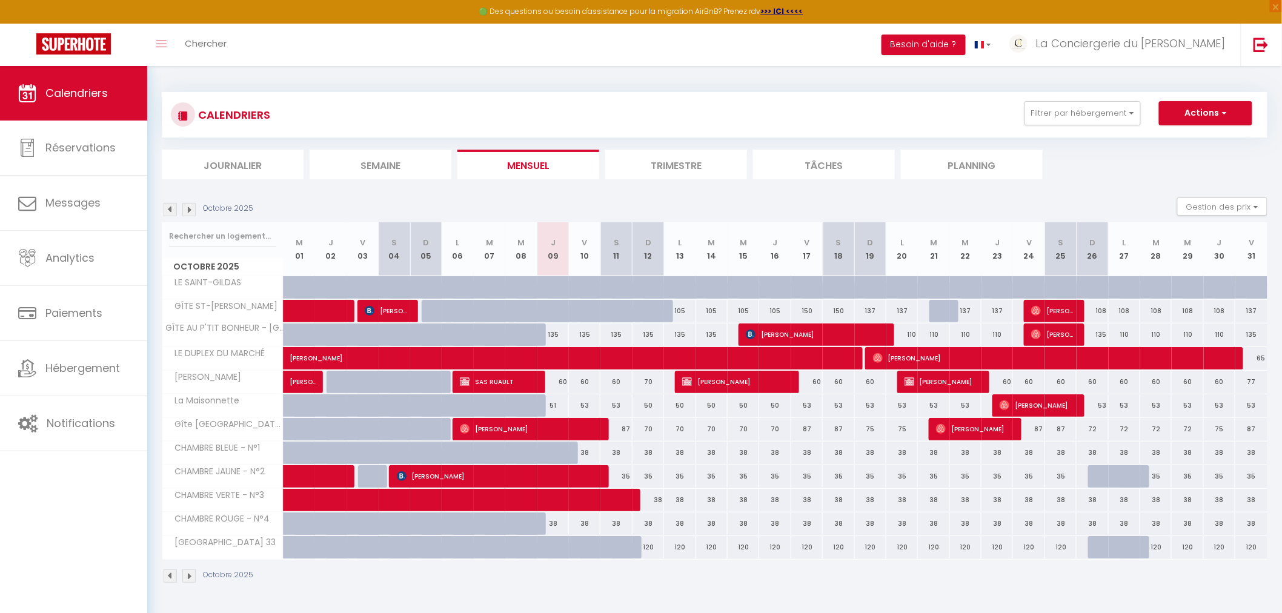
click at [172, 208] on img at bounding box center [170, 209] width 13 height 13
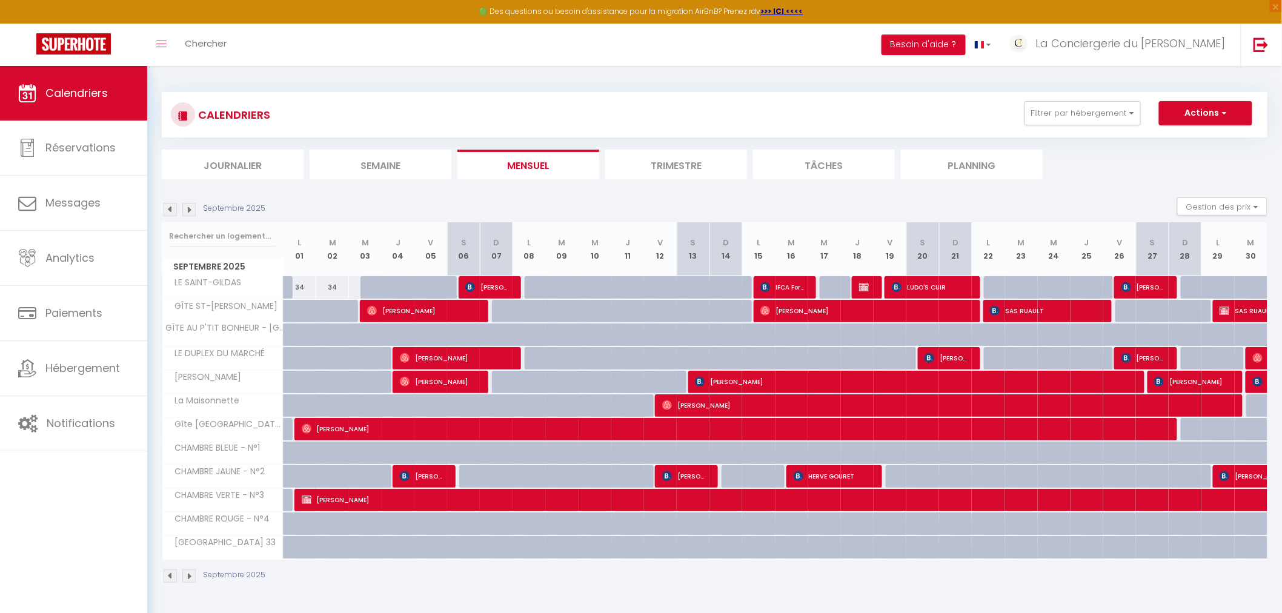
click at [172, 208] on img at bounding box center [170, 209] width 13 height 13
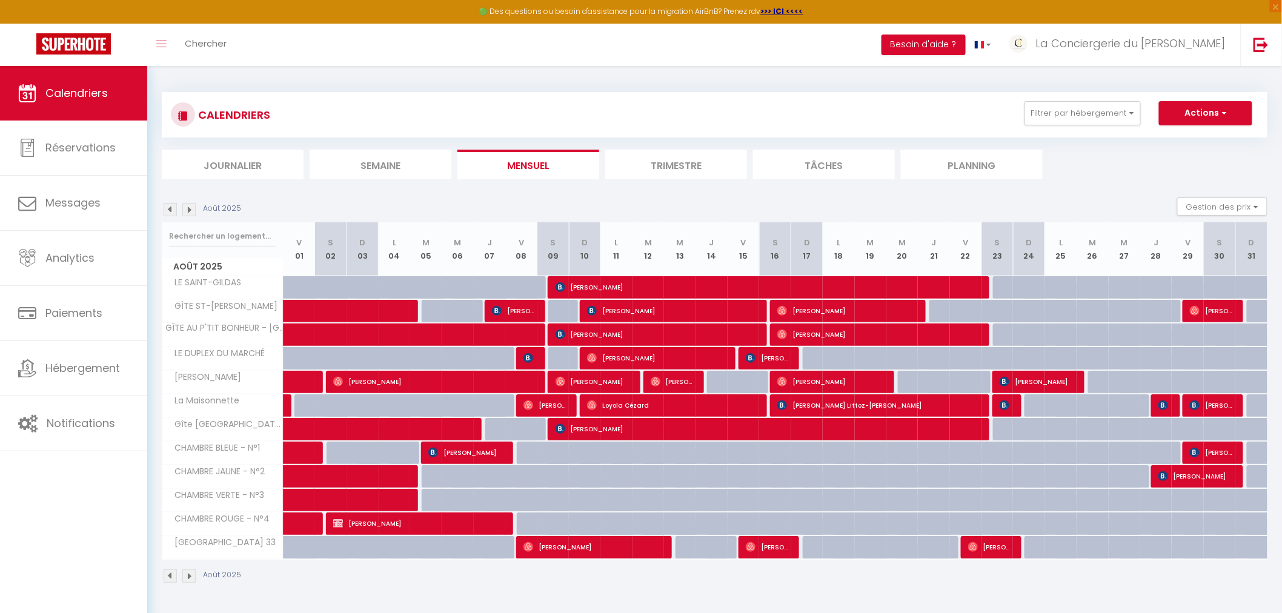
click at [188, 208] on img at bounding box center [188, 209] width 13 height 13
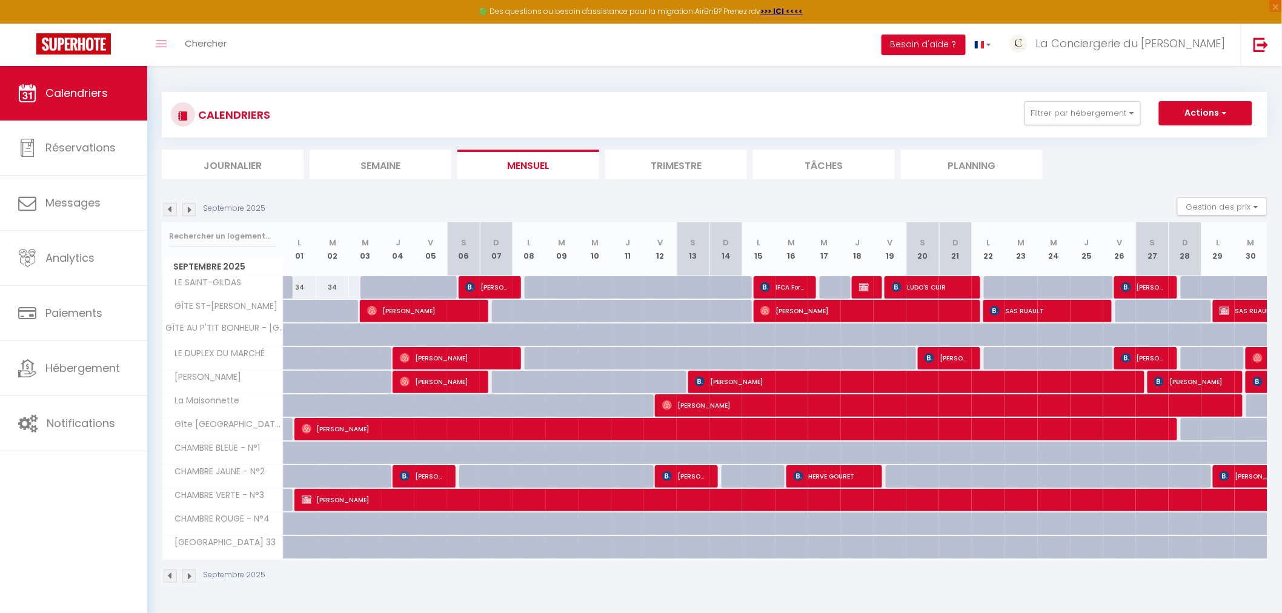
click at [173, 208] on img at bounding box center [170, 209] width 13 height 13
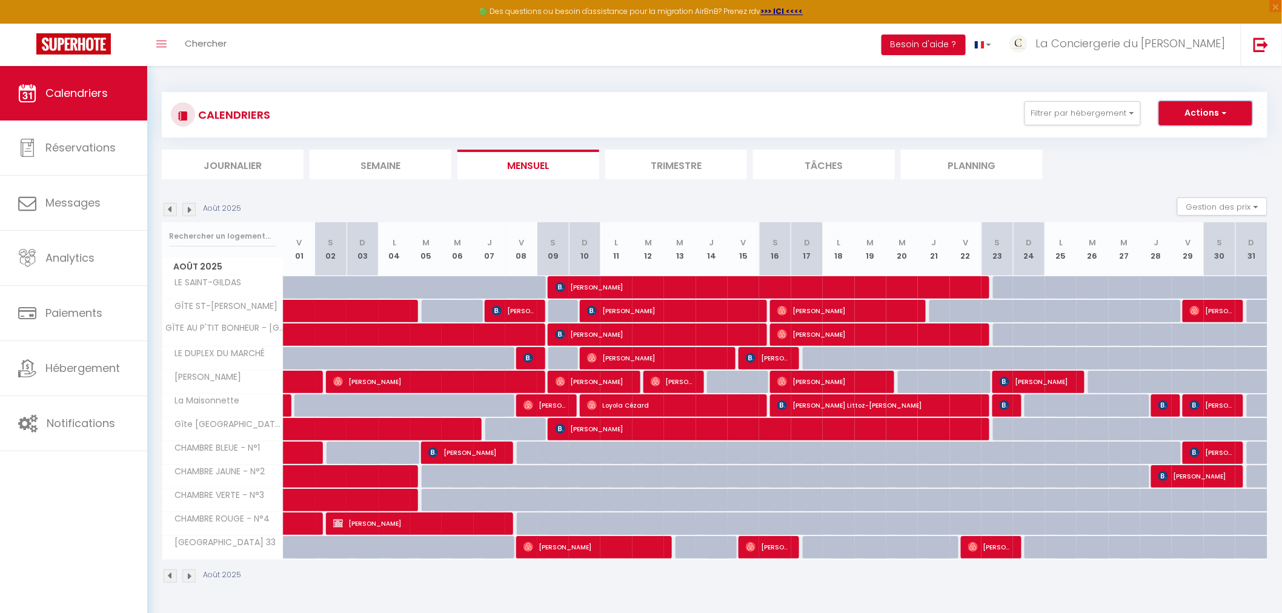
click at [1172, 112] on button "Actions" at bounding box center [1205, 113] width 93 height 24
click at [1169, 139] on link "Nouvelle réservation" at bounding box center [1192, 141] width 105 height 18
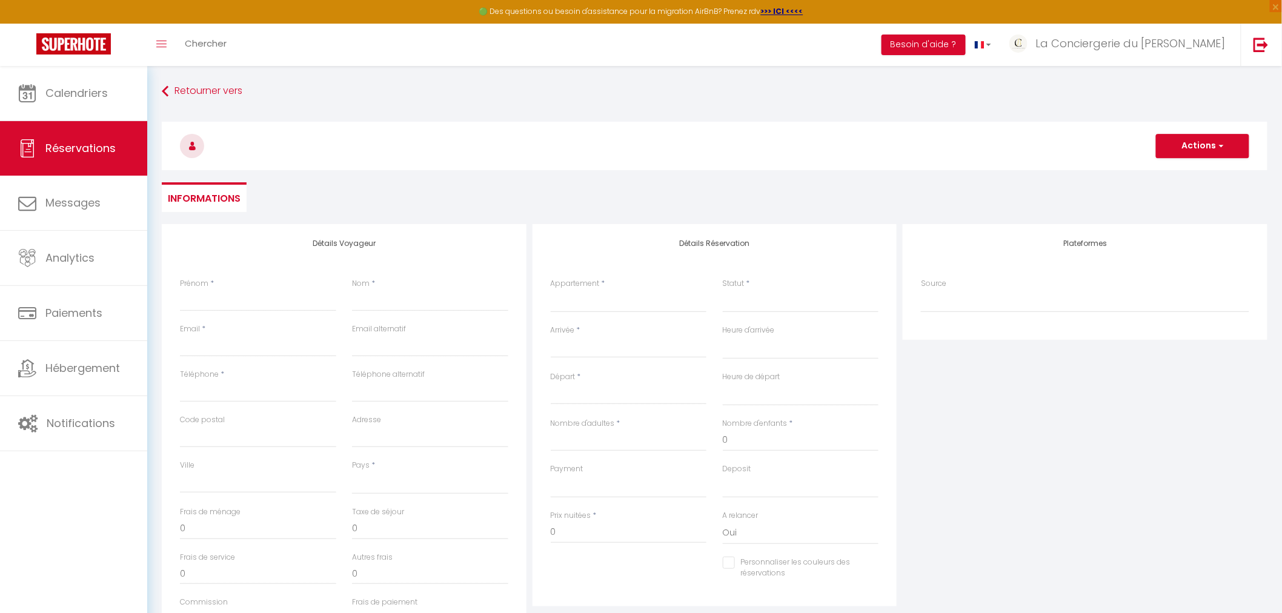
click at [232, 284] on div "Prénom *" at bounding box center [258, 294] width 156 height 33
click at [231, 304] on input "Prénom" at bounding box center [258, 301] width 156 height 22
click at [225, 342] on input "Email client" at bounding box center [258, 346] width 156 height 22
click at [331, 348] on input "laconciergerieduberry@gmail.coma" at bounding box center [258, 346] width 156 height 22
click at [295, 389] on input "Téléphone" at bounding box center [258, 391] width 156 height 22
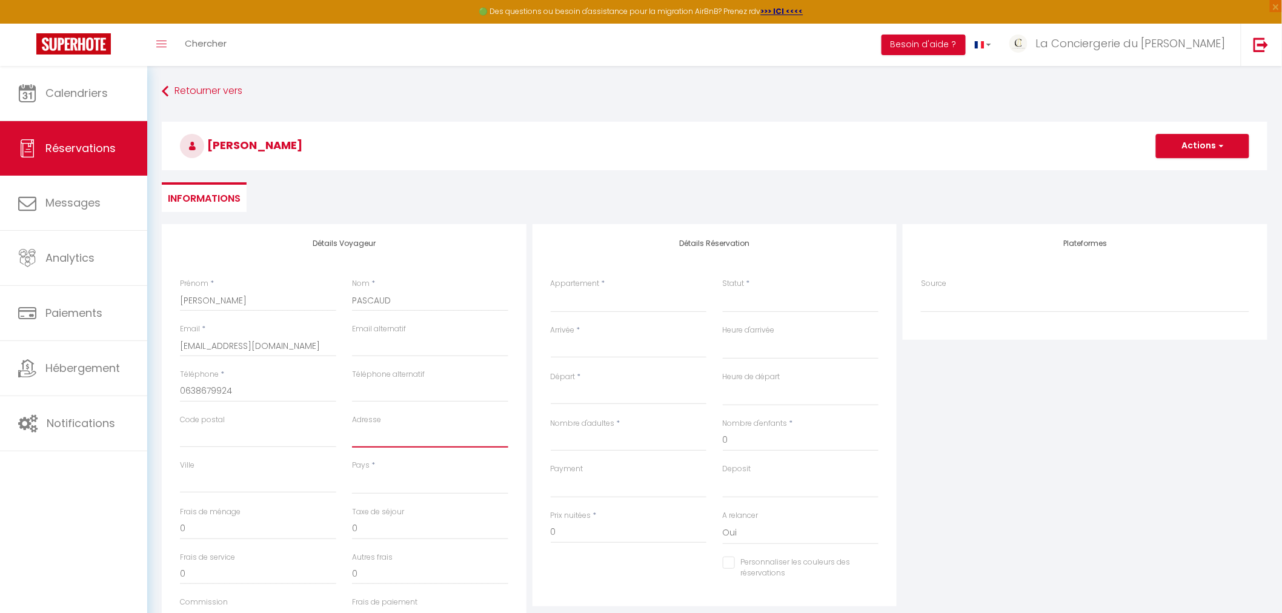
click at [377, 445] on input "Adresse" at bounding box center [430, 437] width 156 height 22
click at [437, 428] on input "Adresse" at bounding box center [430, 437] width 156 height 22
paste input "[STREET_ADDRESS]"
click at [190, 487] on input "Ville" at bounding box center [258, 482] width 156 height 22
drag, startPoint x: 422, startPoint y: 475, endPoint x: 416, endPoint y: 483, distance: 10.1
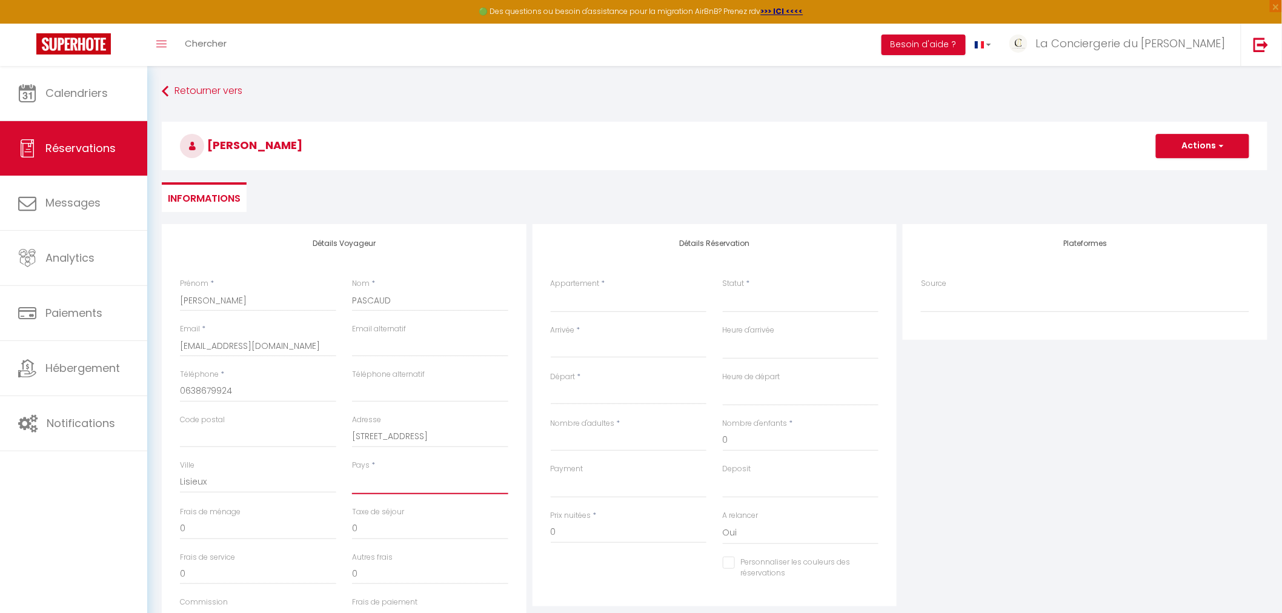
click at [422, 475] on select "France Portugal Afghanistan Albania Algeria American Samoa Andorra Angola Angui…" at bounding box center [430, 482] width 156 height 23
click at [352, 471] on select "France Portugal Afghanistan Albania Algeria American Samoa Andorra Angola Angui…" at bounding box center [430, 482] width 156 height 23
click at [270, 441] on input "Code postal" at bounding box center [258, 437] width 156 height 22
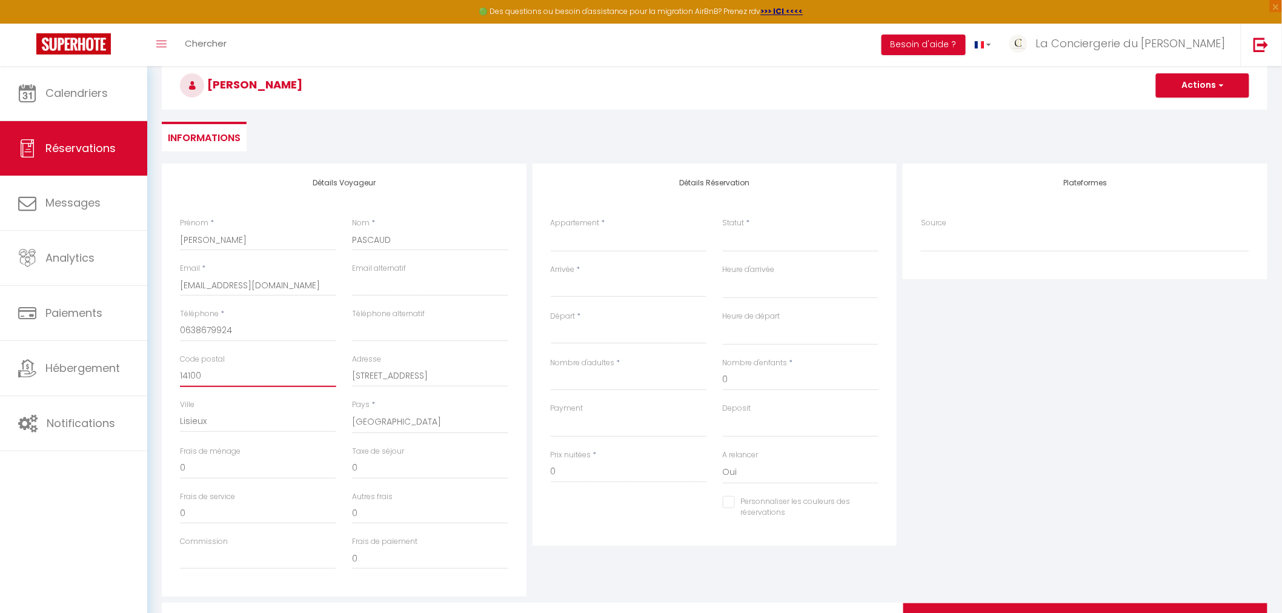
scroll to position [67, 0]
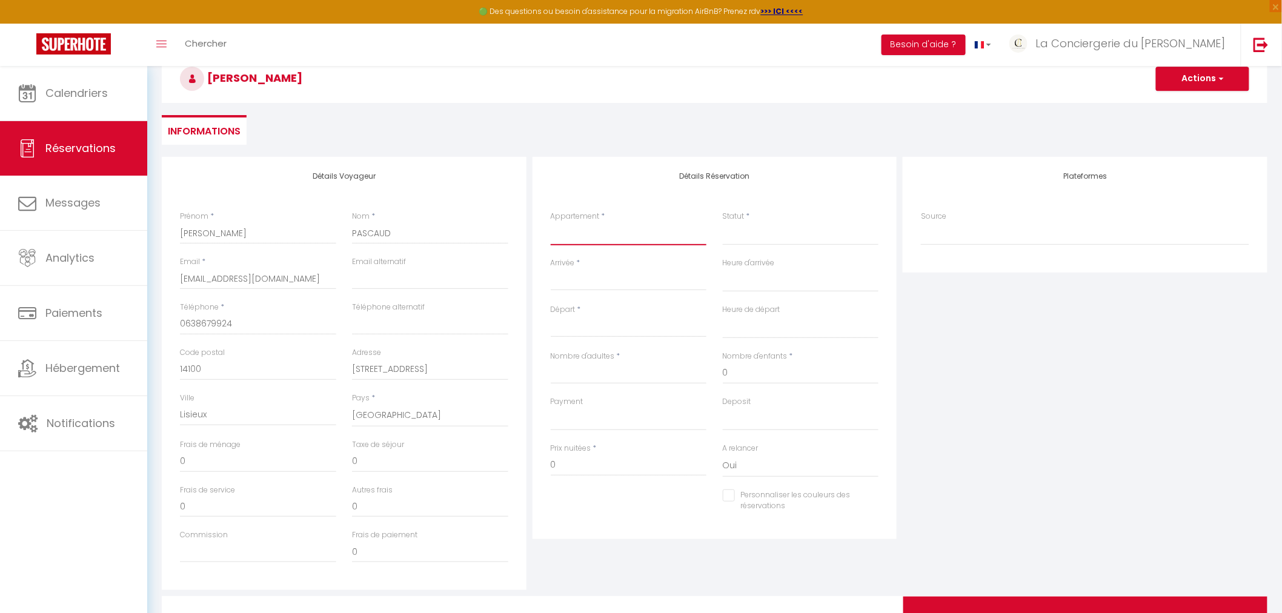
click at [592, 244] on select "LE SAINT-GILDAS GÎTE ST-CHRISTOPHE GÎTE AU P'TIT BONHEUR - ARGENTON-sur-CREUSE …" at bounding box center [629, 233] width 156 height 23
click at [551, 222] on select "LE SAINT-GILDAS GÎTE ST-CHRISTOPHE GÎTE AU P'TIT BONHEUR - ARGENTON-sur-CREUSE …" at bounding box center [629, 233] width 156 height 23
click at [659, 240] on select "LE SAINT-GILDAS GÎTE ST-CHRISTOPHE GÎTE AU P'TIT BONHEUR - ARGENTON-sur-CREUSE …" at bounding box center [629, 233] width 156 height 23
click at [551, 222] on select "LE SAINT-GILDAS GÎTE ST-CHRISTOPHE GÎTE AU P'TIT BONHEUR - ARGENTON-sur-CREUSE …" at bounding box center [629, 233] width 156 height 23
click at [756, 233] on select "Confirmé Non Confirmé Annulé Annulé par le voyageur No Show Request" at bounding box center [801, 233] width 156 height 23
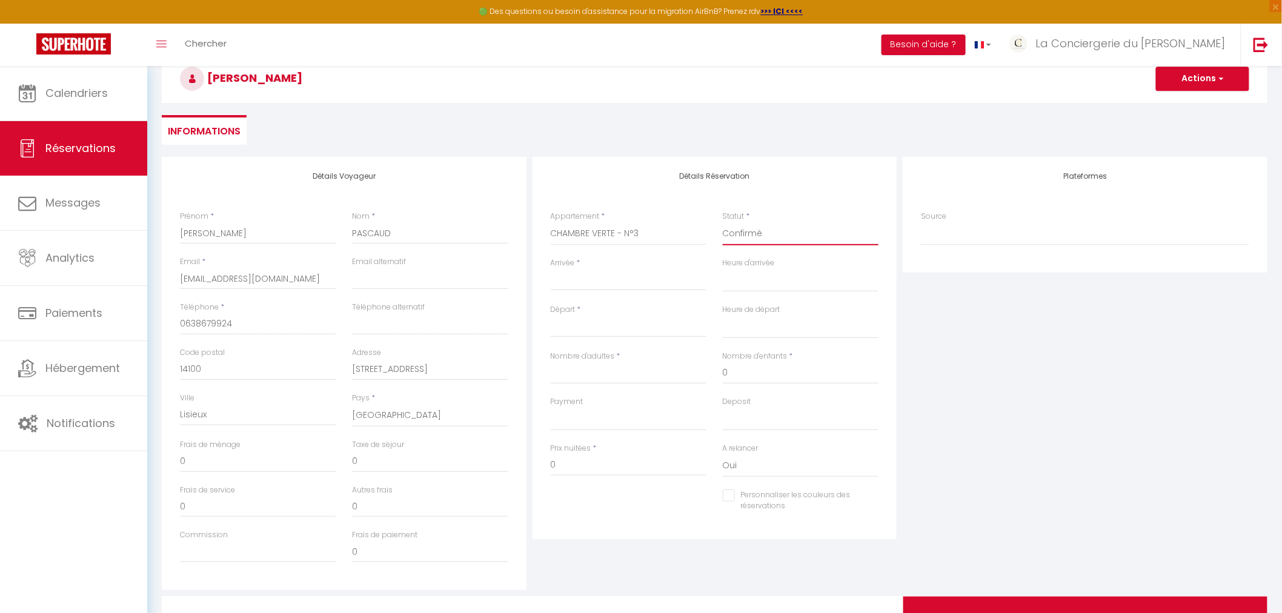
click at [723, 222] on select "Confirmé Non Confirmé Annulé Annulé par le voyageur No Show Request" at bounding box center [801, 233] width 156 height 23
click at [638, 274] on input "Arrivée" at bounding box center [629, 281] width 156 height 16
click at [564, 304] on span "<" at bounding box center [564, 302] width 26 height 24
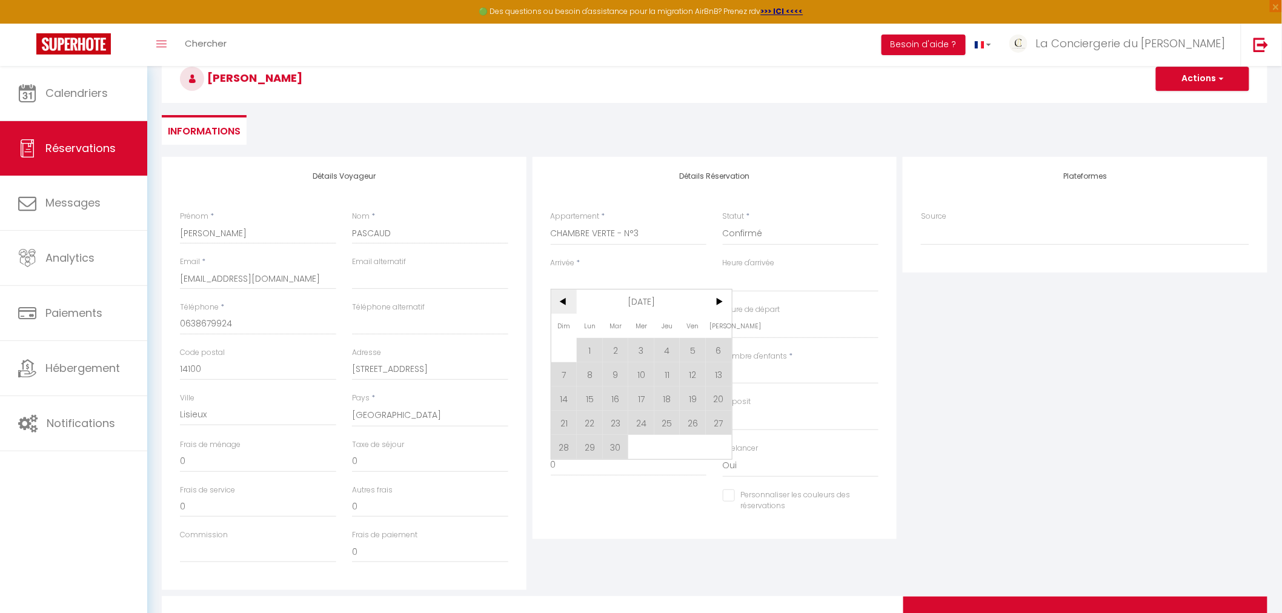
click at [566, 297] on span "<" at bounding box center [564, 302] width 26 height 24
click at [567, 446] on span "24" at bounding box center [564, 447] width 26 height 24
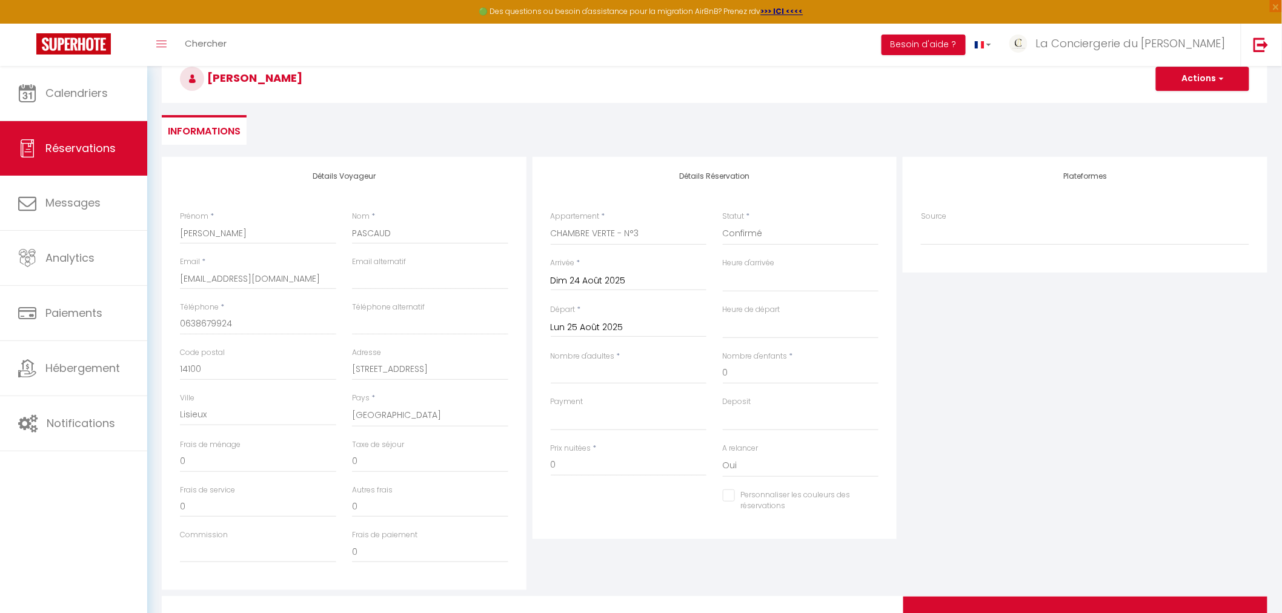
click at [640, 320] on input "Lun 25 Août 2025" at bounding box center [629, 328] width 156 height 16
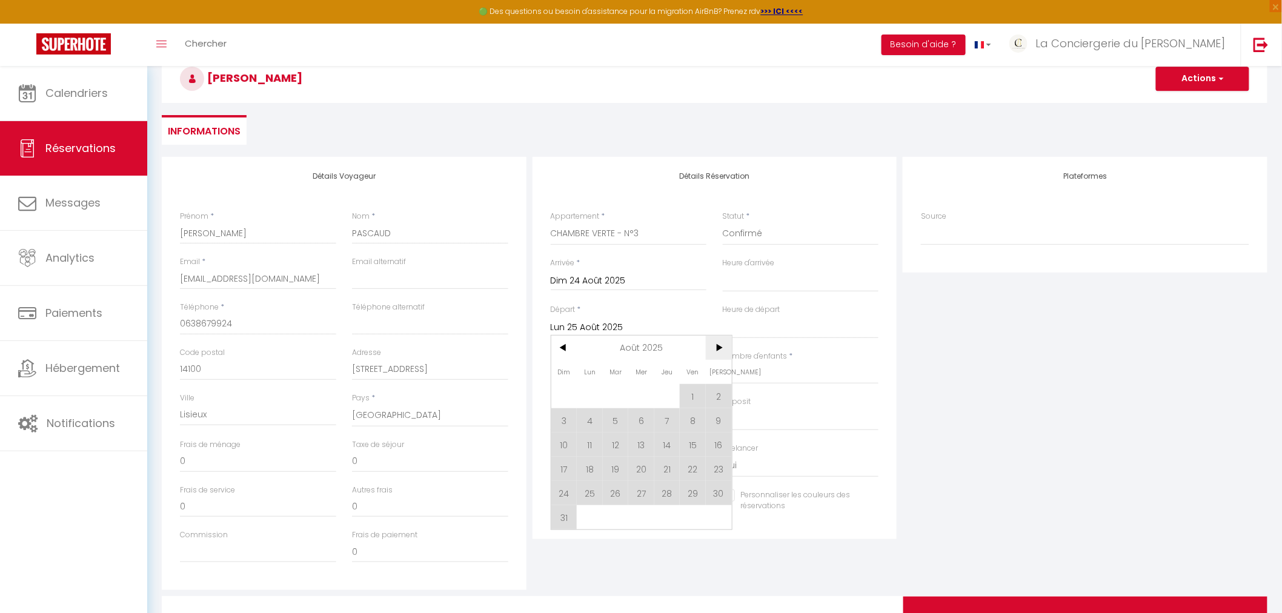
click at [717, 346] on span ">" at bounding box center [719, 348] width 26 height 24
click at [589, 394] on span "1" at bounding box center [590, 396] width 26 height 24
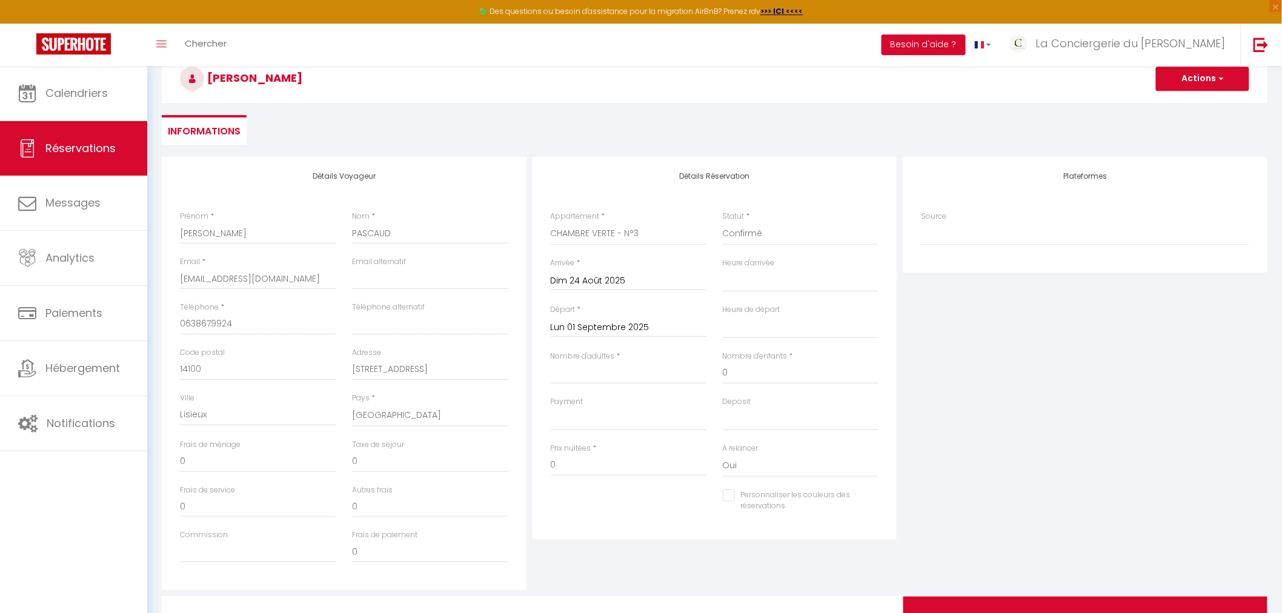
click at [597, 325] on input "Lun 01 Septembre 2025" at bounding box center [629, 328] width 156 height 16
click at [580, 279] on input "Dim 24 Août 2025" at bounding box center [629, 281] width 156 height 16
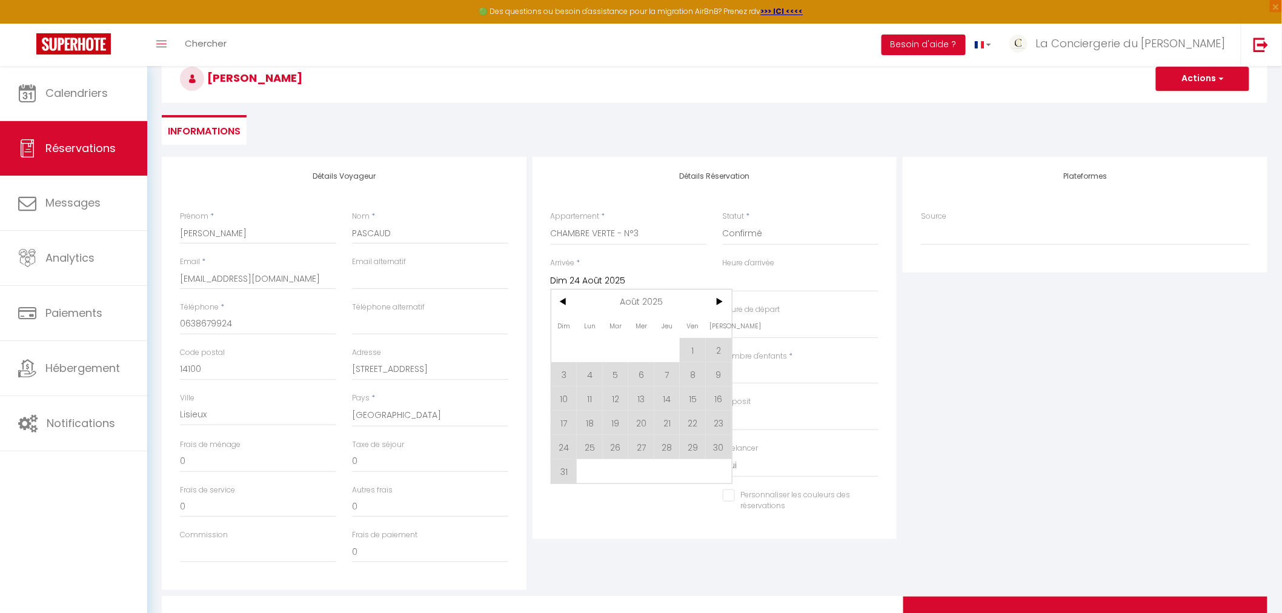
click at [580, 279] on input "Dim 24 Août 2025" at bounding box center [629, 281] width 156 height 16
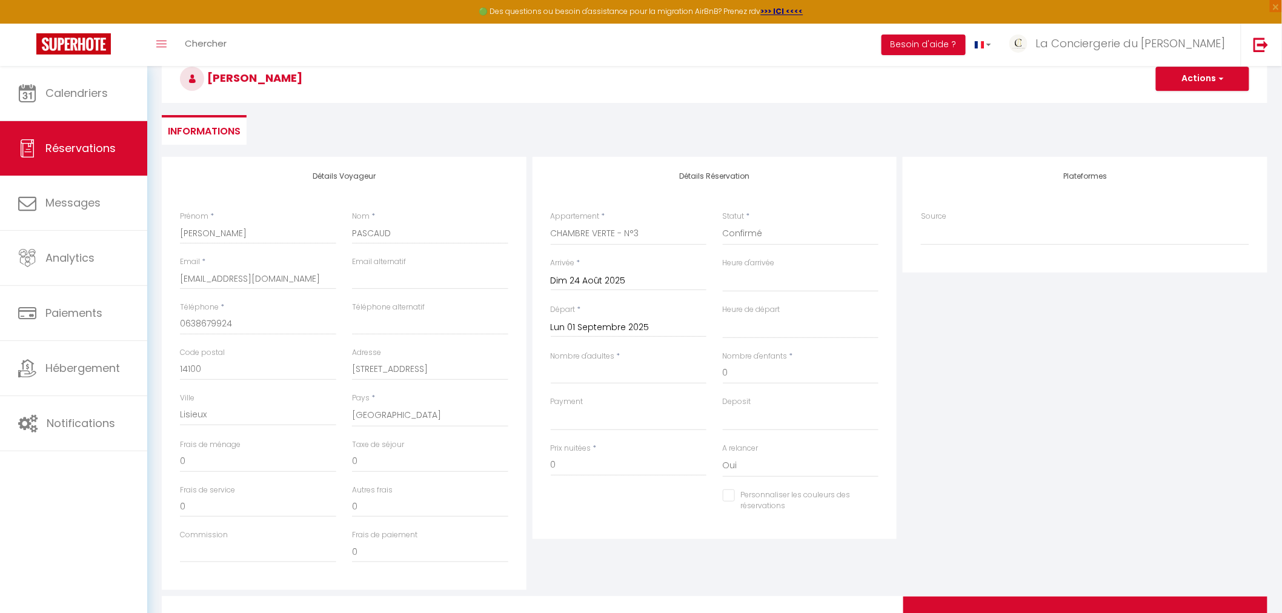
click at [589, 323] on input "Lun 01 Septembre 2025" at bounding box center [629, 328] width 156 height 16
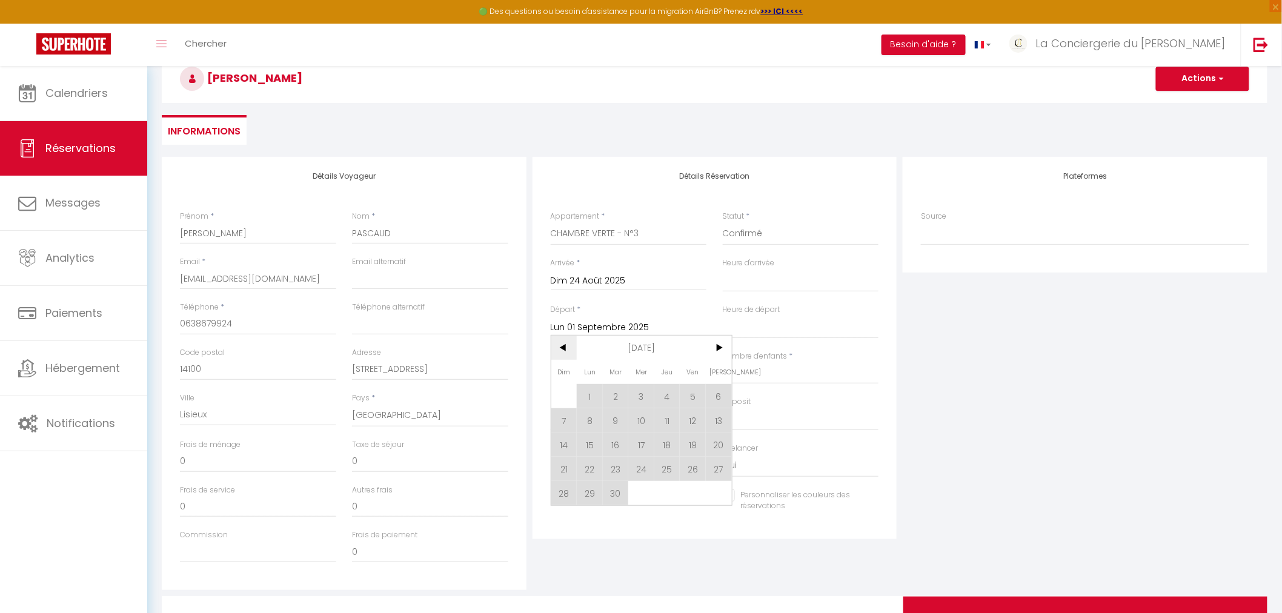
click at [564, 347] on span "<" at bounding box center [564, 348] width 26 height 24
click at [570, 519] on span "31" at bounding box center [564, 517] width 26 height 24
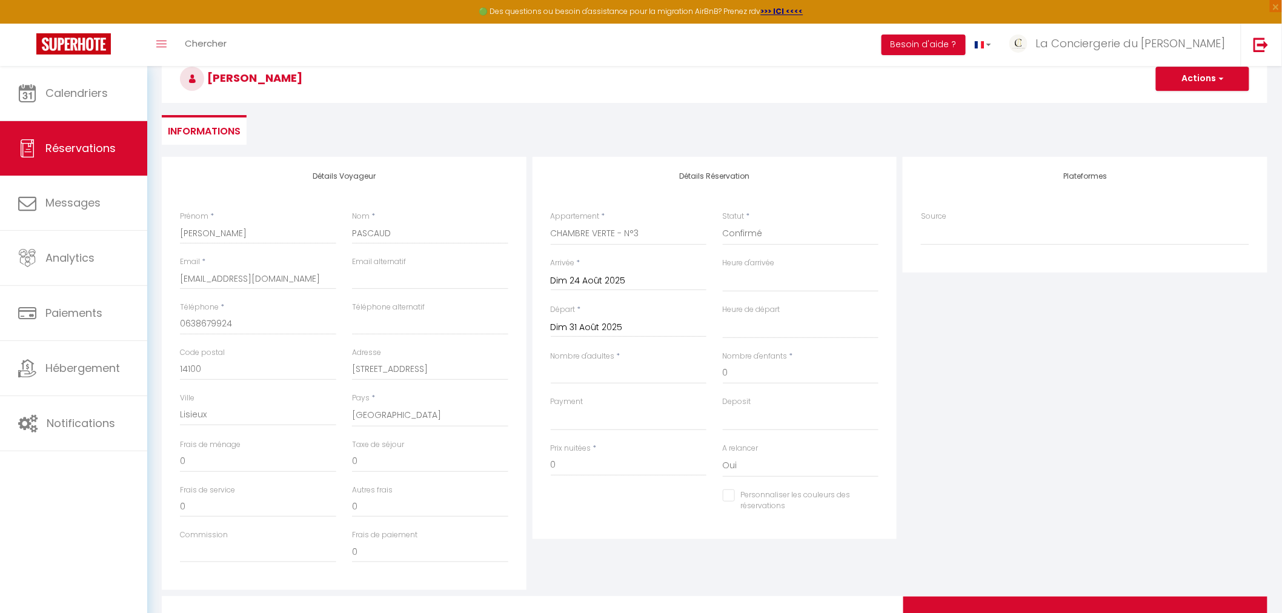
click at [608, 327] on input "Dim 31 Août 2025" at bounding box center [629, 328] width 156 height 16
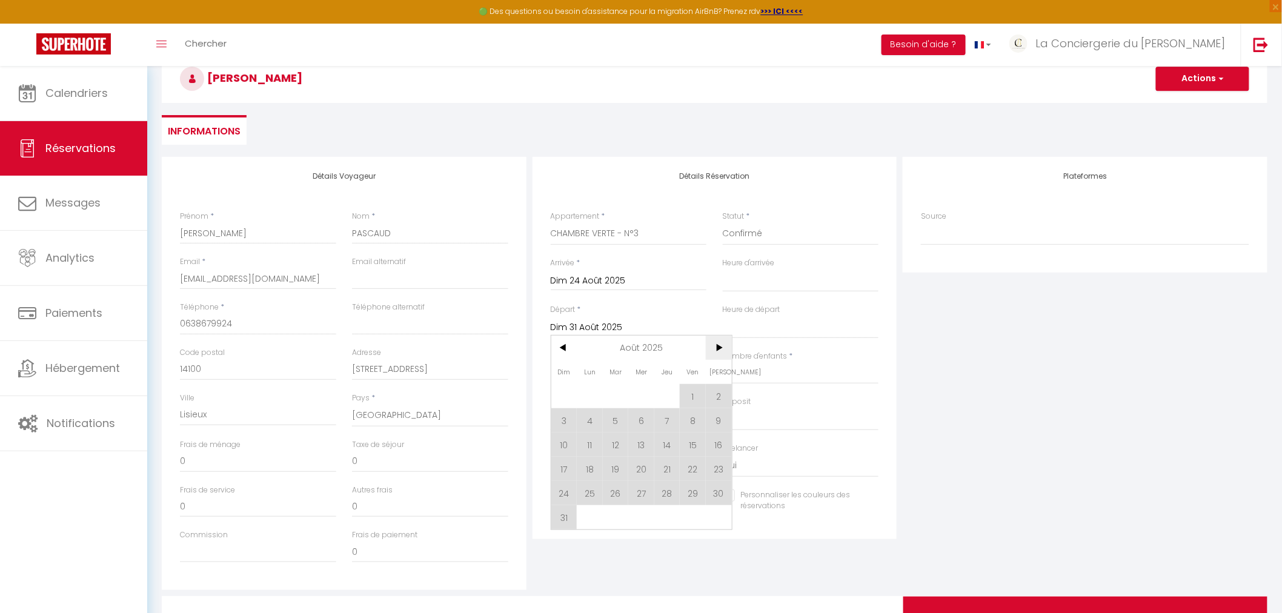
click at [718, 347] on span ">" at bounding box center [719, 348] width 26 height 24
click at [585, 398] on span "1" at bounding box center [590, 396] width 26 height 24
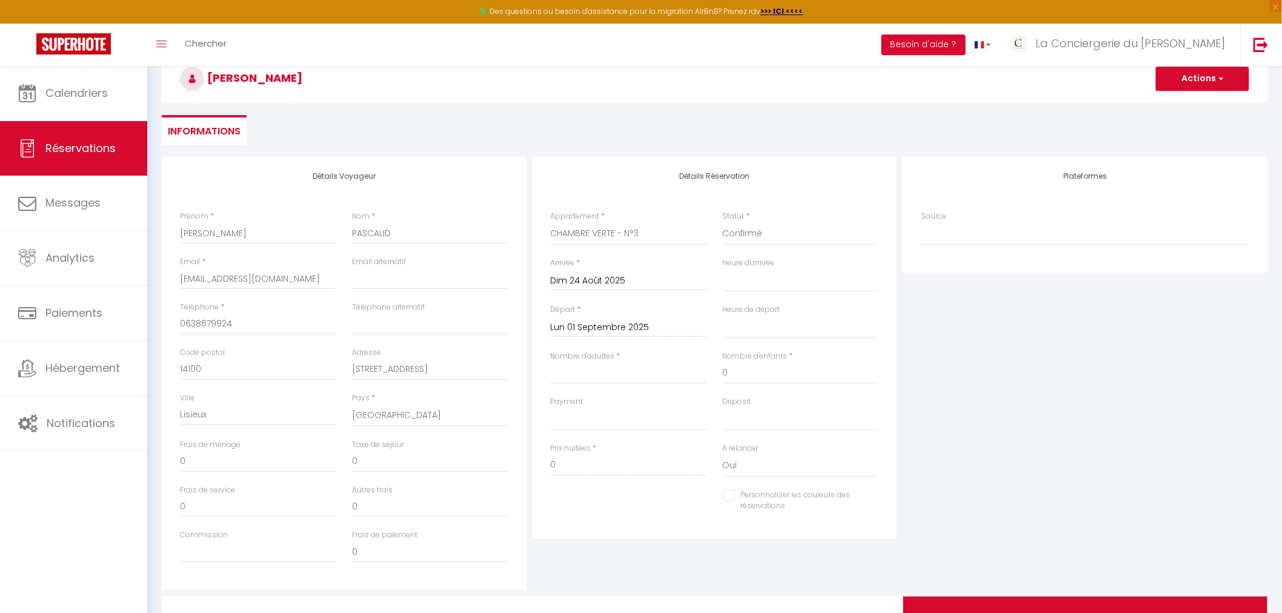
click at [580, 277] on input "Dim 24 Août 2025" at bounding box center [629, 281] width 156 height 16
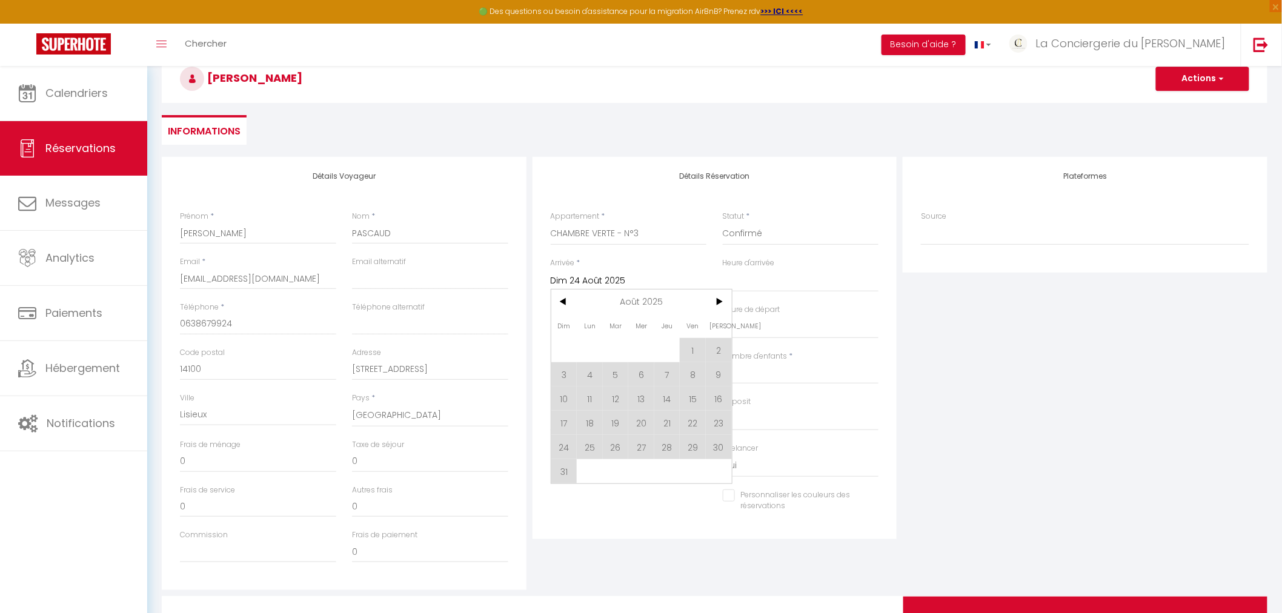
click at [594, 446] on span "25" at bounding box center [590, 447] width 26 height 24
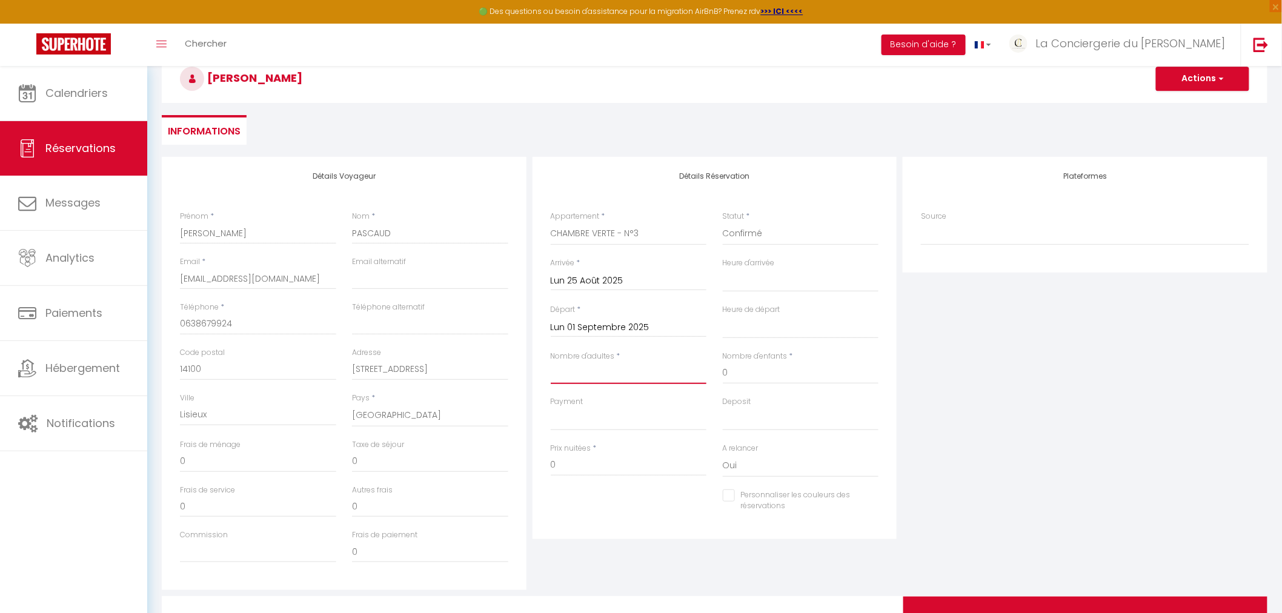
click at [625, 373] on input "Nombre d'adultes" at bounding box center [629, 373] width 156 height 22
click at [625, 419] on select "OK KO" at bounding box center [629, 419] width 156 height 23
click at [551, 408] on select "OK KO" at bounding box center [629, 419] width 156 height 23
click at [265, 474] on div "Frais de ménage 0" at bounding box center [258, 461] width 172 height 45
click at [261, 463] on input "0" at bounding box center [258, 462] width 156 height 22
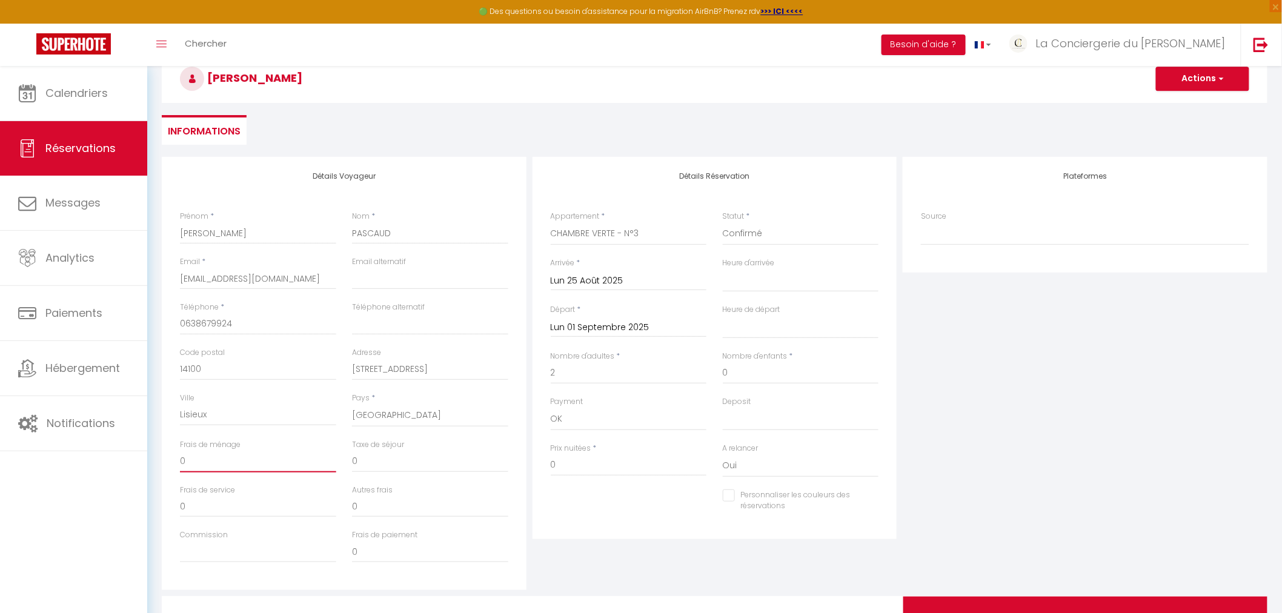
click at [265, 461] on input "0" at bounding box center [258, 462] width 156 height 22
click at [577, 457] on input "0" at bounding box center [629, 465] width 156 height 22
click at [634, 538] on div "Détails Réservation Appartement * LE SAINT-GILDAS GÎTE ST-CHRISTOPHE GÎTE AU P'…" at bounding box center [715, 373] width 371 height 433
click at [1186, 78] on button "Actions" at bounding box center [1202, 79] width 93 height 24
click at [1184, 105] on link "Enregistrer" at bounding box center [1191, 106] width 96 height 16
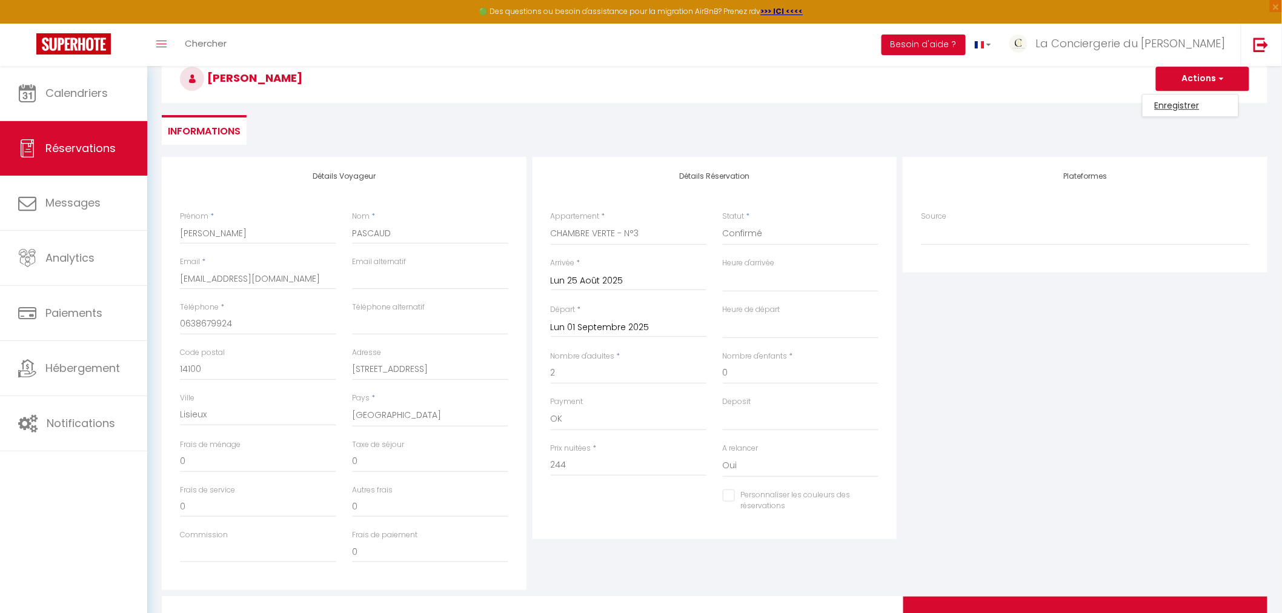
scroll to position [65, 0]
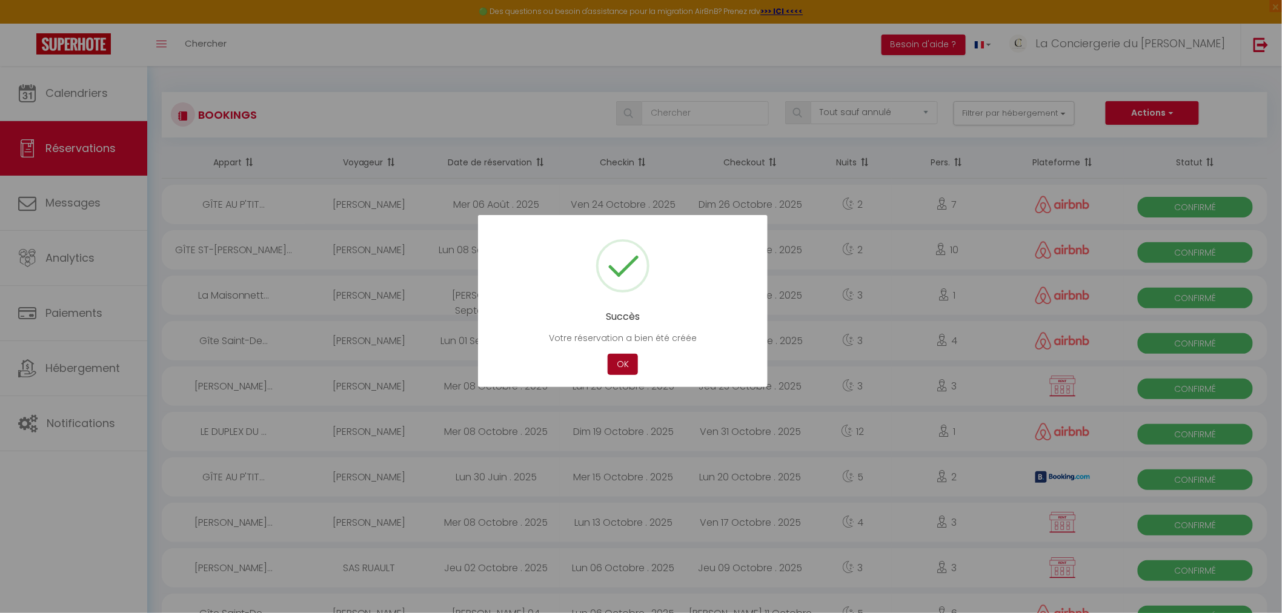
click at [634, 360] on button "OK" at bounding box center [623, 364] width 30 height 21
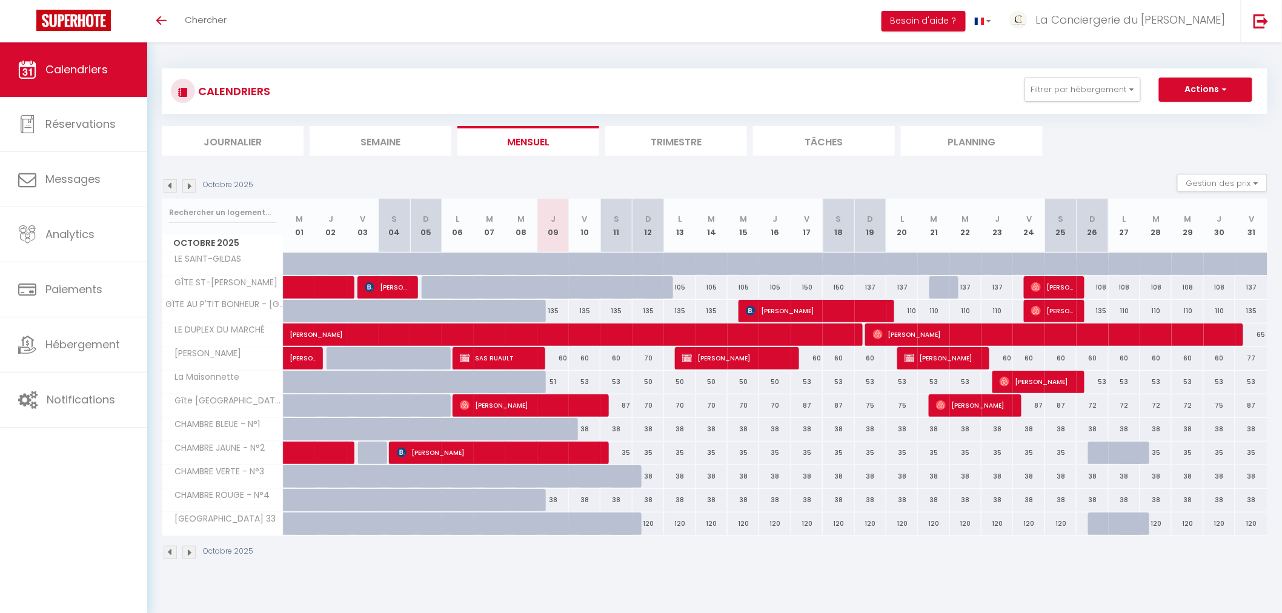
click at [170, 185] on img at bounding box center [170, 185] width 13 height 13
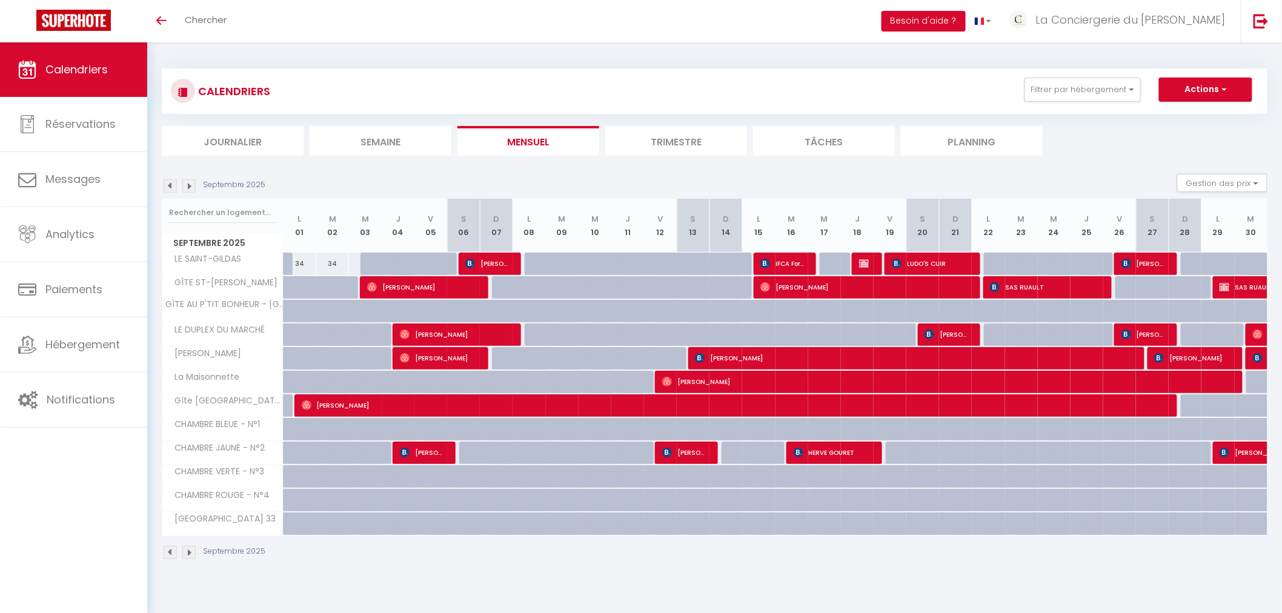
click at [170, 185] on img at bounding box center [170, 185] width 13 height 13
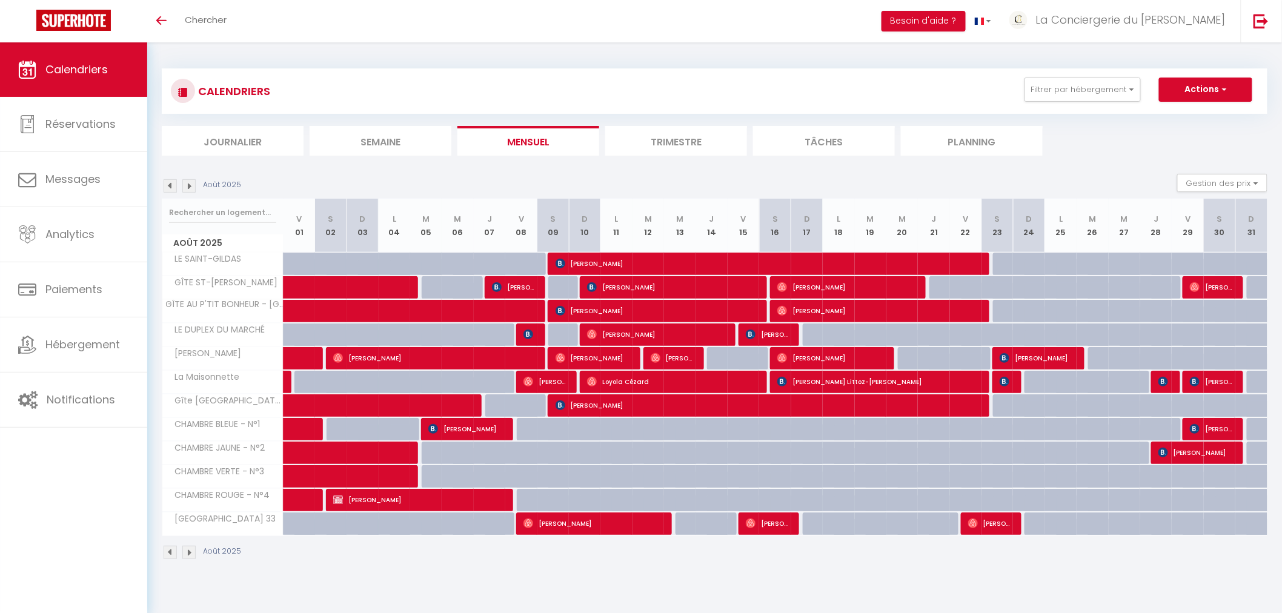
click at [170, 185] on img at bounding box center [170, 185] width 13 height 13
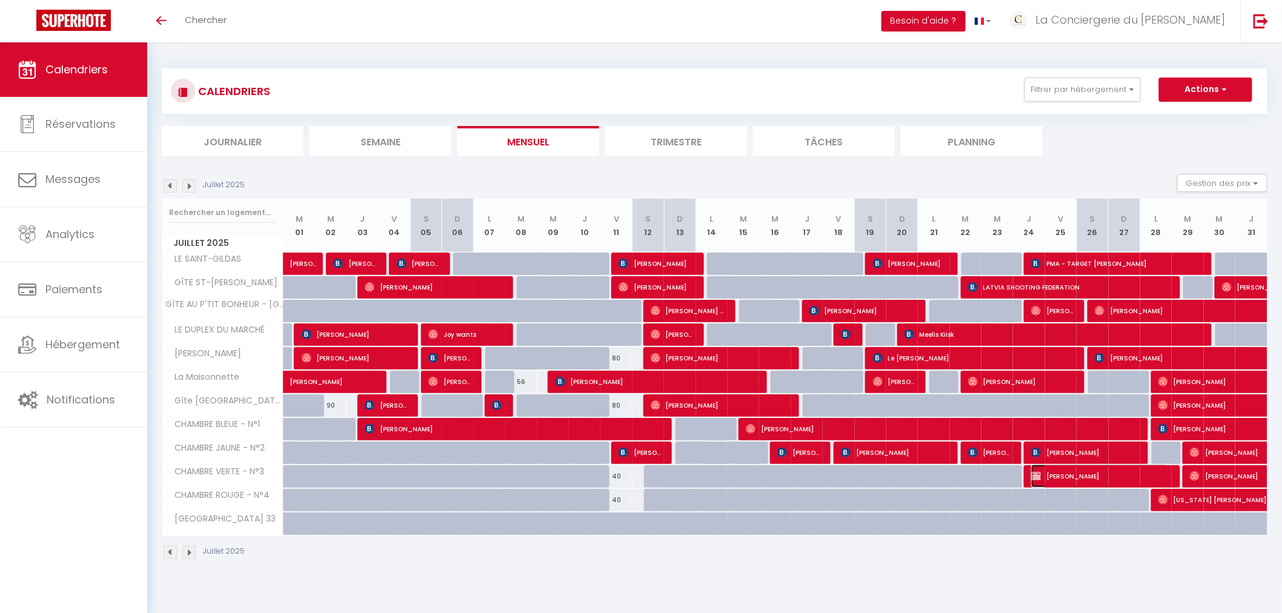
click at [1051, 476] on span "Anne-Marie PASCAUD" at bounding box center [1099, 476] width 136 height 23
select select "OK"
select select "KO"
select select "0"
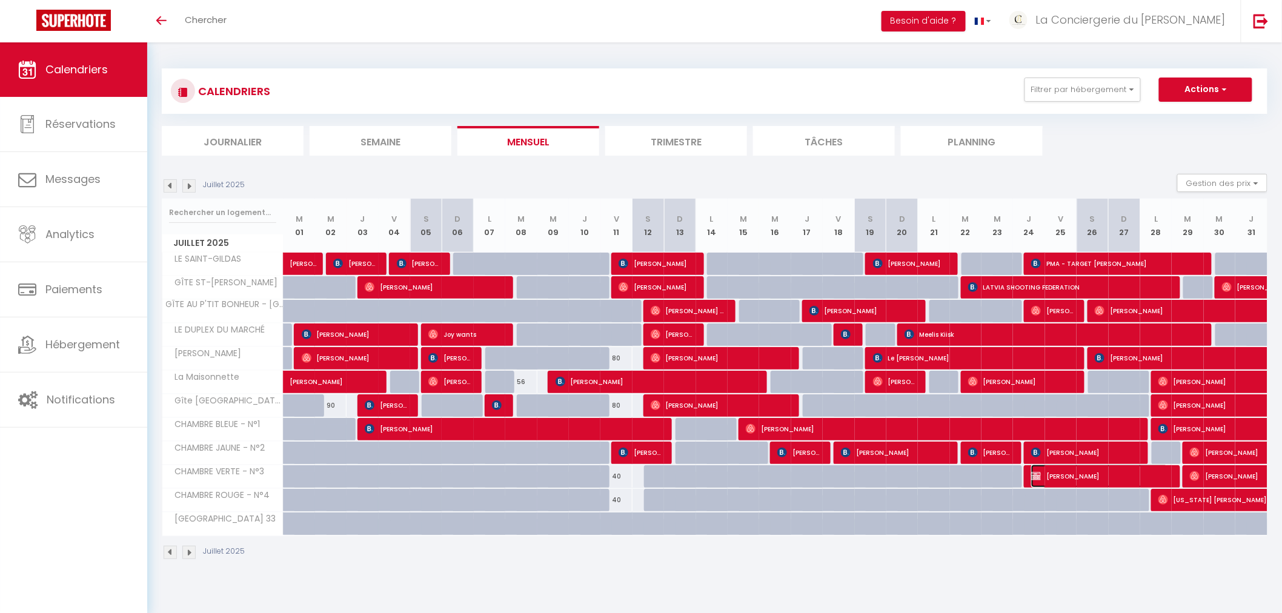
select select "1"
select select
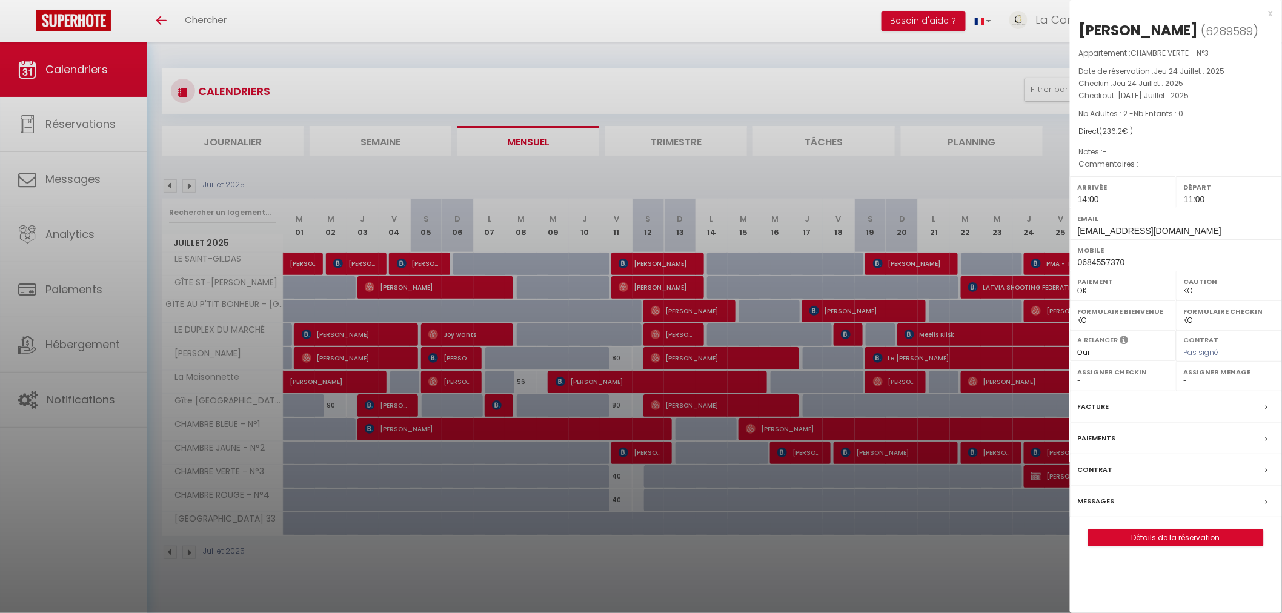
click at [1086, 413] on label "Facture" at bounding box center [1094, 406] width 32 height 13
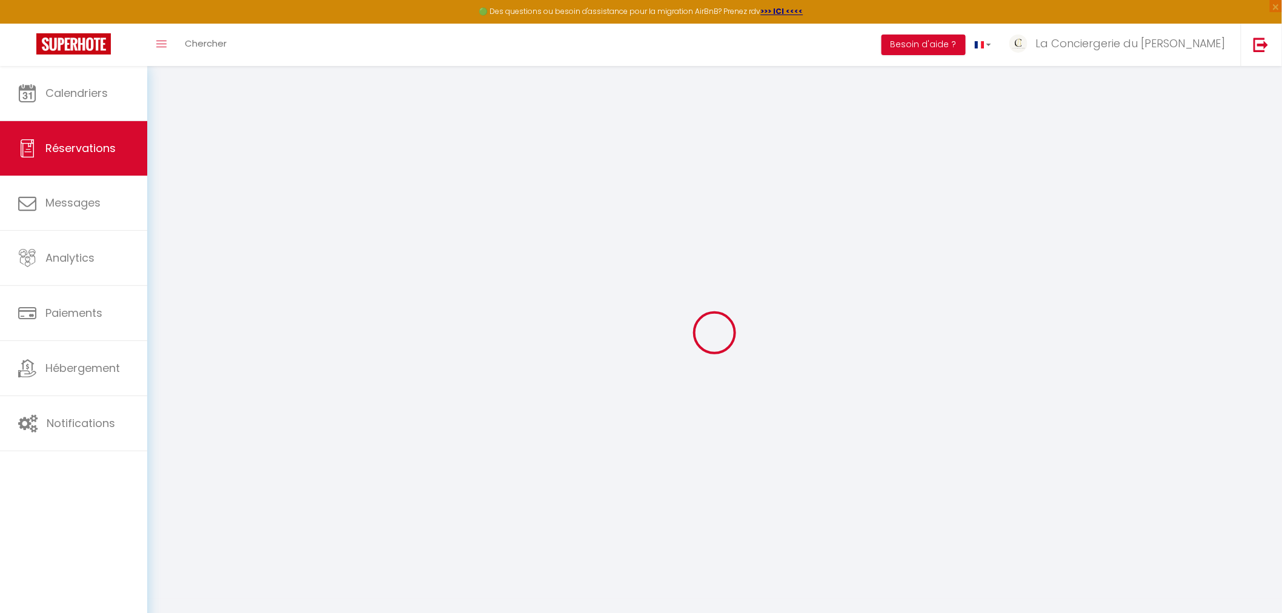
select select "cleaning"
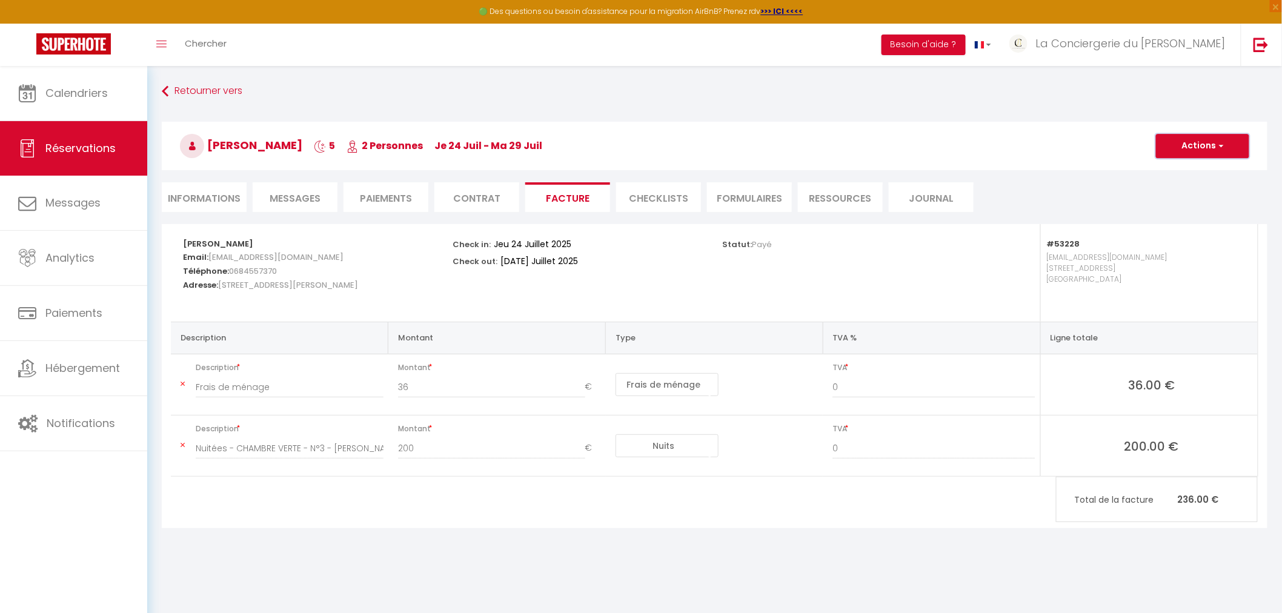
click at [1203, 136] on button "Actions" at bounding box center [1202, 146] width 93 height 24
click at [1198, 168] on link "Enregistrer" at bounding box center [1194, 173] width 102 height 16
click at [1197, 136] on button "Actions" at bounding box center [1202, 146] width 93 height 24
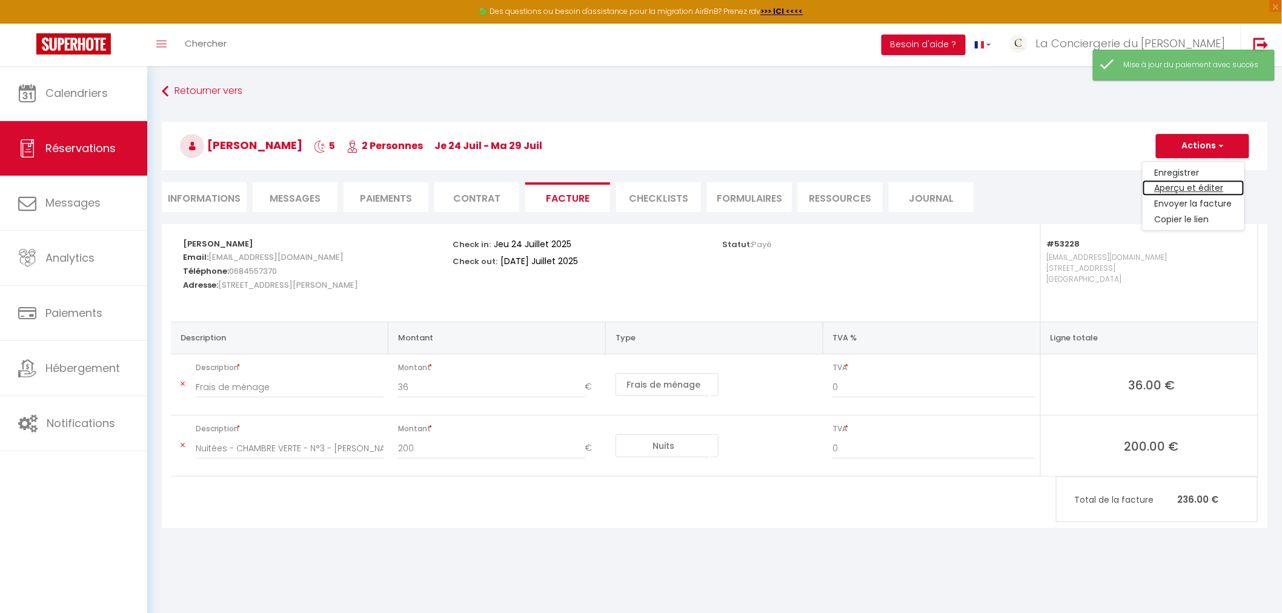
click at [1200, 189] on link "Aperçu et éditer" at bounding box center [1194, 189] width 102 height 16
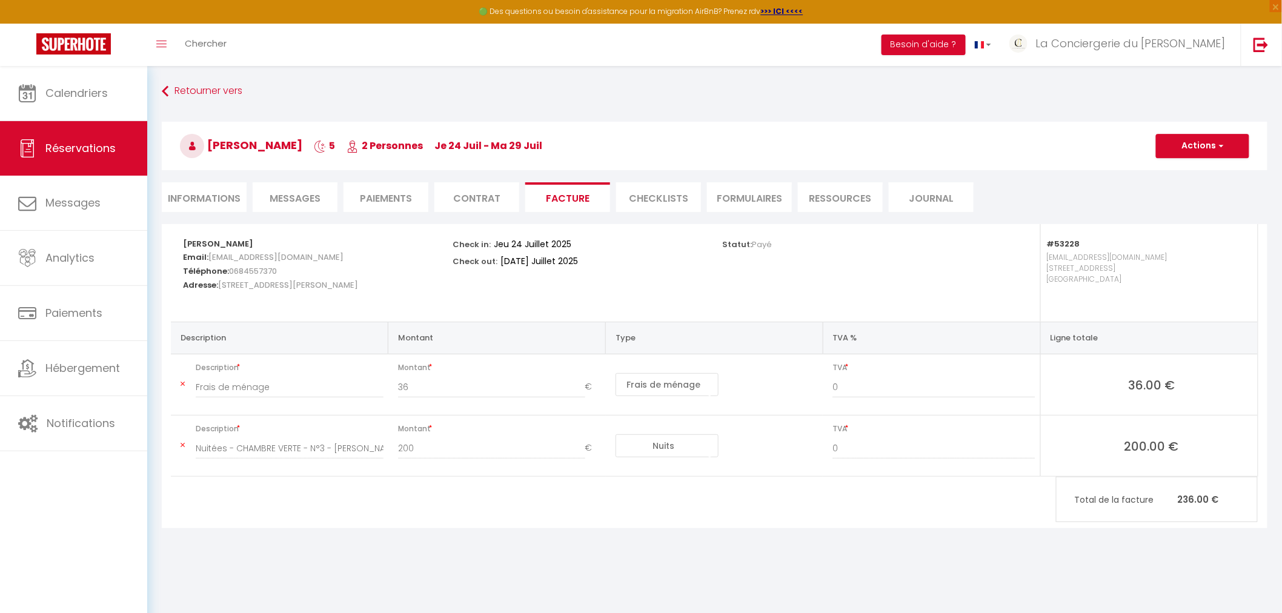
click at [1192, 165] on h3 "Anne-Marie PASCAUD 5 2 Personnes je 24 Juil - ma 29 Juil" at bounding box center [715, 146] width 1106 height 48
click at [1189, 148] on button "Actions" at bounding box center [1202, 146] width 93 height 24
click at [1194, 188] on link "Aperçu et éditer" at bounding box center [1194, 189] width 102 height 16
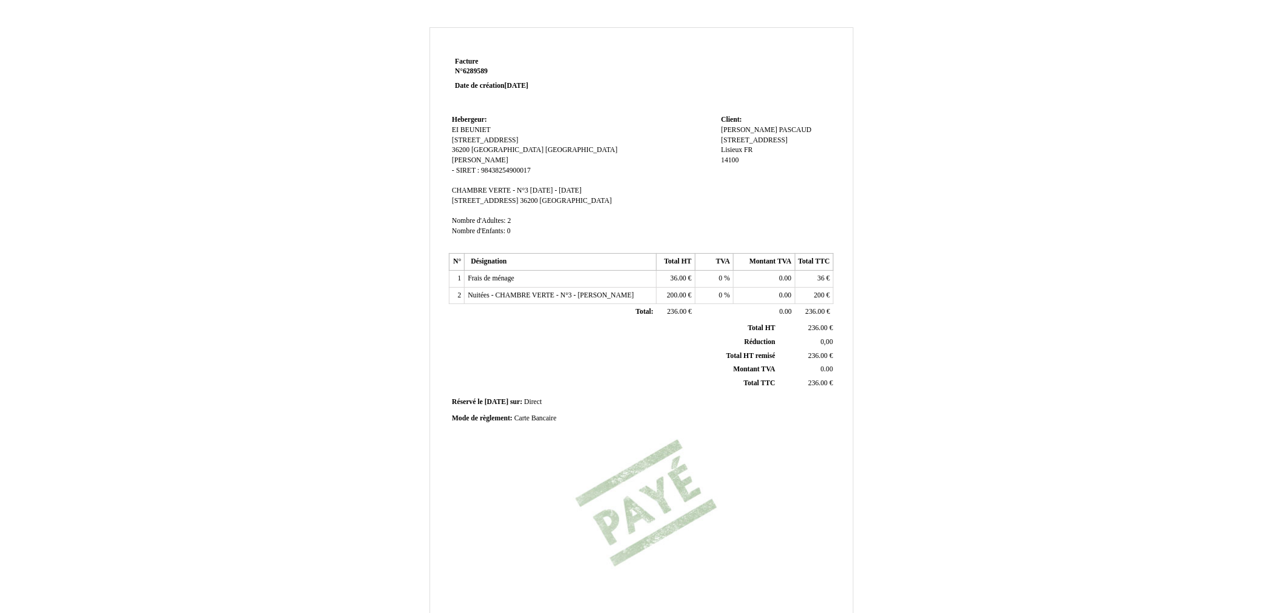
drag, startPoint x: 721, startPoint y: 140, endPoint x: 782, endPoint y: 138, distance: 61.2
click at [782, 138] on div "[PERSON_NAME] [STREET_ADDRESS] [STREET_ADDRESS]" at bounding box center [775, 150] width 109 height 51
copy span "[STREET_ADDRESS]"
click at [802, 211] on td "Client: Client: [PERSON_NAME] [STREET_ADDRESS] [STREET_ADDRESS] 14100" at bounding box center [775, 181] width 115 height 138
